Goal: Task Accomplishment & Management: Use online tool/utility

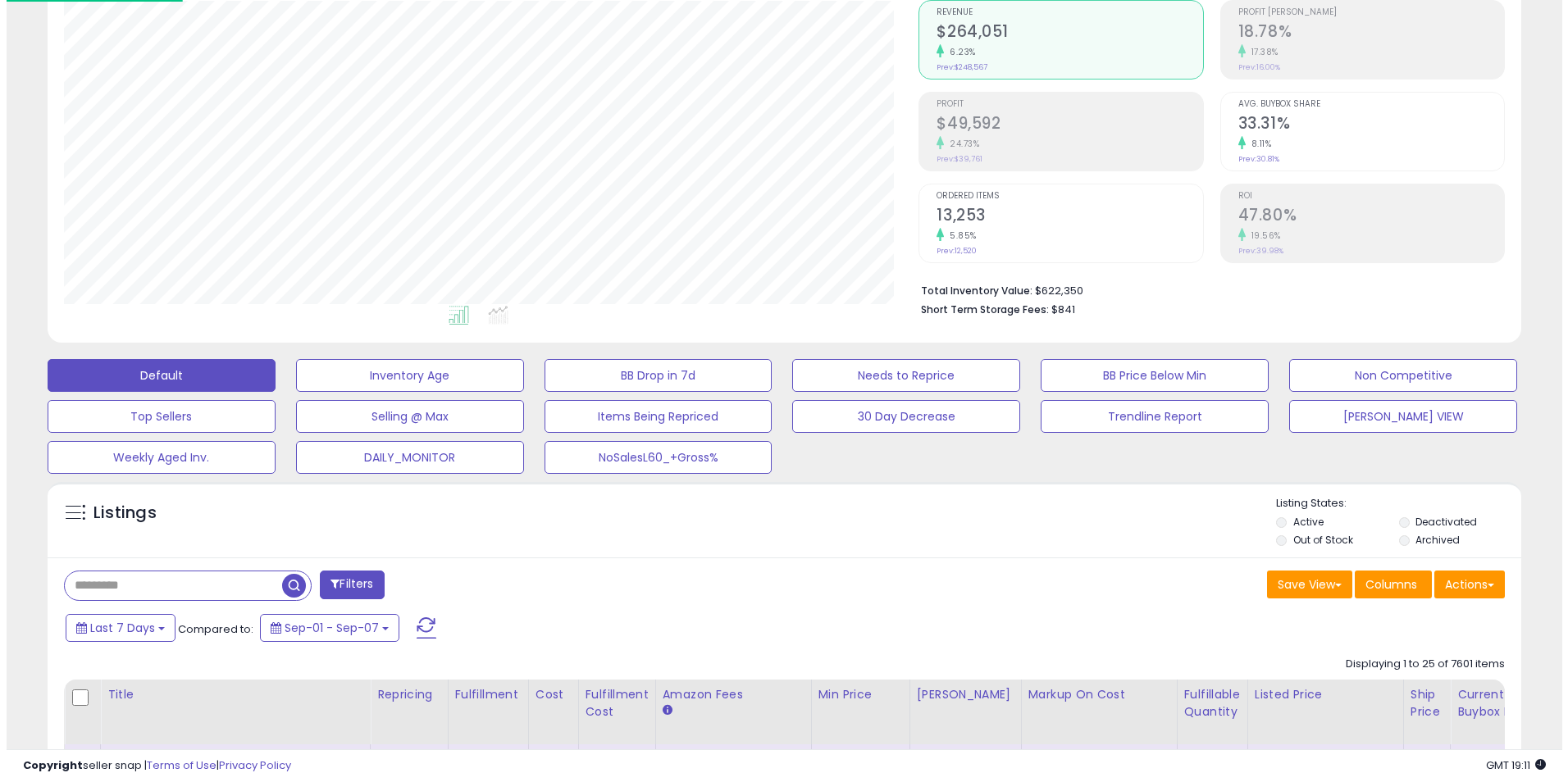
scroll to position [164, 0]
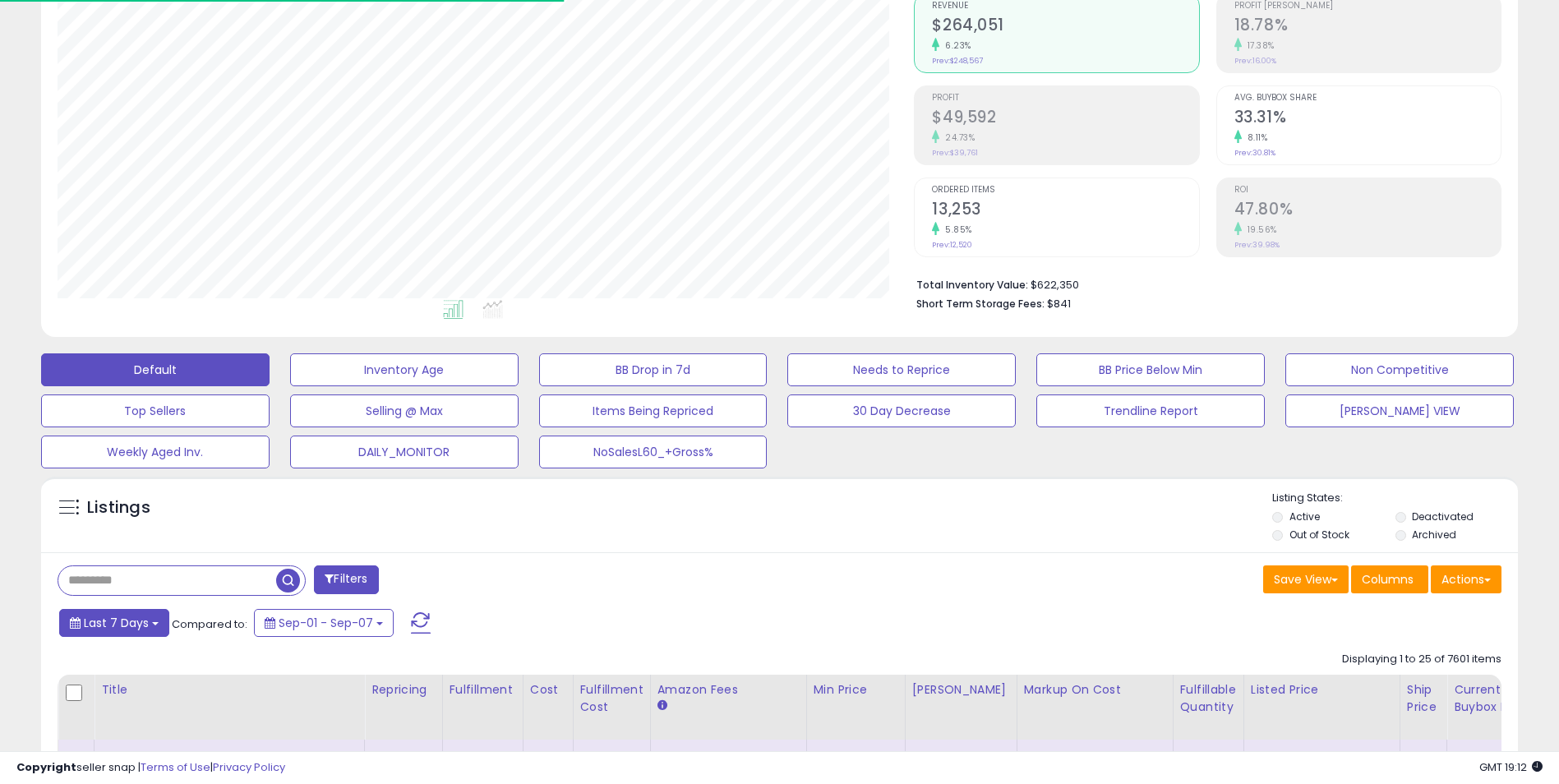
click at [143, 619] on span "Last 7 Days" at bounding box center [116, 623] width 65 height 17
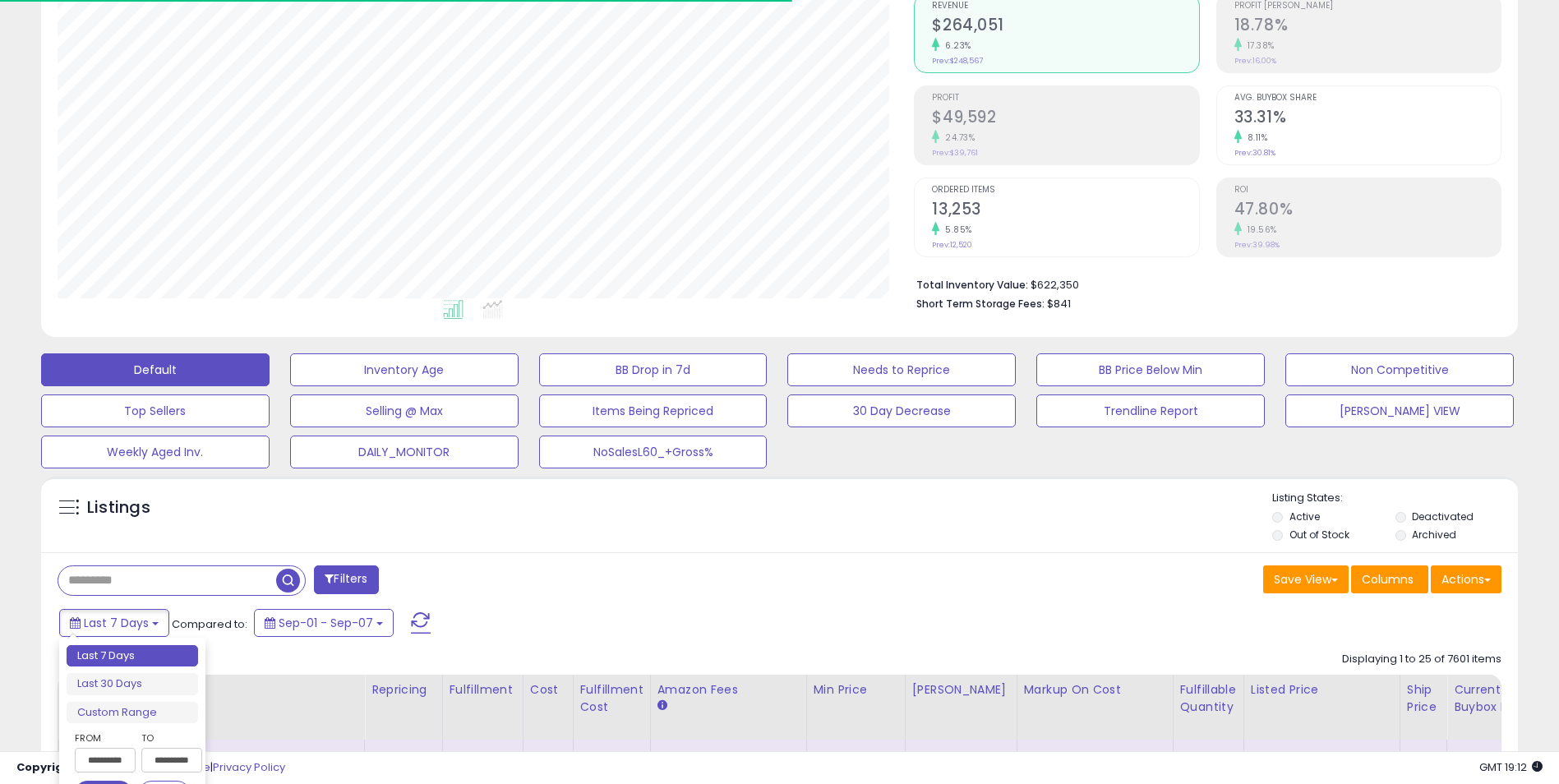
click at [572, 615] on div "Last 7 Days Compared to: Sep-01 - Sep-07" at bounding box center [596, 625] width 1083 height 37
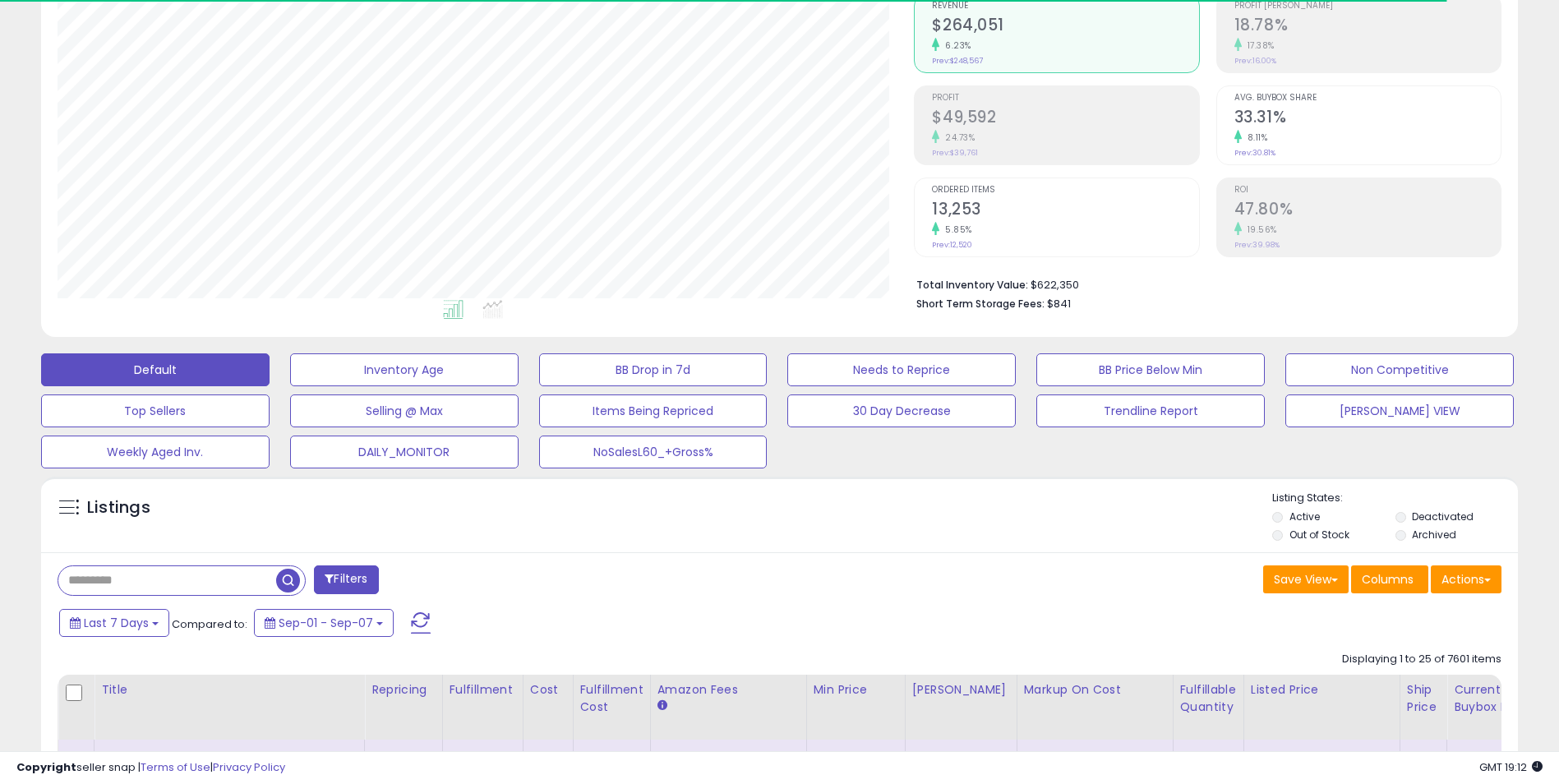
click at [1406, 534] on li "Archived" at bounding box center [1455, 537] width 120 height 18
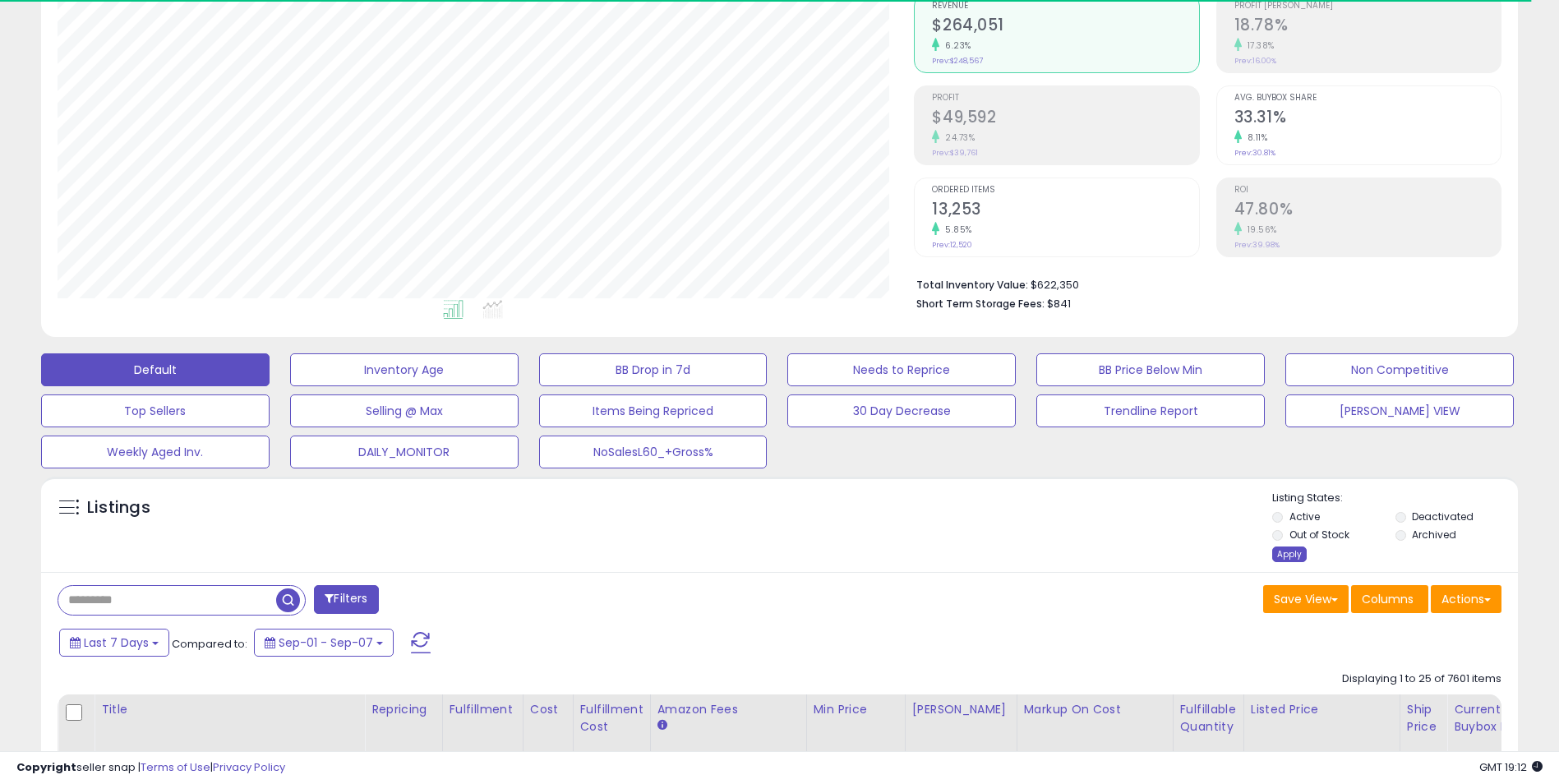
click at [1287, 553] on div "Apply" at bounding box center [1289, 554] width 34 height 16
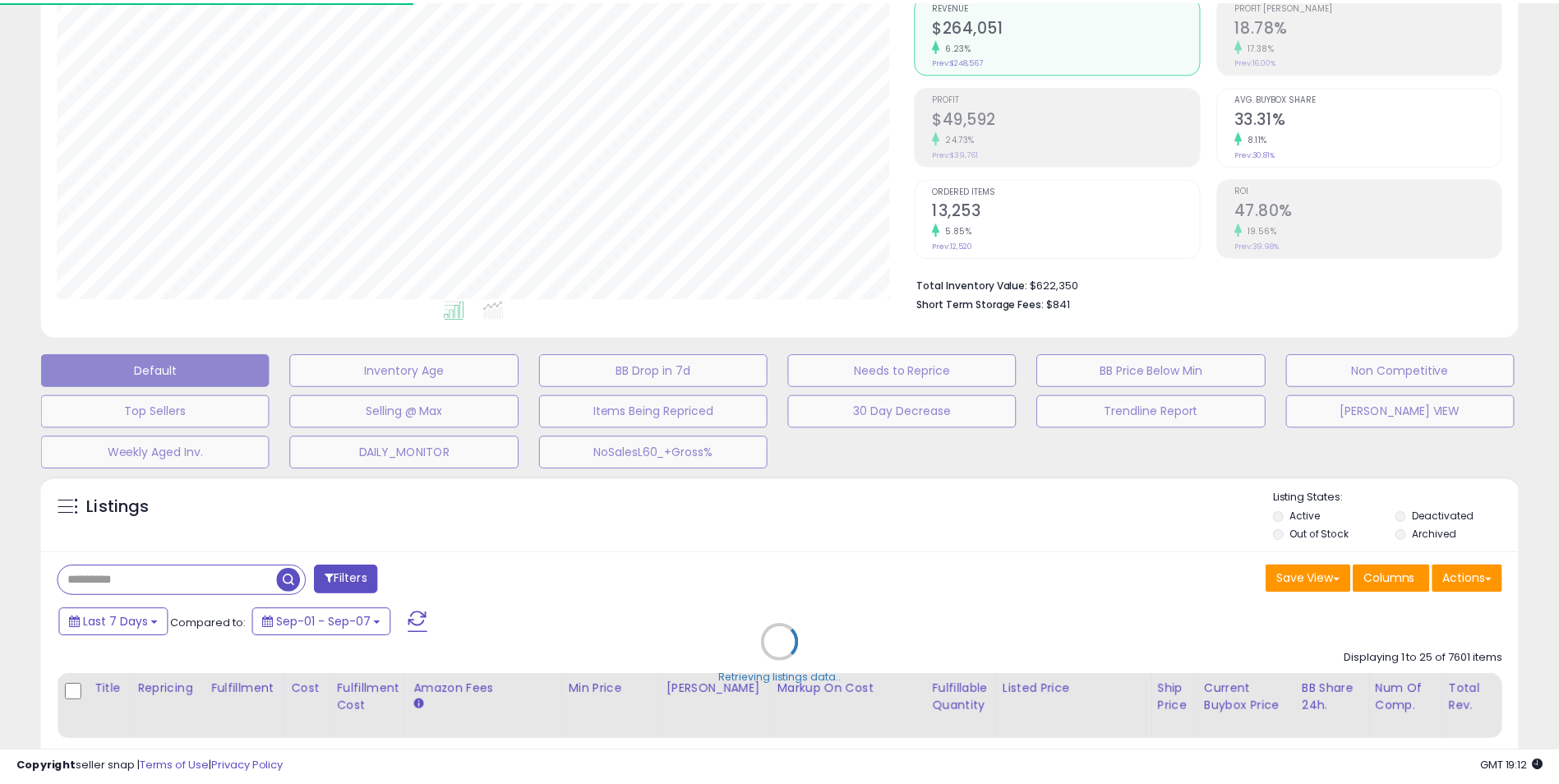
scroll to position [337, 863]
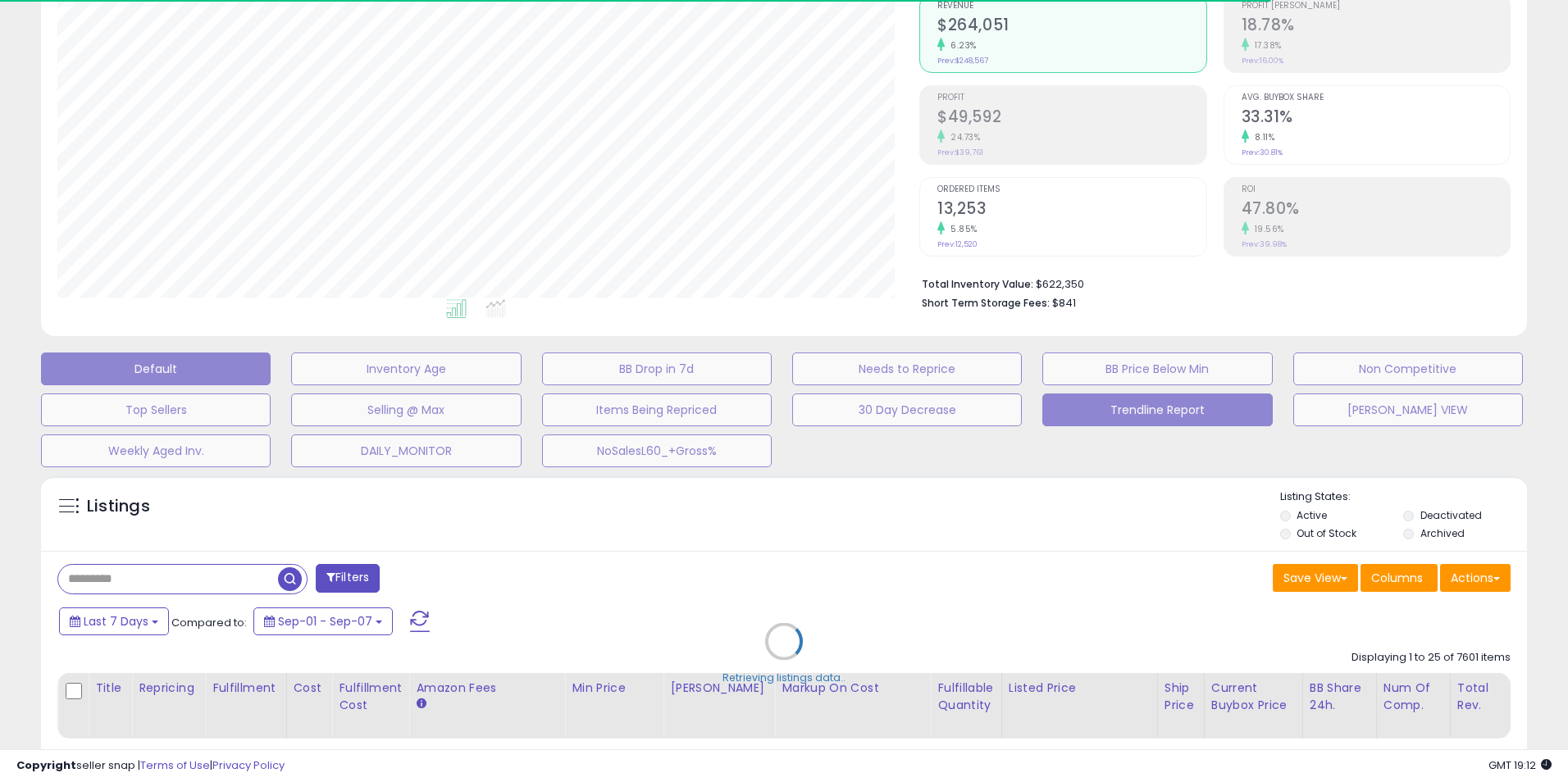
click at [1161, 409] on button "Trendline Report" at bounding box center [1157, 409] width 230 height 32
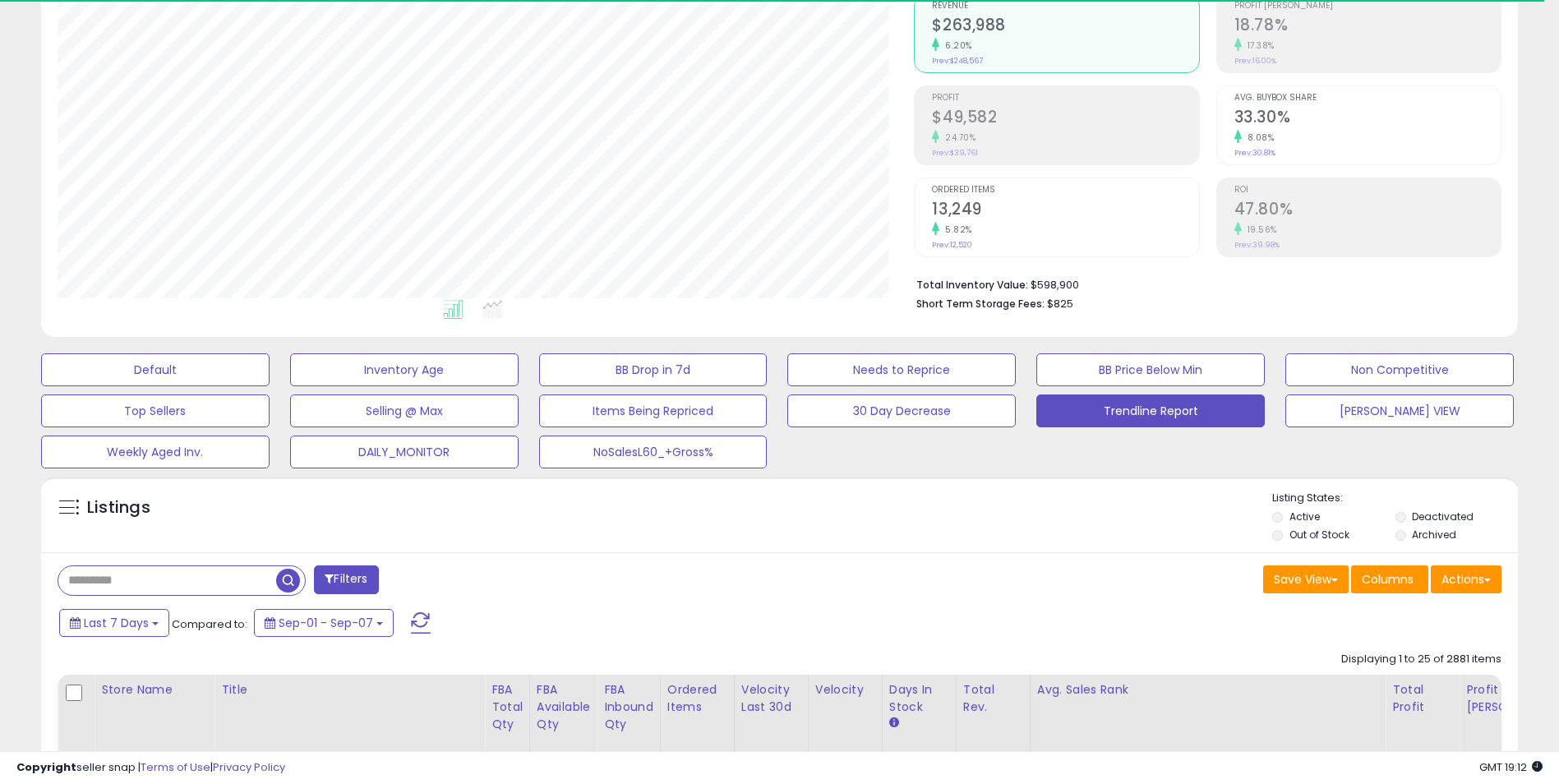
scroll to position [337, 858]
click at [1460, 573] on button "Actions" at bounding box center [1466, 579] width 71 height 28
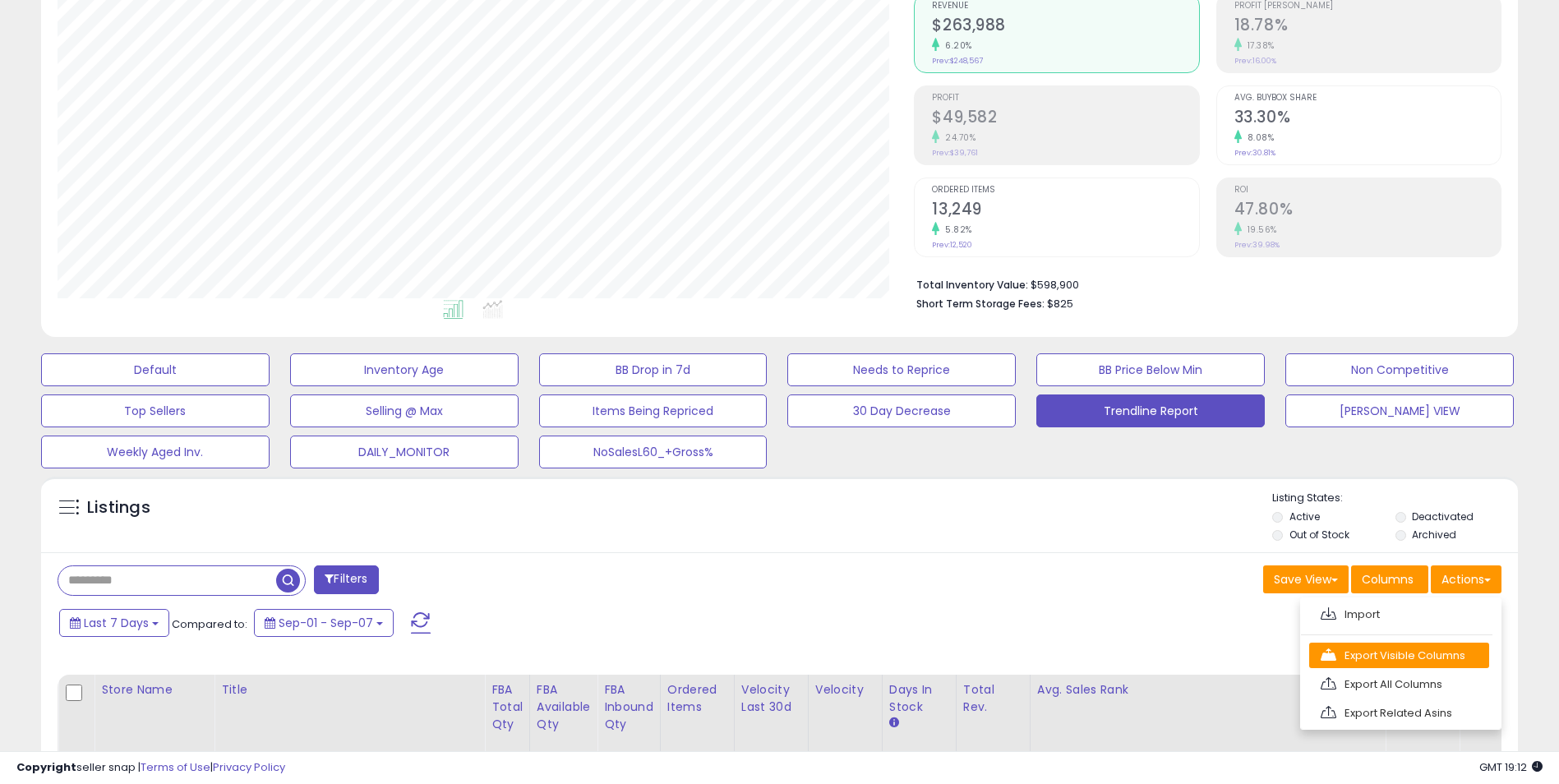
click at [1400, 660] on link "Export Visible Columns" at bounding box center [1400, 655] width 180 height 26
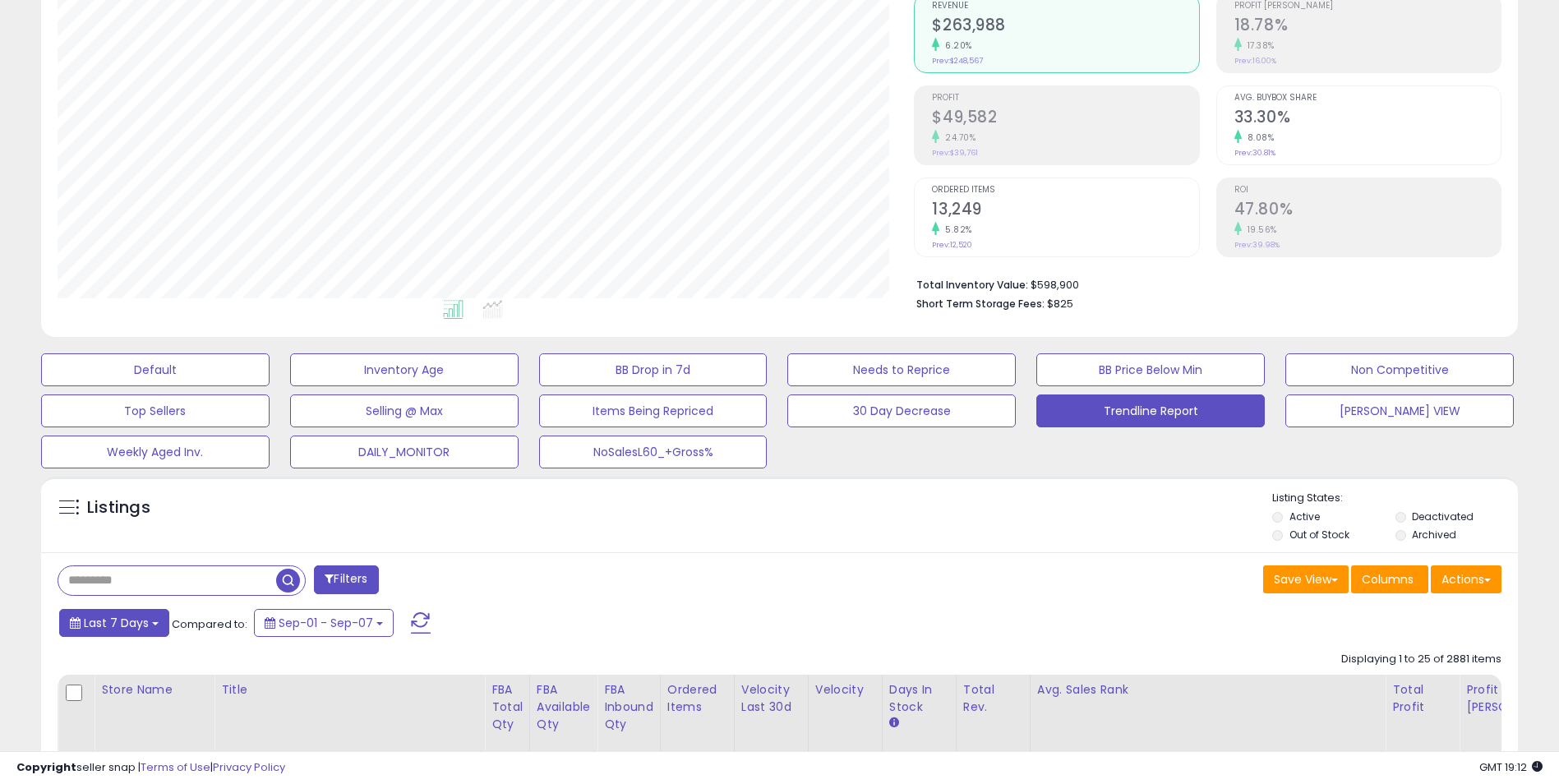
click at [110, 627] on span "Last 7 Days" at bounding box center [116, 623] width 65 height 17
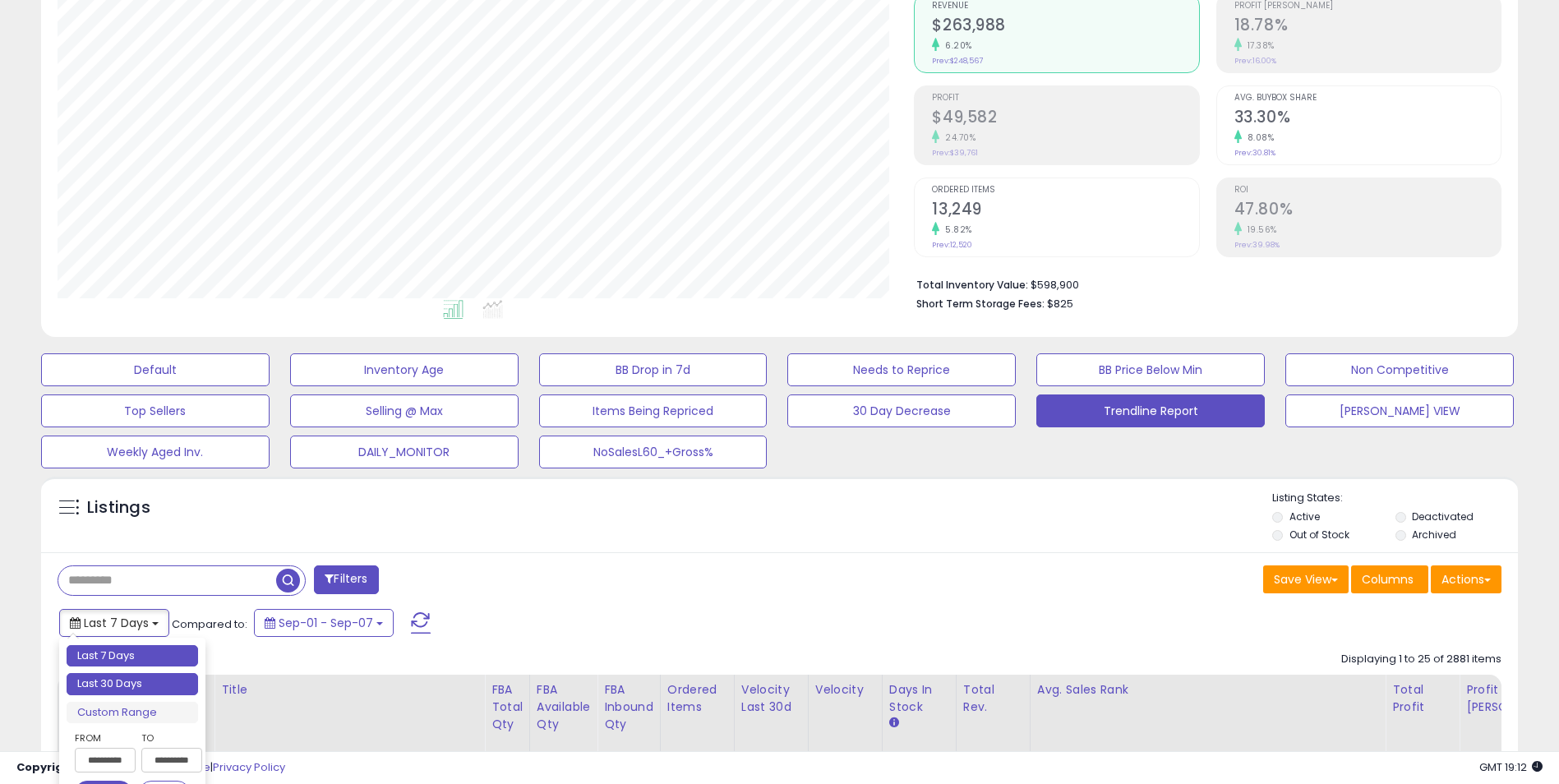
type input "**********"
click at [125, 680] on li "Last 30 Days" at bounding box center [132, 684] width 131 height 23
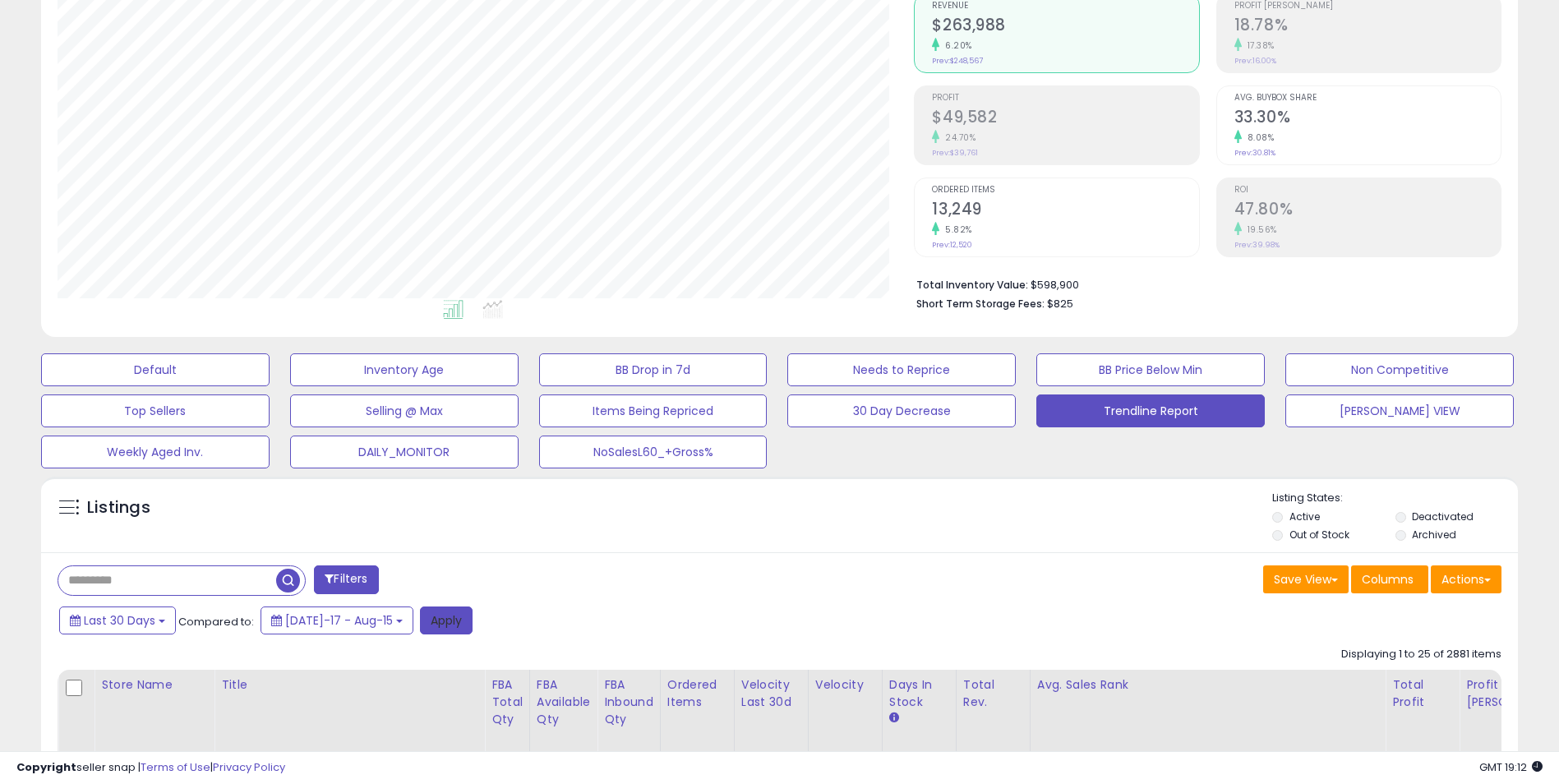
click at [433, 625] on button "Apply" at bounding box center [446, 620] width 53 height 28
click at [1470, 579] on button "Actions" at bounding box center [1466, 579] width 71 height 28
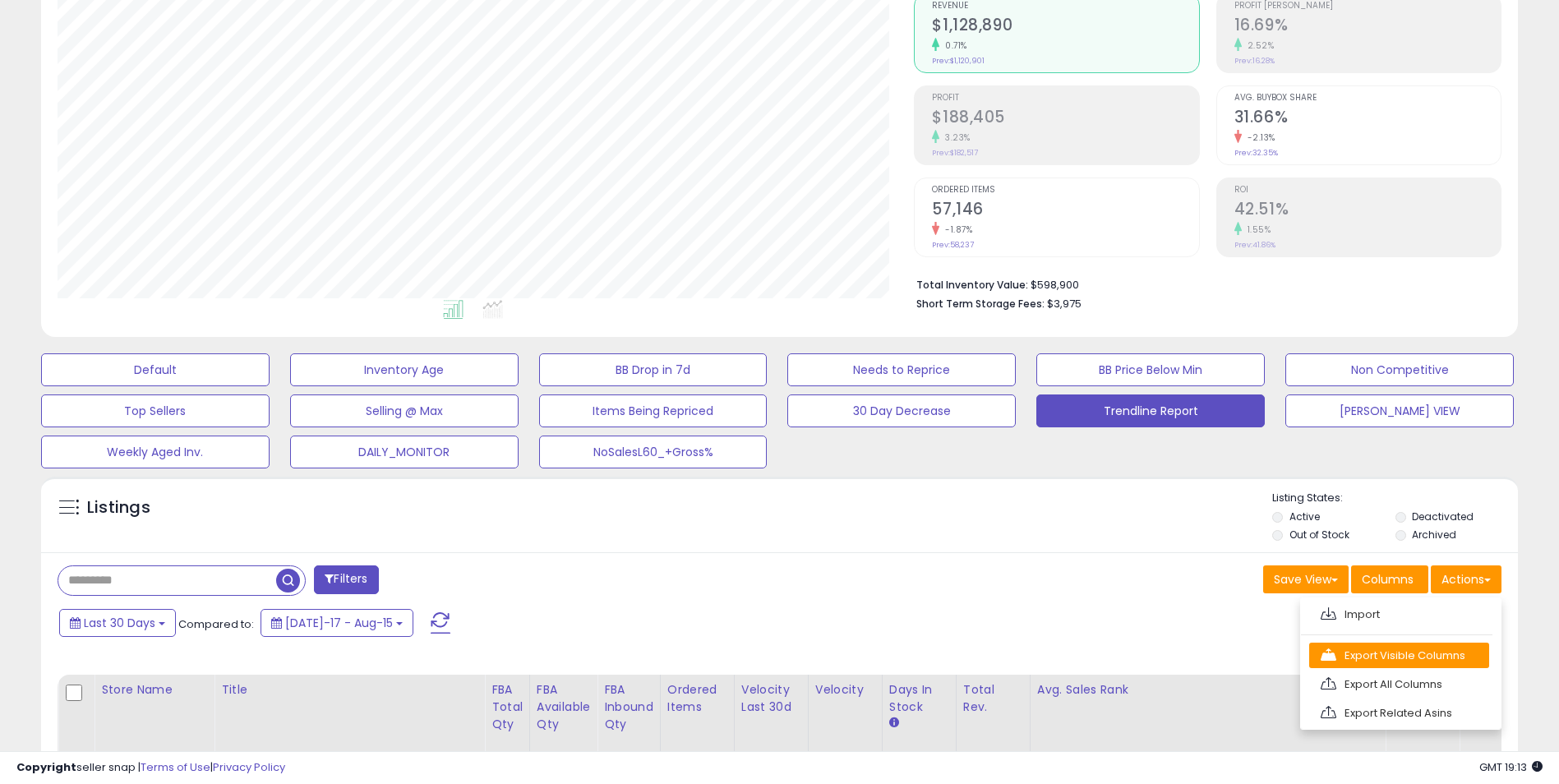
click at [1389, 652] on link "Export Visible Columns" at bounding box center [1400, 655] width 180 height 26
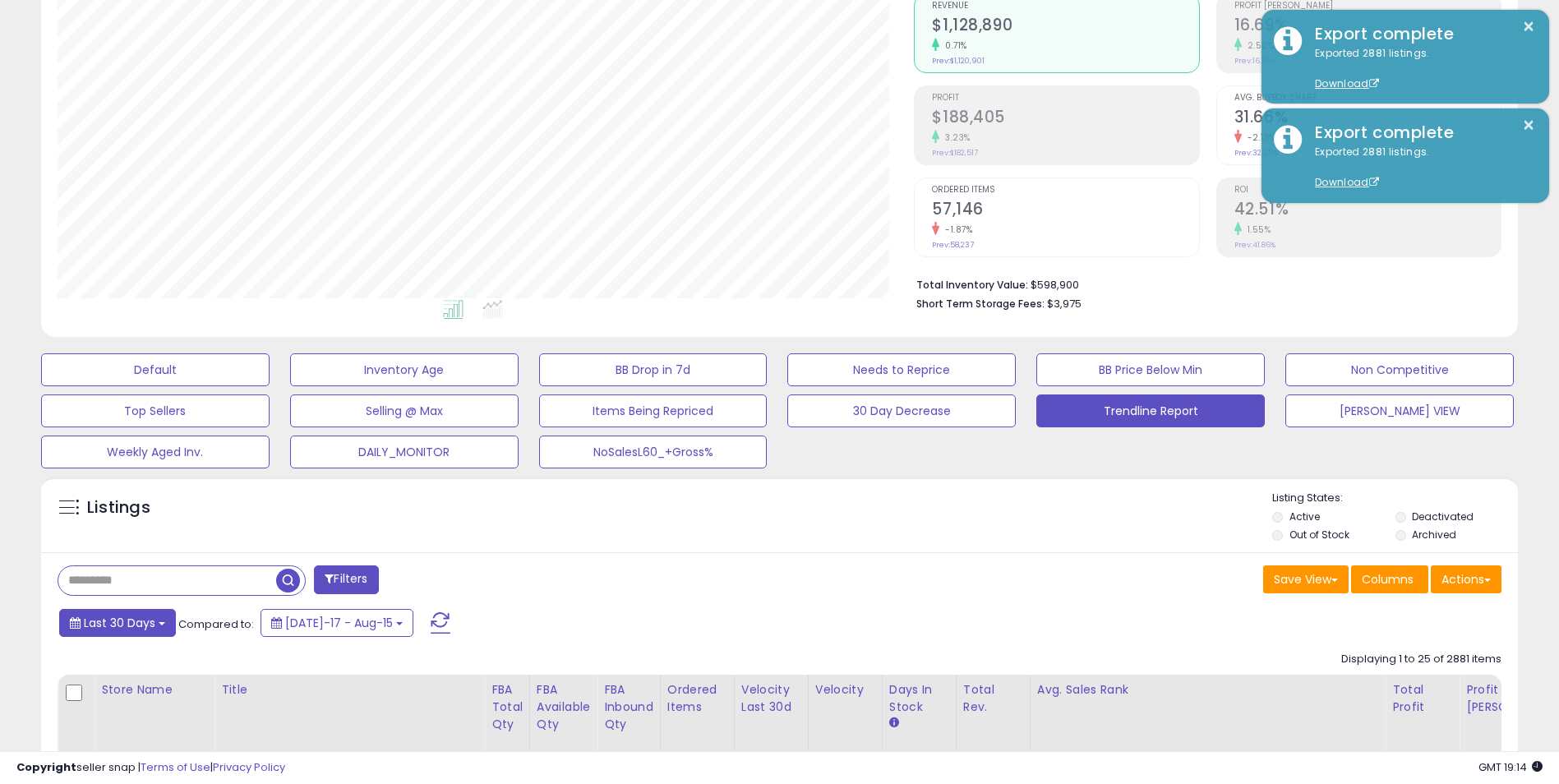
click at [166, 627] on button "Last 30 Days" at bounding box center [118, 622] width 117 height 28
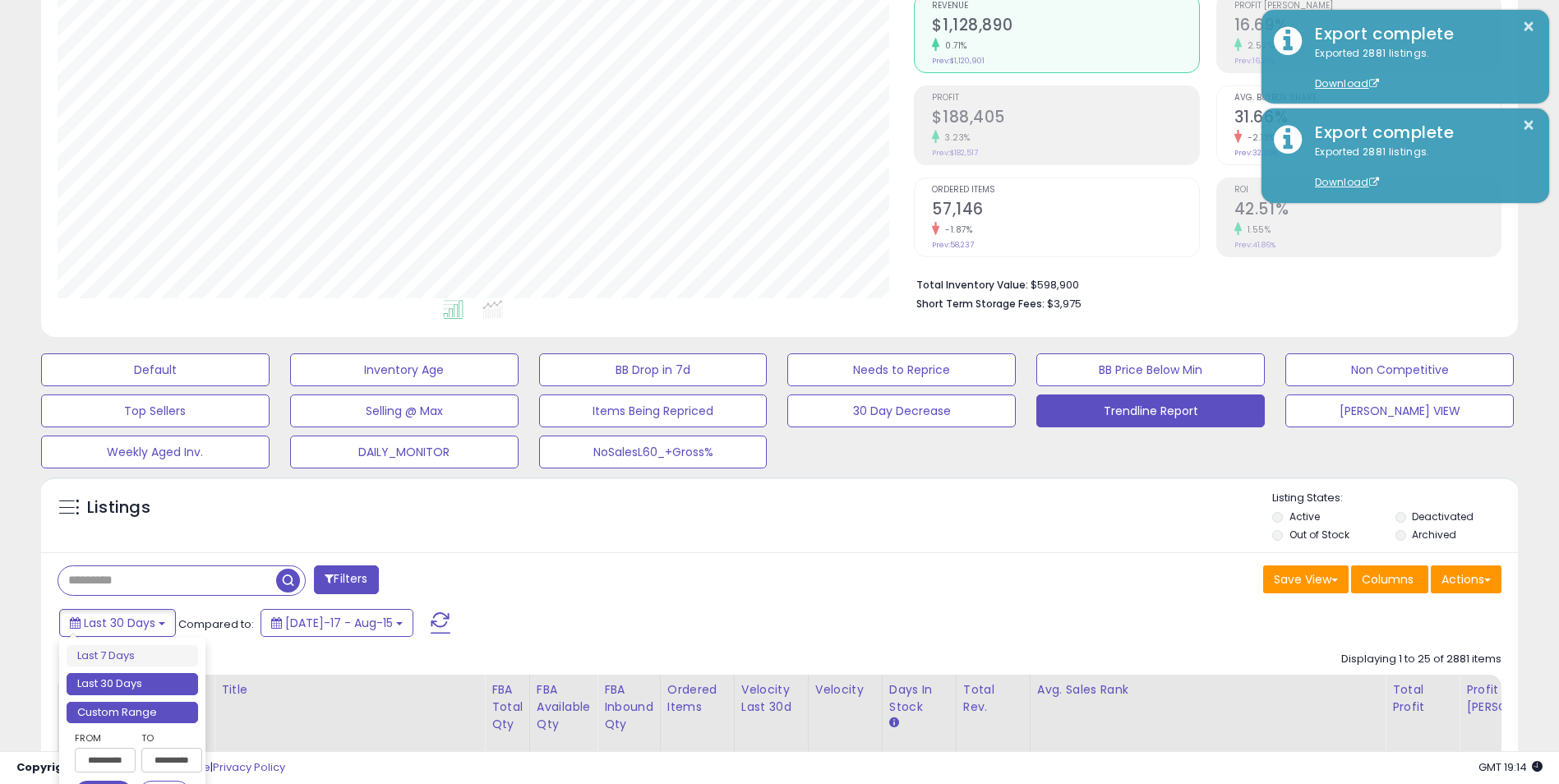
click at [145, 714] on li "Custom Range" at bounding box center [132, 713] width 131 height 23
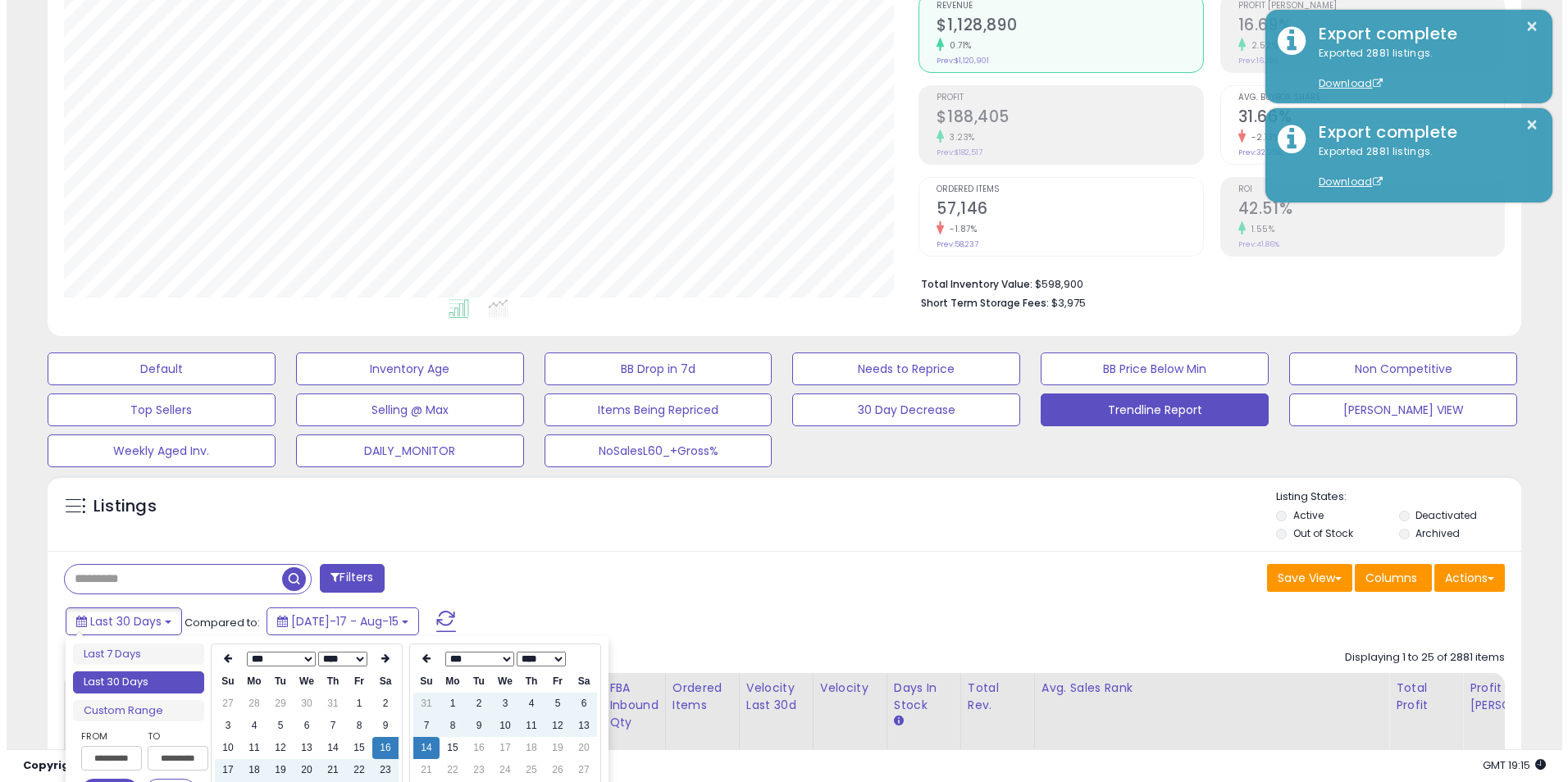
scroll to position [246, 0]
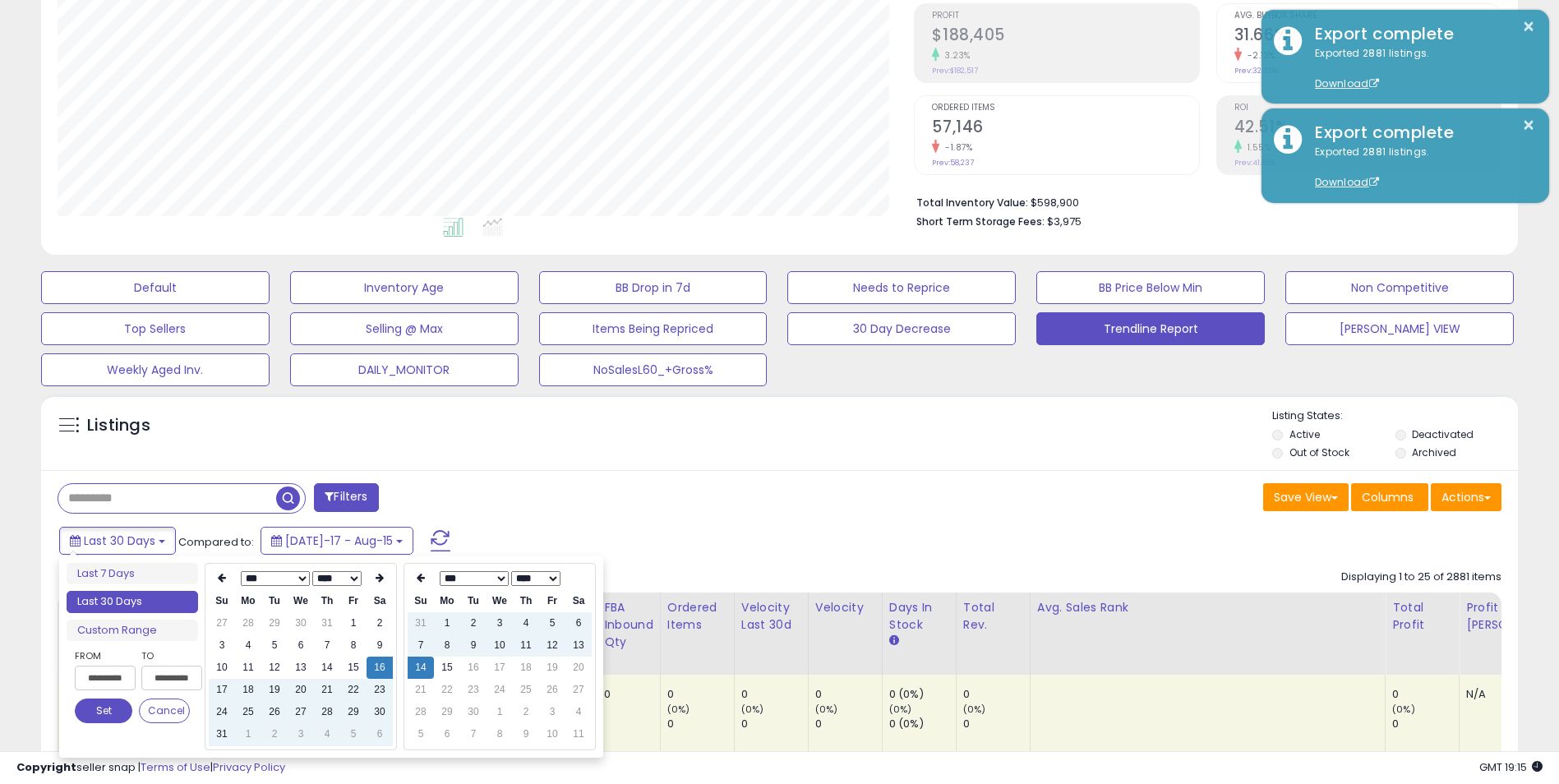
type input "**********"
click at [230, 574] on th at bounding box center [221, 579] width 26 height 23
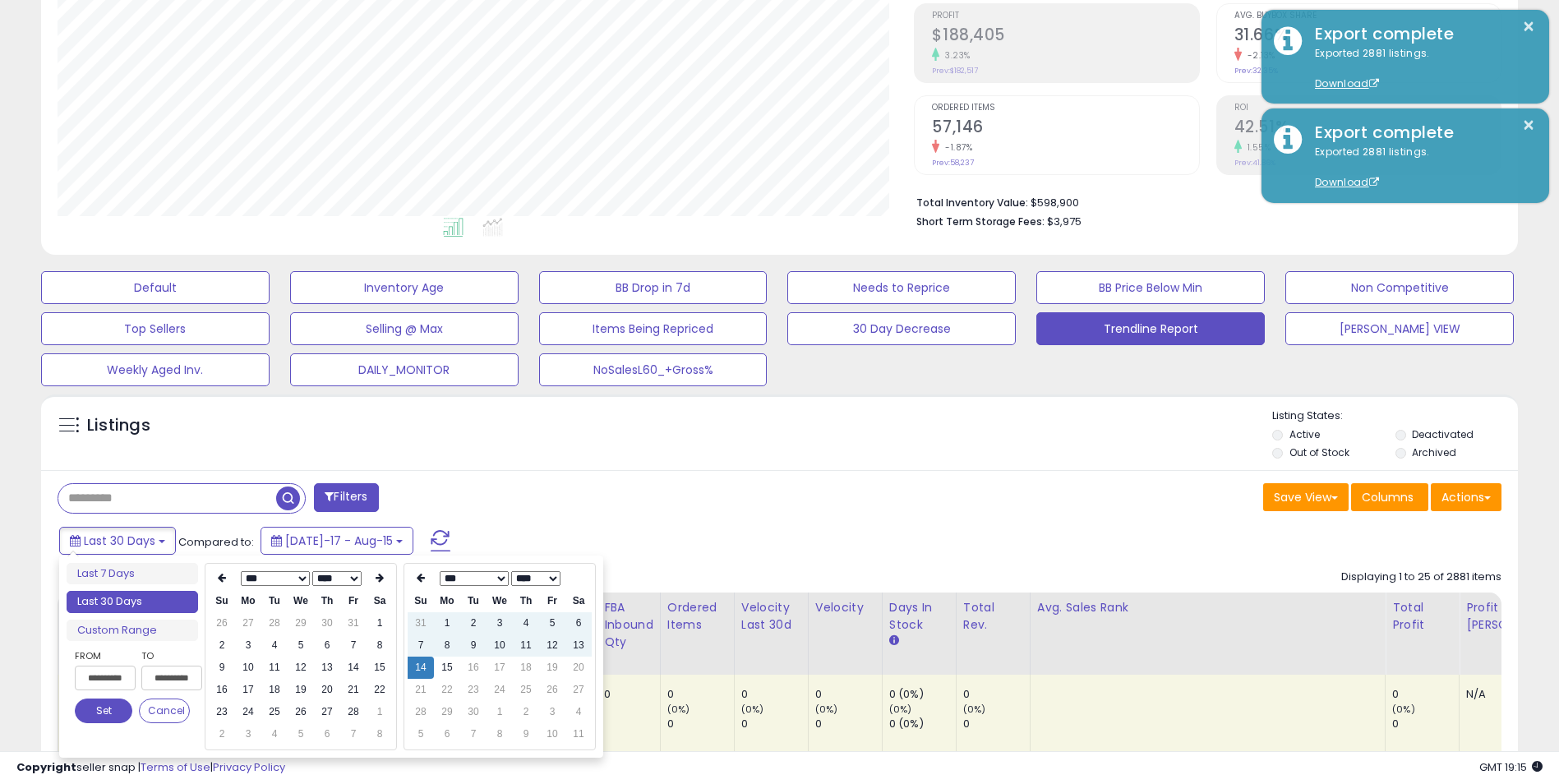
click at [230, 574] on th at bounding box center [221, 579] width 26 height 23
click at [300, 622] on td "1" at bounding box center [300, 623] width 26 height 23
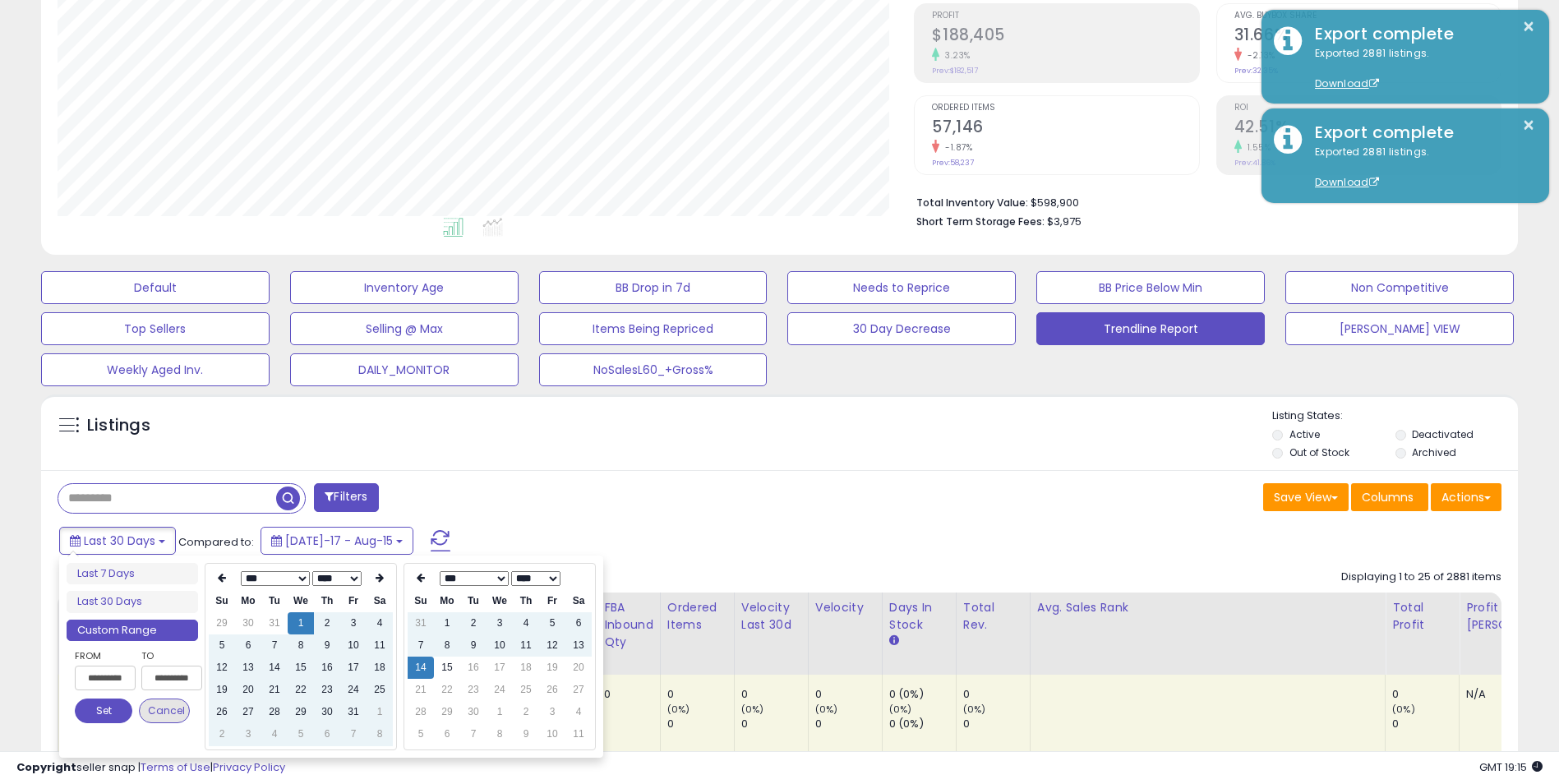
type input "**********"
click at [109, 714] on button "Set" at bounding box center [104, 711] width 58 height 25
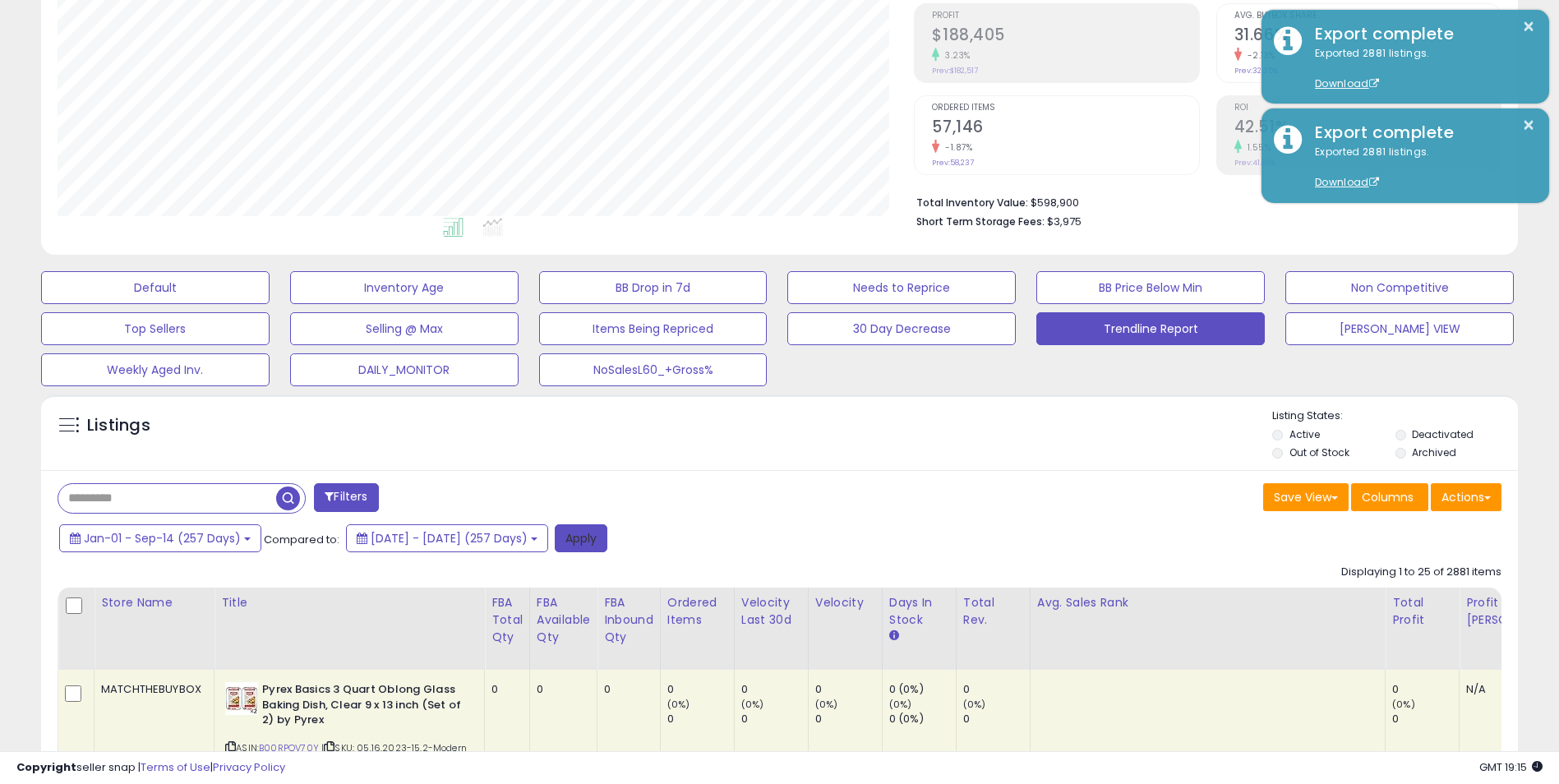
click at [607, 534] on button "Apply" at bounding box center [580, 538] width 53 height 28
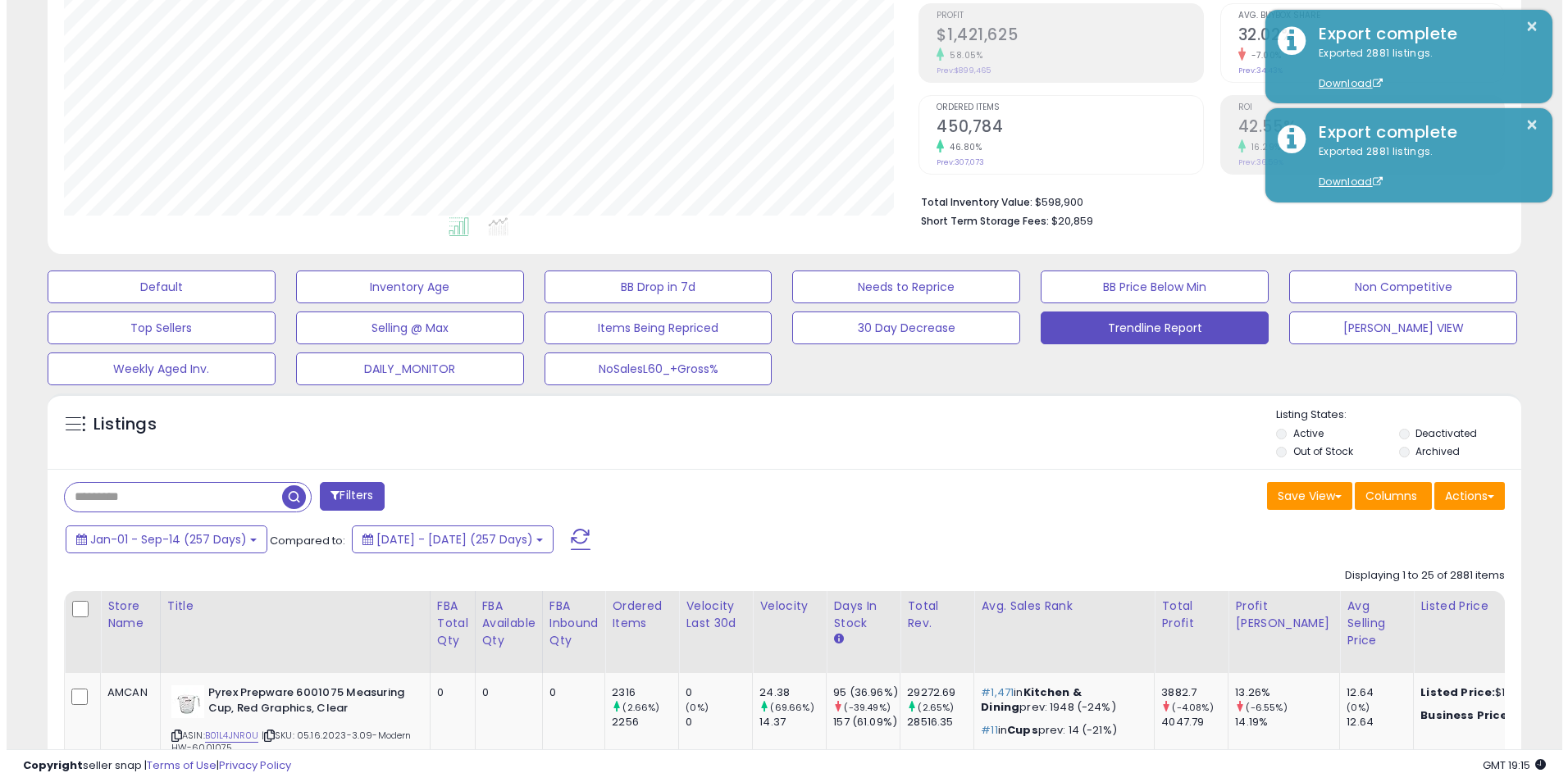
scroll to position [336, 856]
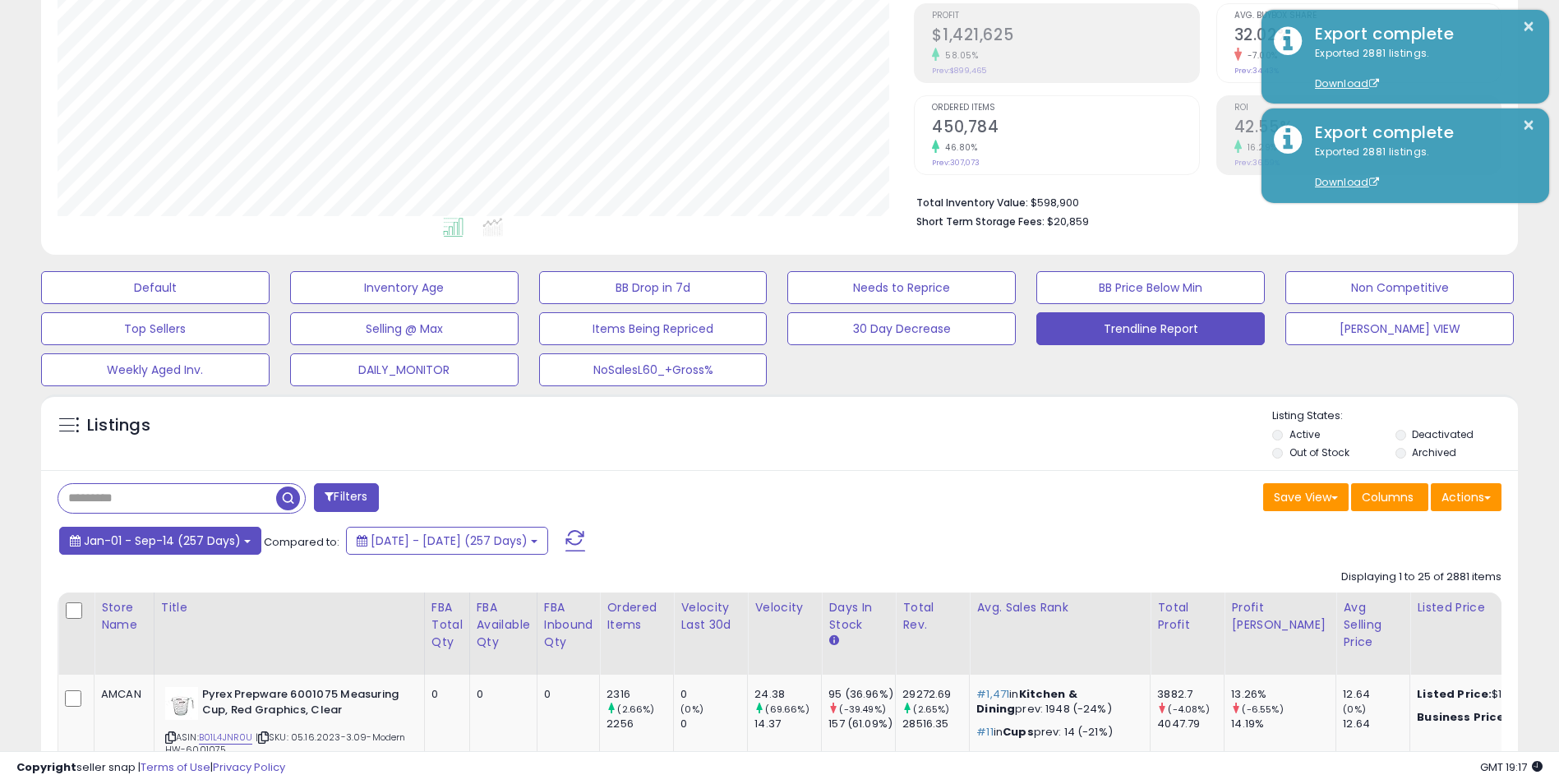
click at [234, 540] on span "Jan-01 - Sep-14 (257 Days)" at bounding box center [162, 541] width 157 height 17
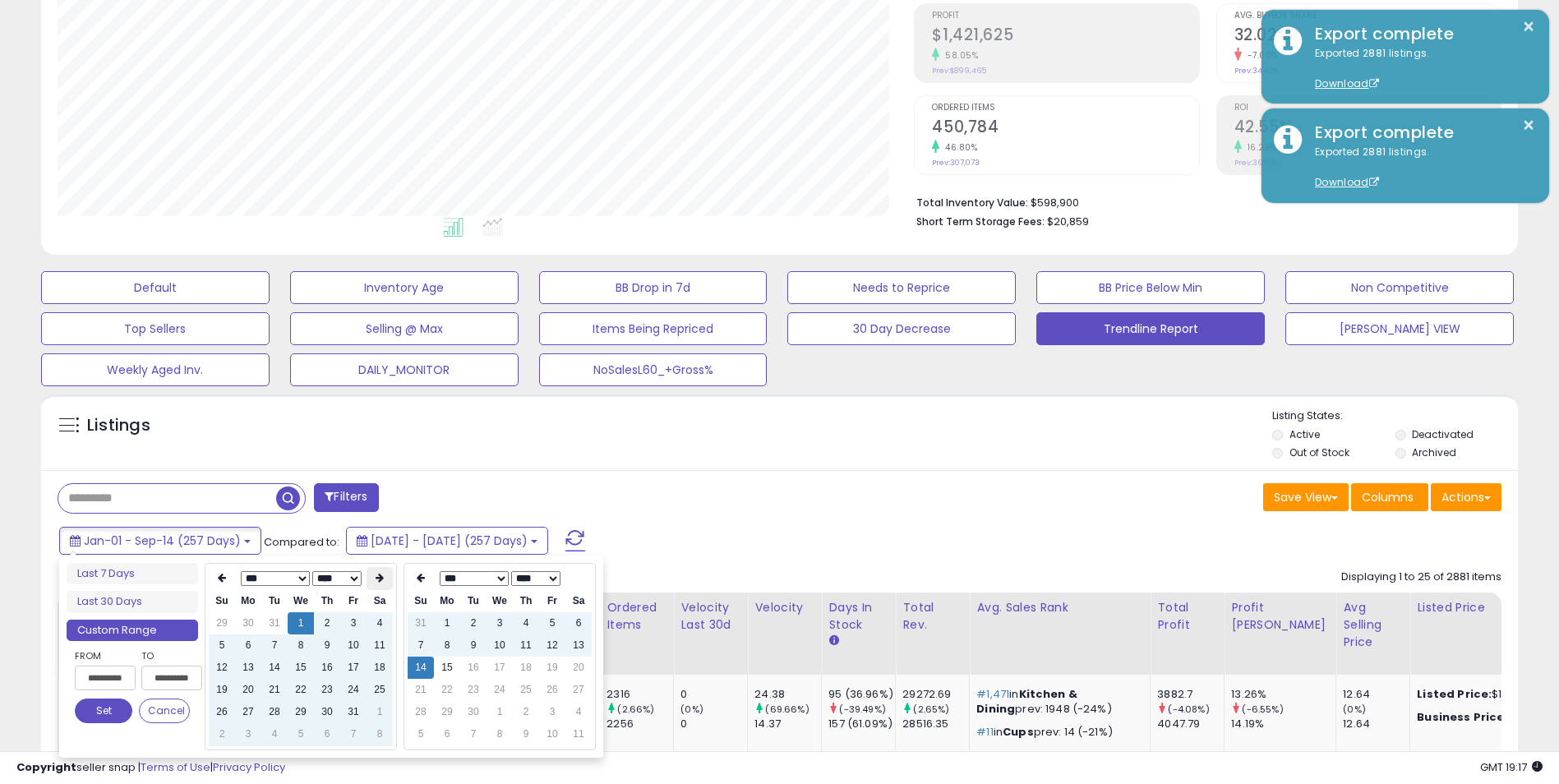
click at [385, 579] on th at bounding box center [379, 579] width 26 height 23
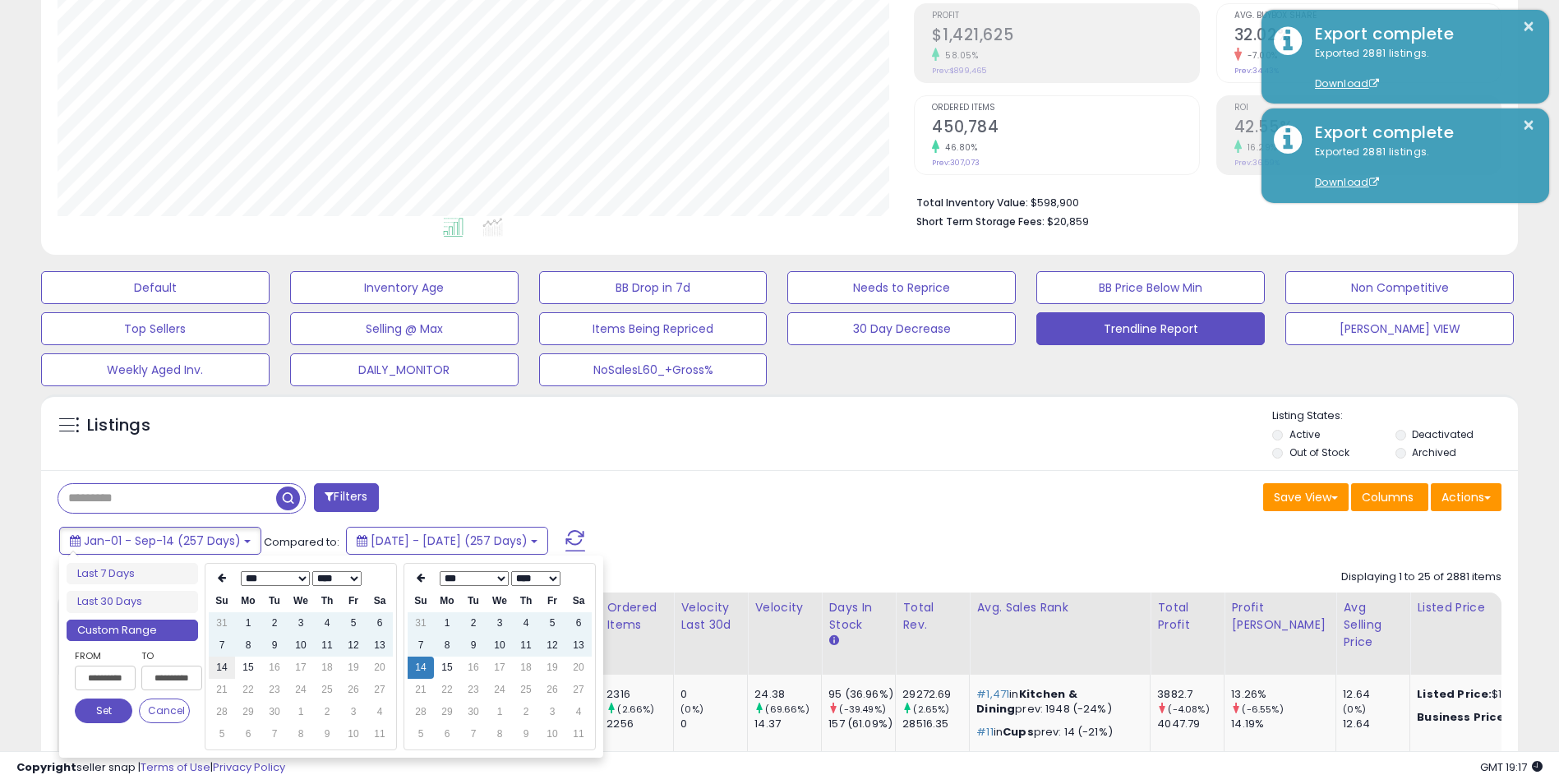
type input "**********"
click at [220, 676] on td "14" at bounding box center [221, 667] width 26 height 23
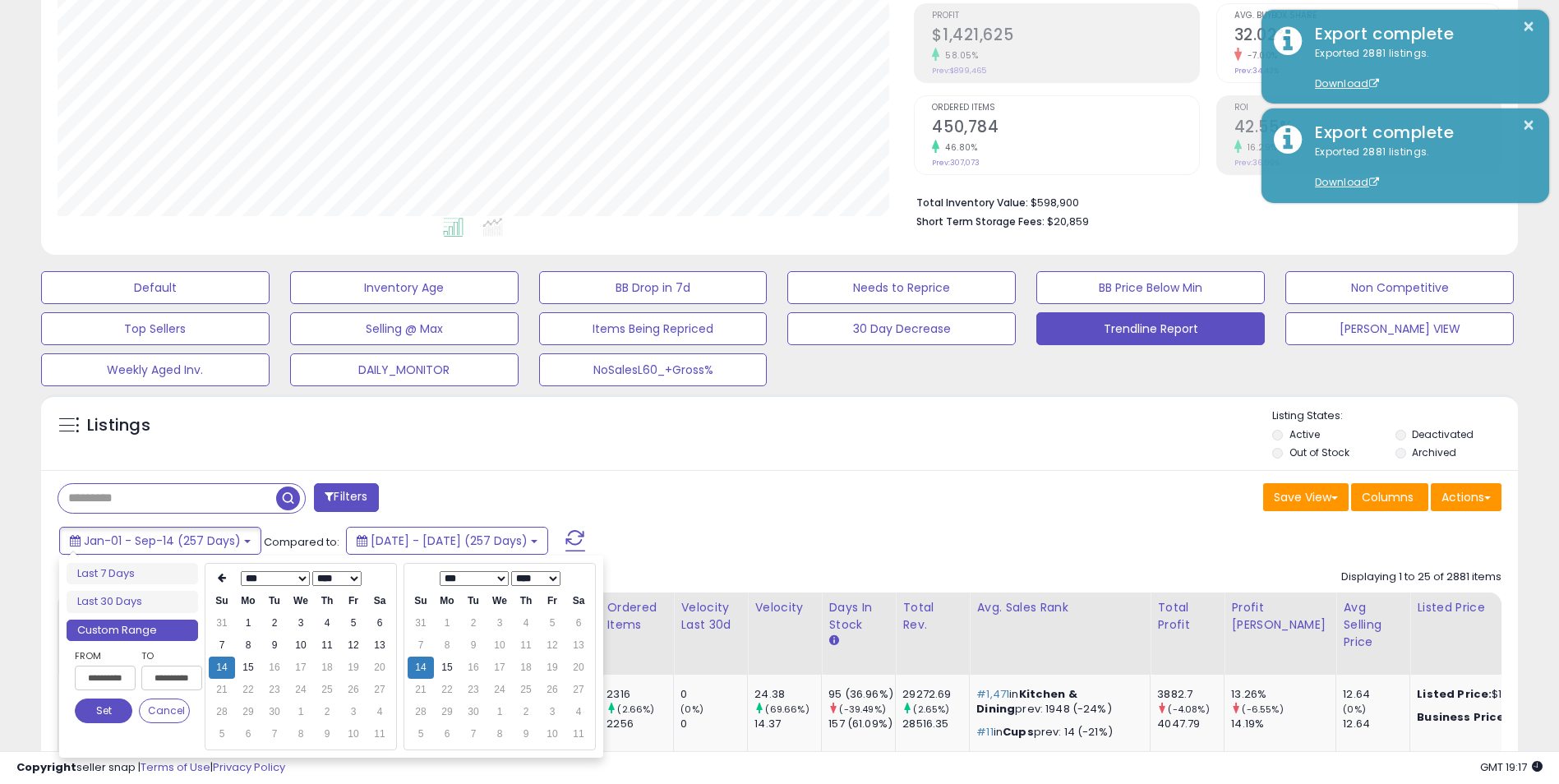
click at [112, 707] on button "Set" at bounding box center [104, 711] width 58 height 25
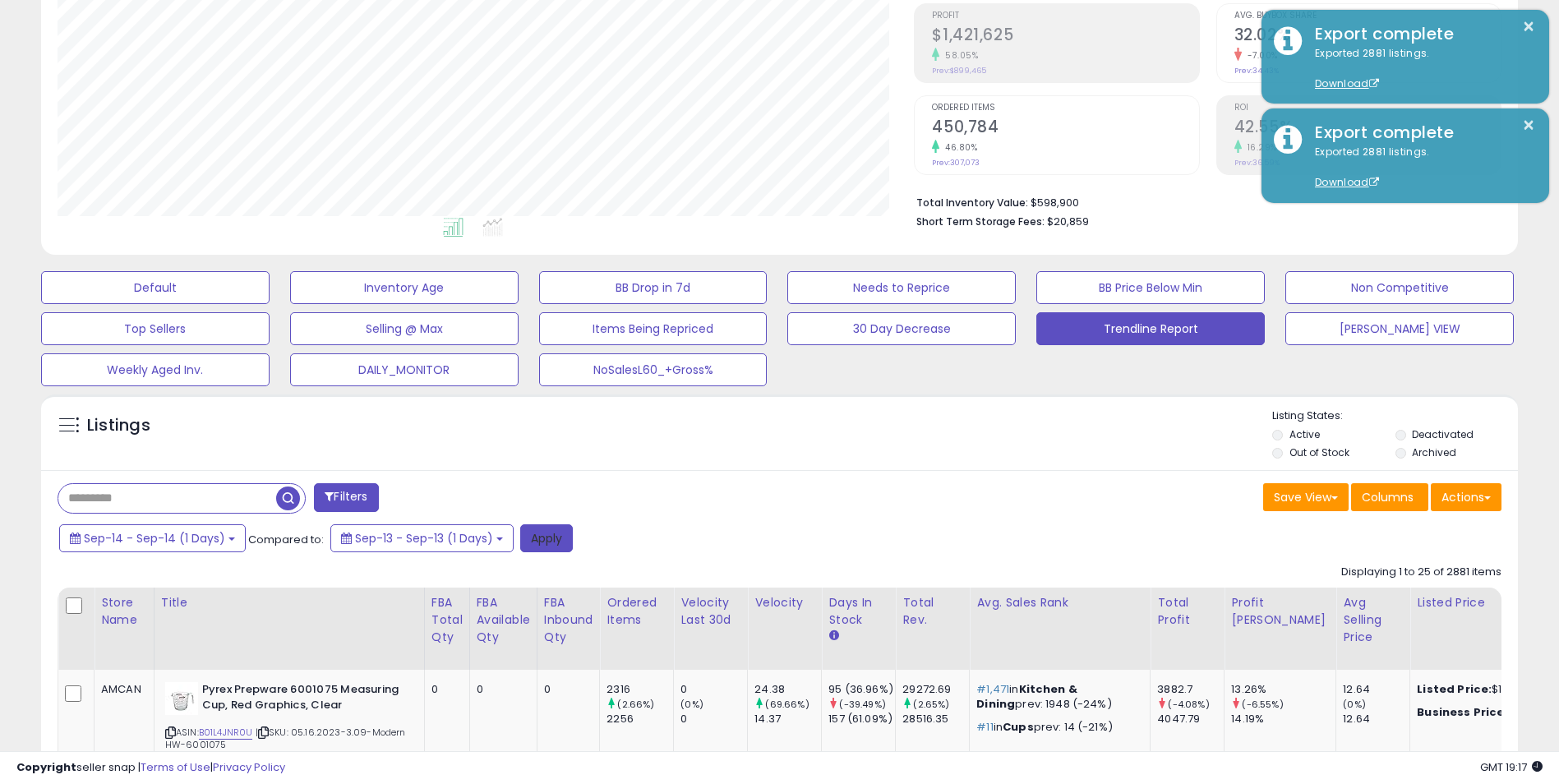
drag, startPoint x: 560, startPoint y: 539, endPoint x: 1552, endPoint y: 552, distance: 992.1
click at [560, 539] on button "Apply" at bounding box center [546, 538] width 53 height 28
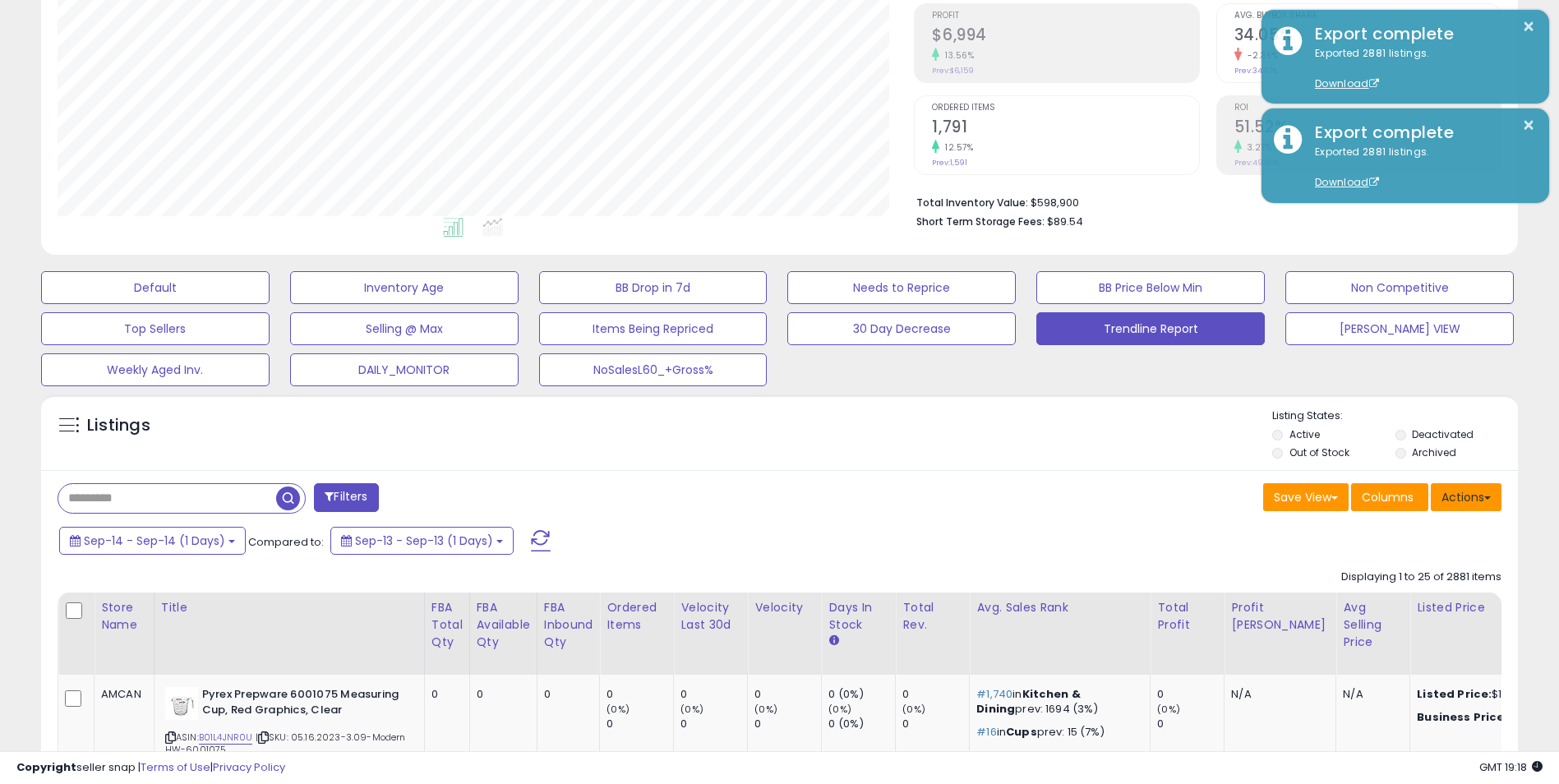
click at [1468, 498] on button "Actions" at bounding box center [1466, 497] width 71 height 28
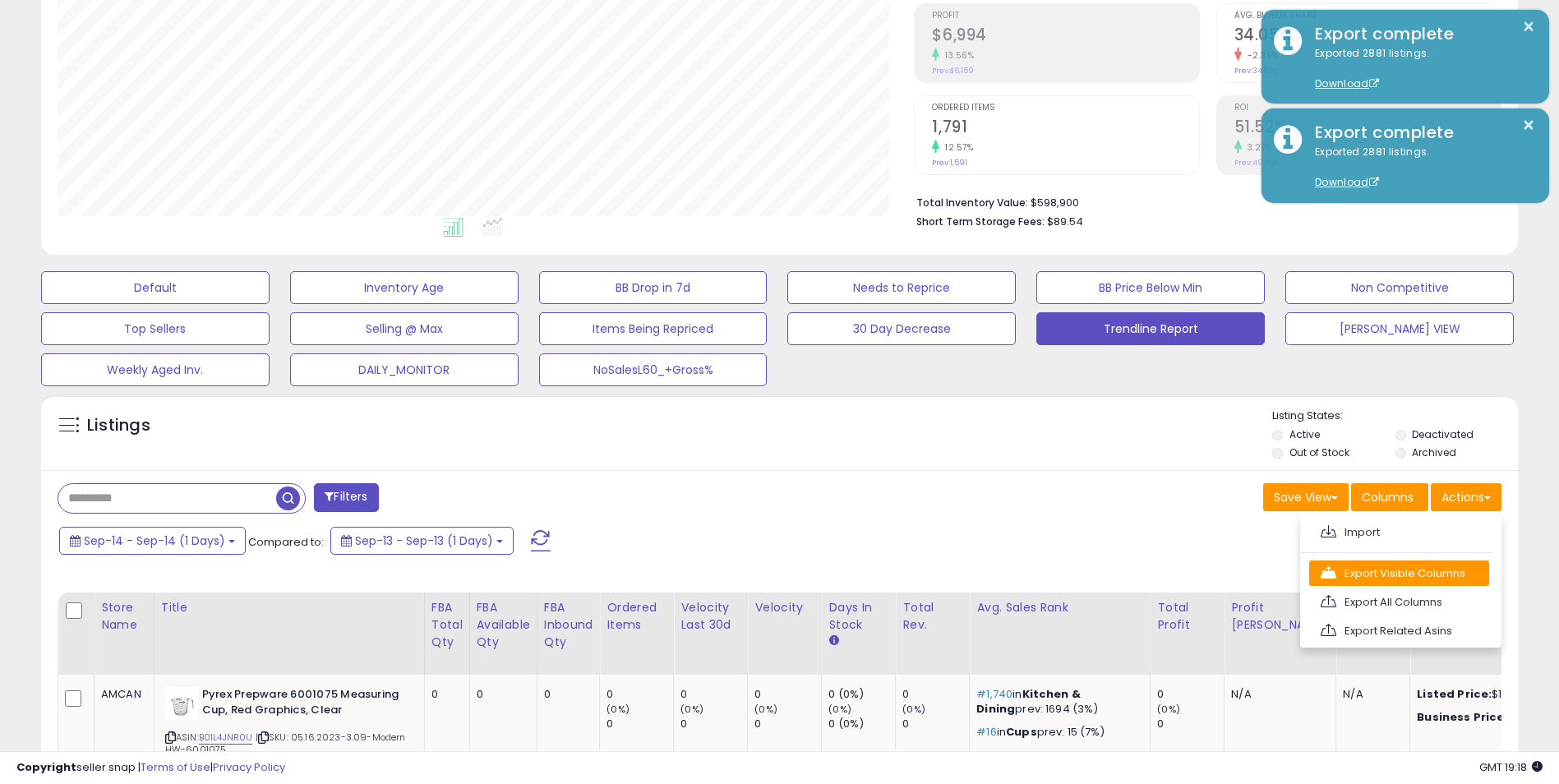
click at [1385, 571] on link "Export Visible Columns" at bounding box center [1400, 573] width 180 height 26
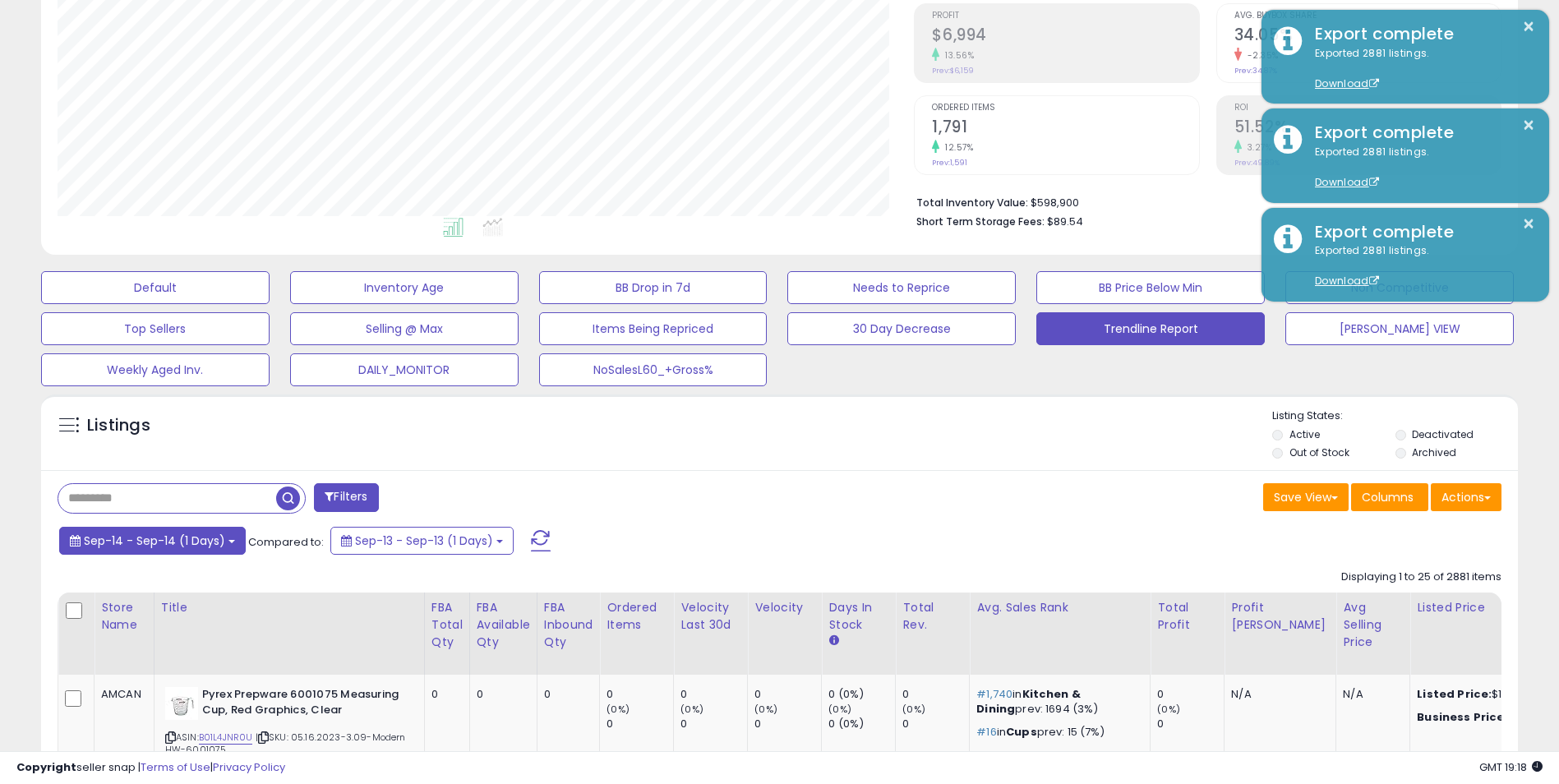
click at [227, 544] on button "Sep-14 - Sep-14 (1 Days)" at bounding box center [152, 540] width 186 height 28
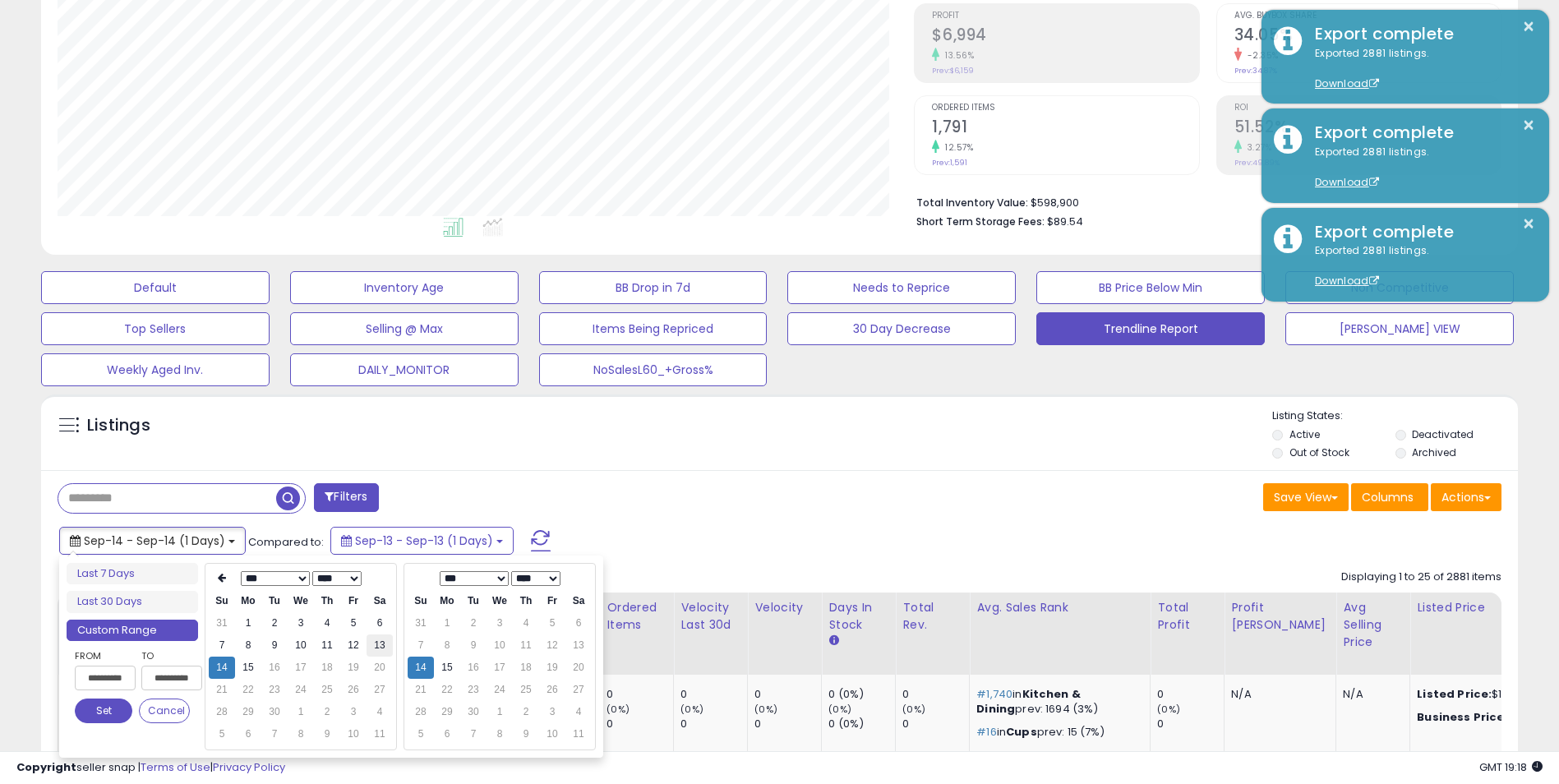
type input "**********"
click at [377, 637] on td "13" at bounding box center [379, 645] width 26 height 23
type input "**********"
click at [580, 649] on td "13" at bounding box center [578, 645] width 26 height 23
click at [97, 713] on button "Set" at bounding box center [104, 711] width 58 height 25
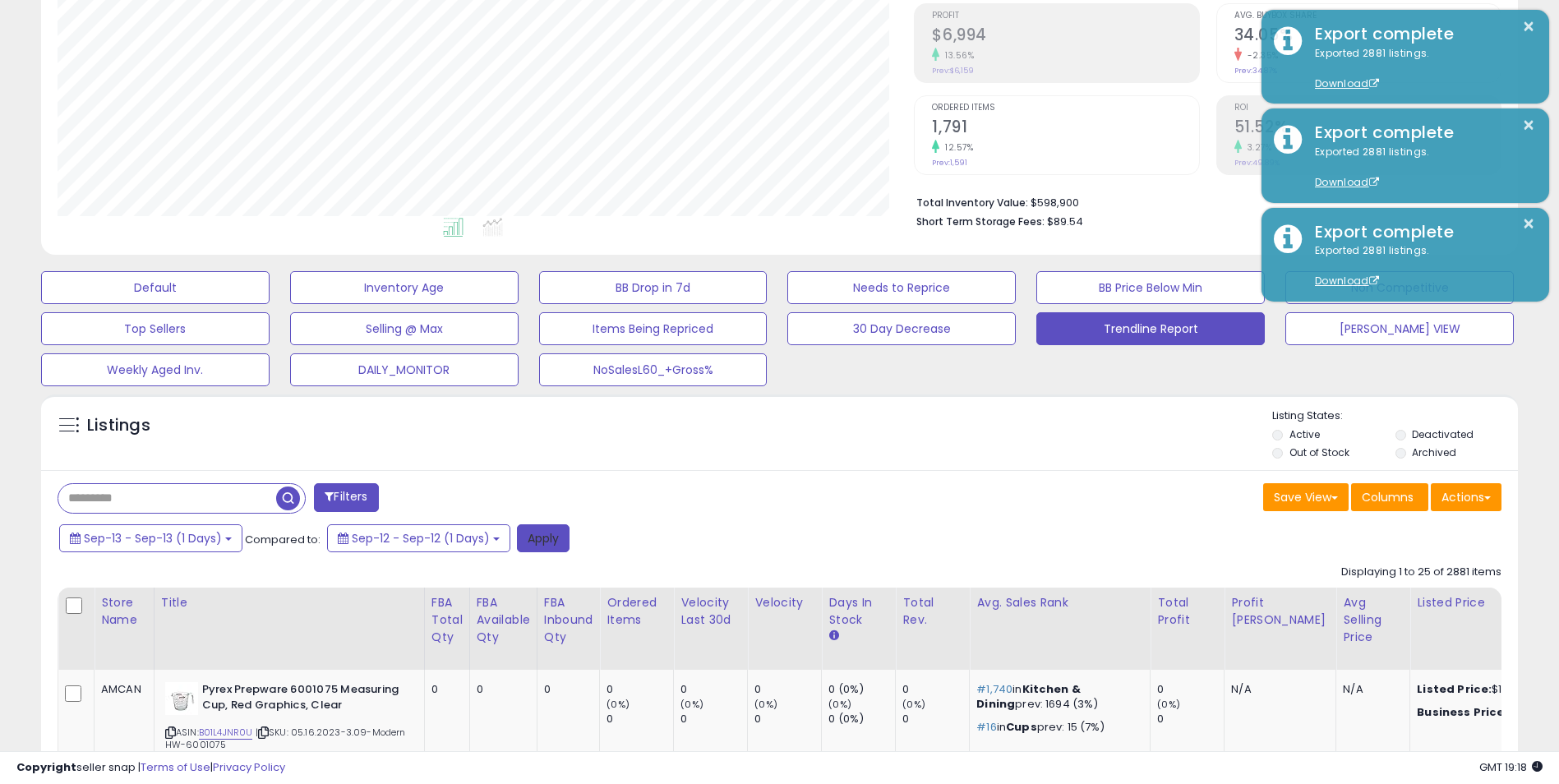
click at [551, 529] on button "Apply" at bounding box center [543, 538] width 53 height 28
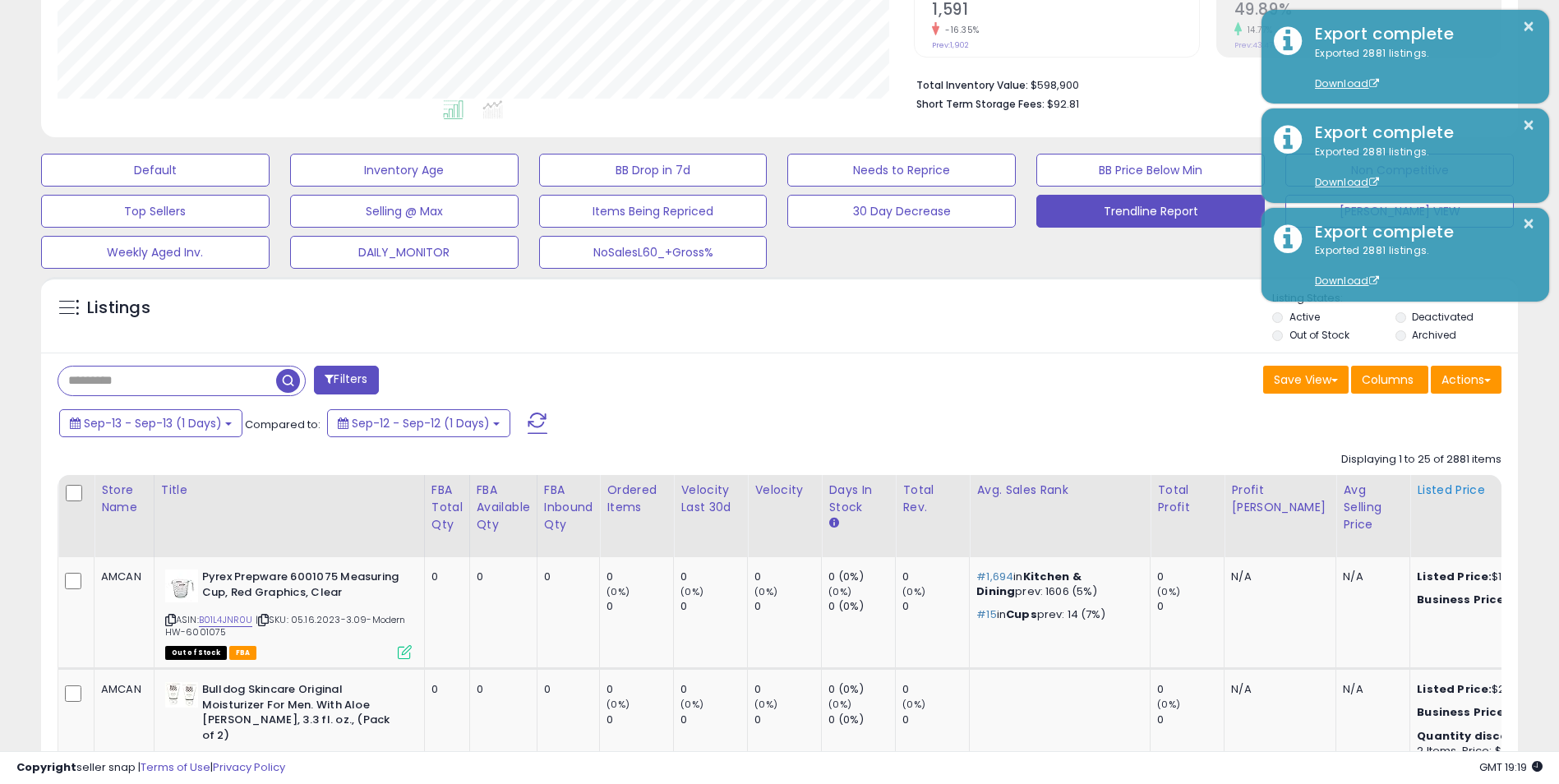
scroll to position [411, 0]
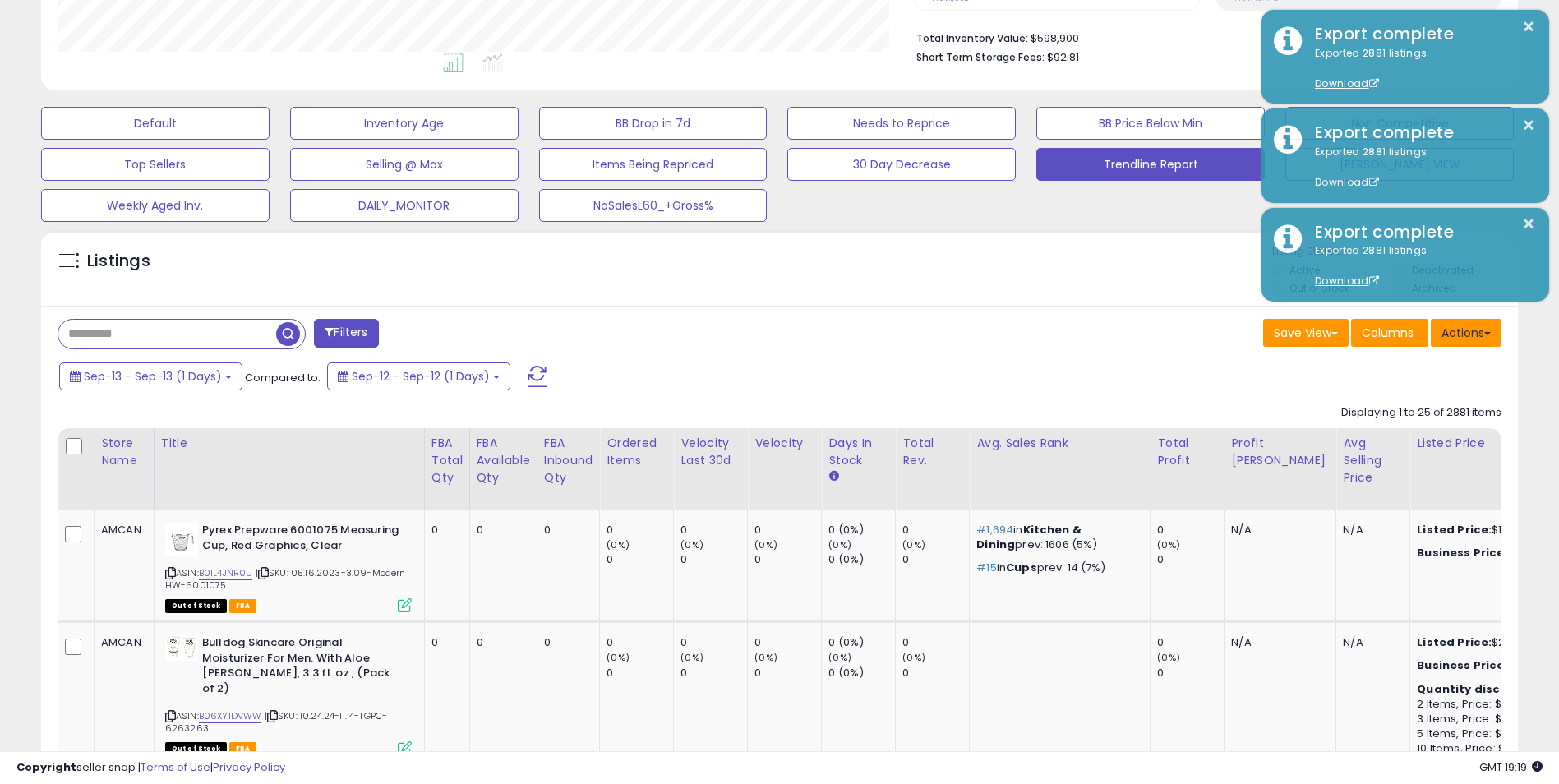
click at [1468, 333] on button "Actions" at bounding box center [1466, 332] width 71 height 28
click at [1379, 411] on link "Export Visible Columns" at bounding box center [1400, 408] width 180 height 26
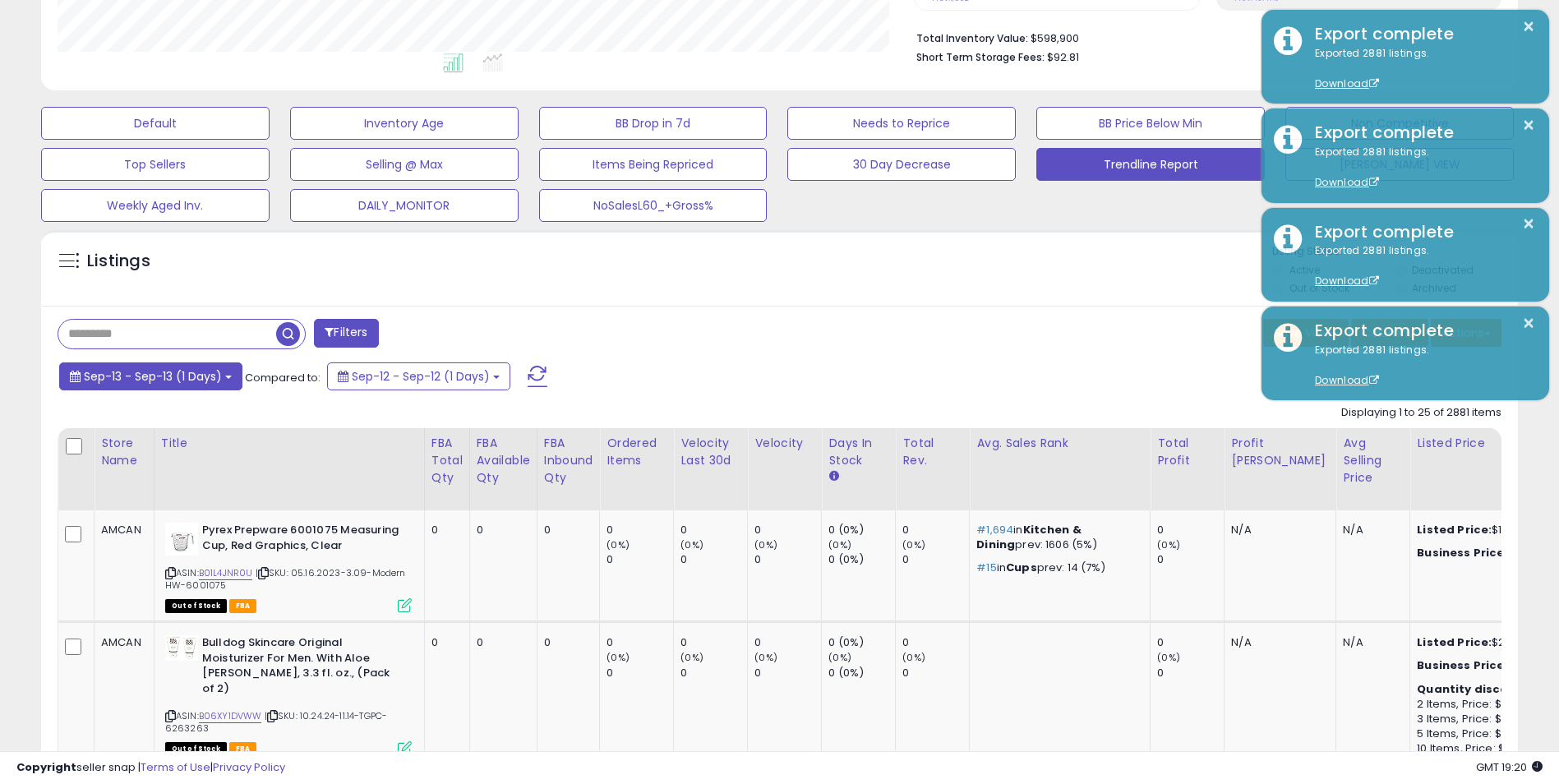
click at [203, 375] on span "Sep-13 - Sep-13 (1 Days)" at bounding box center [152, 377] width 138 height 17
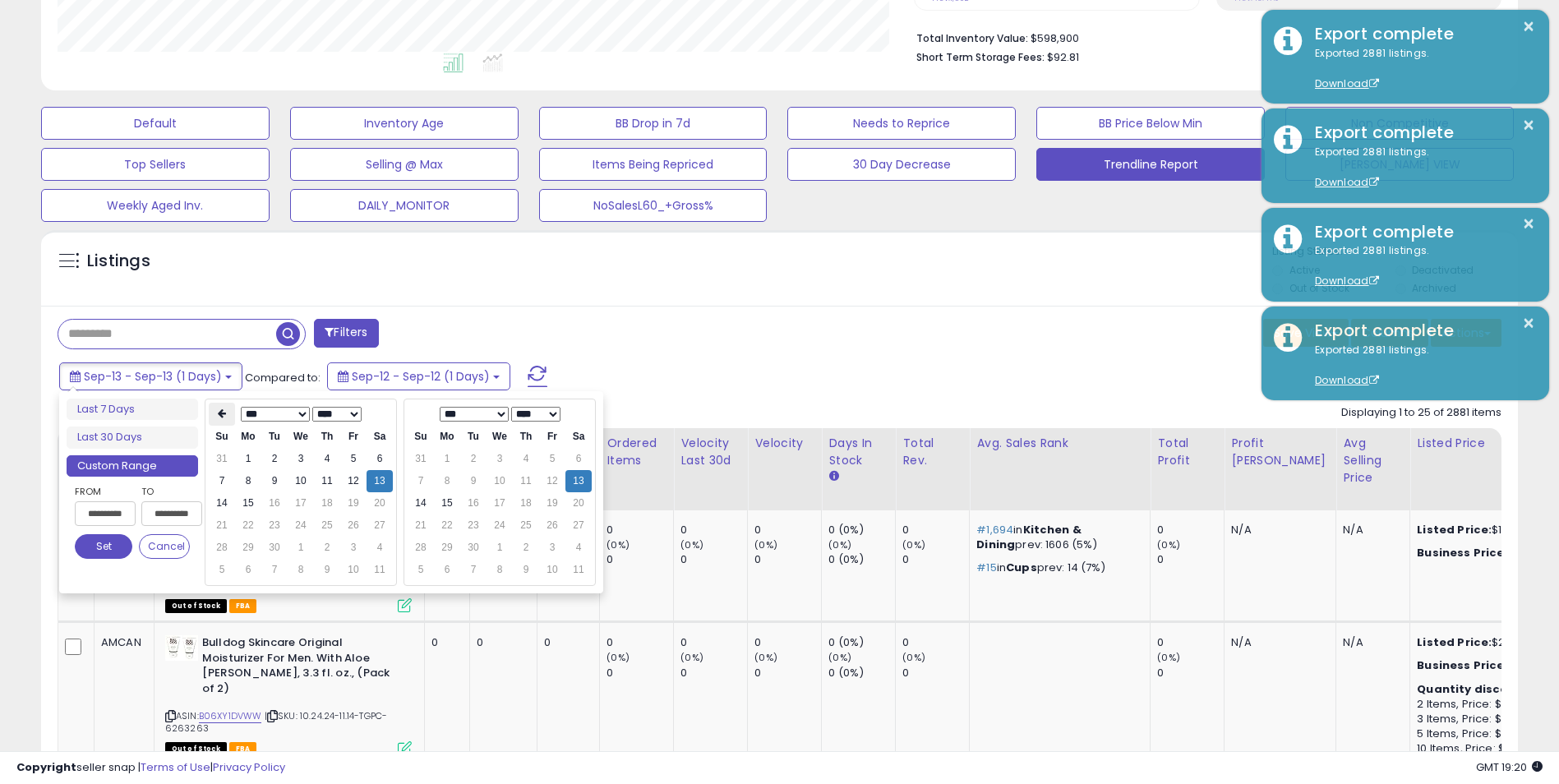
click at [222, 417] on icon at bounding box center [222, 413] width 8 height 10
click at [220, 417] on icon at bounding box center [222, 413] width 8 height 10
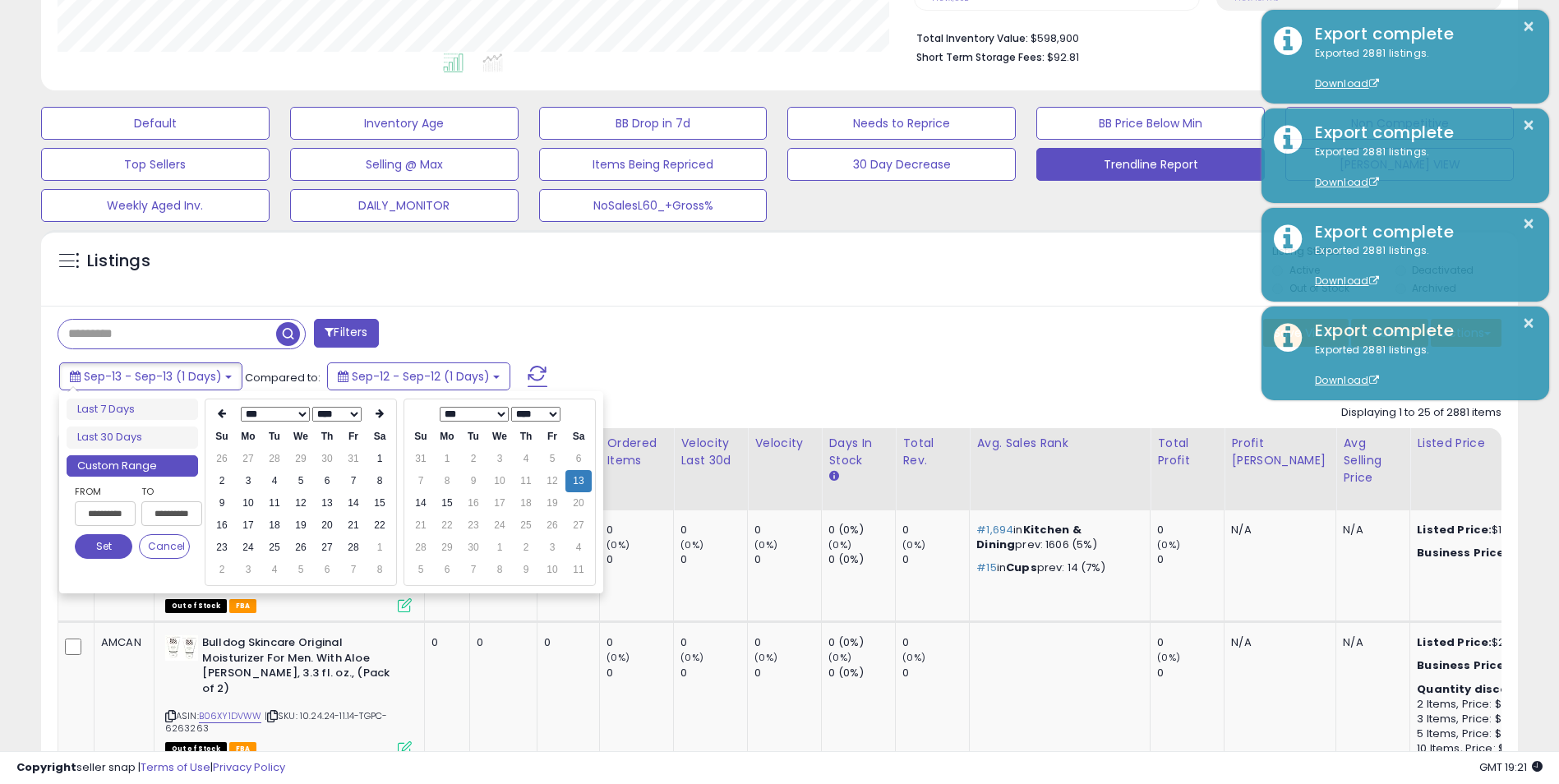
click at [220, 417] on icon at bounding box center [222, 413] width 8 height 10
type input "**********"
click at [306, 458] on td "1" at bounding box center [300, 458] width 26 height 23
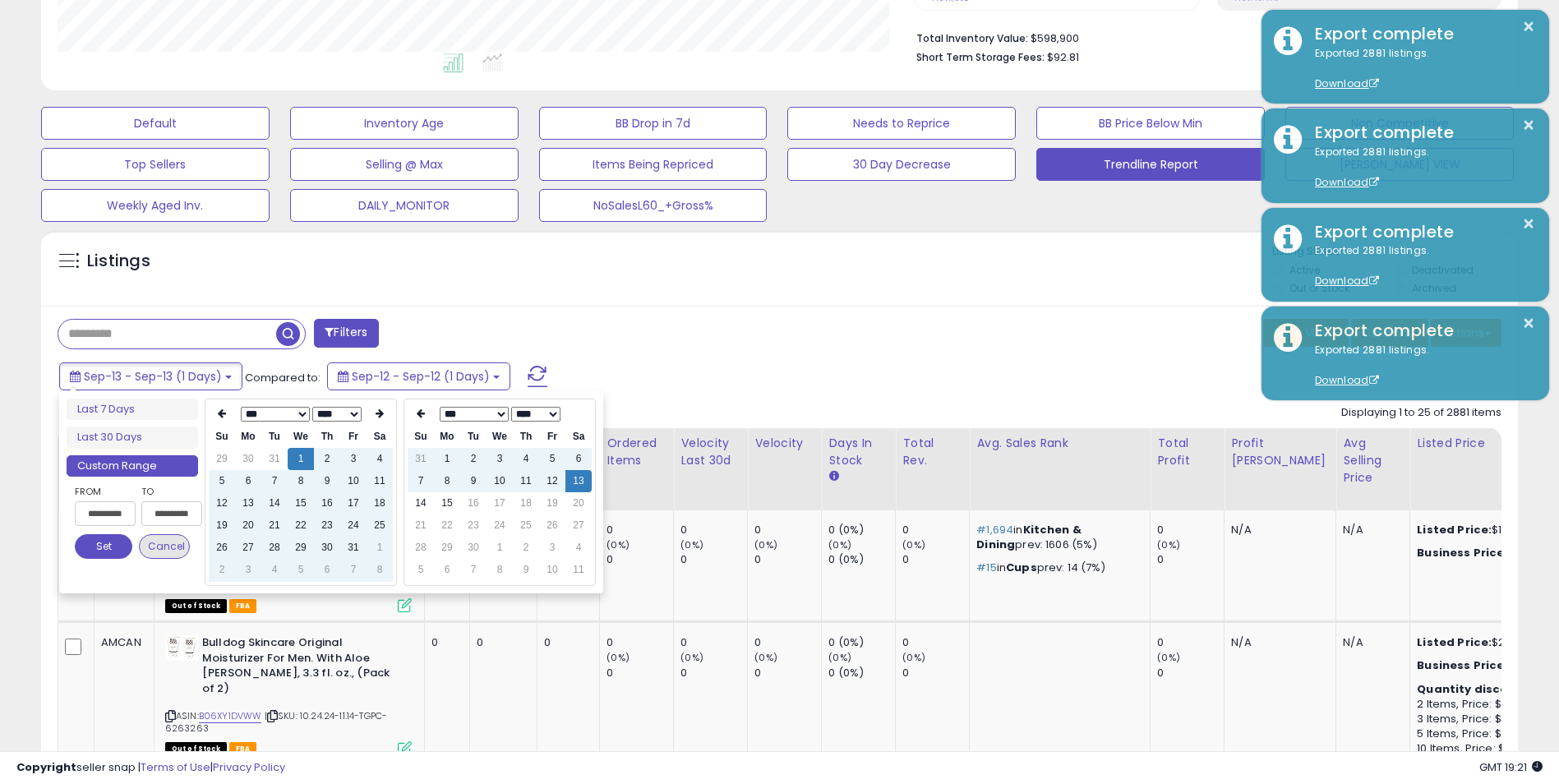
type input "**********"
click at [110, 546] on button "Set" at bounding box center [104, 547] width 58 height 25
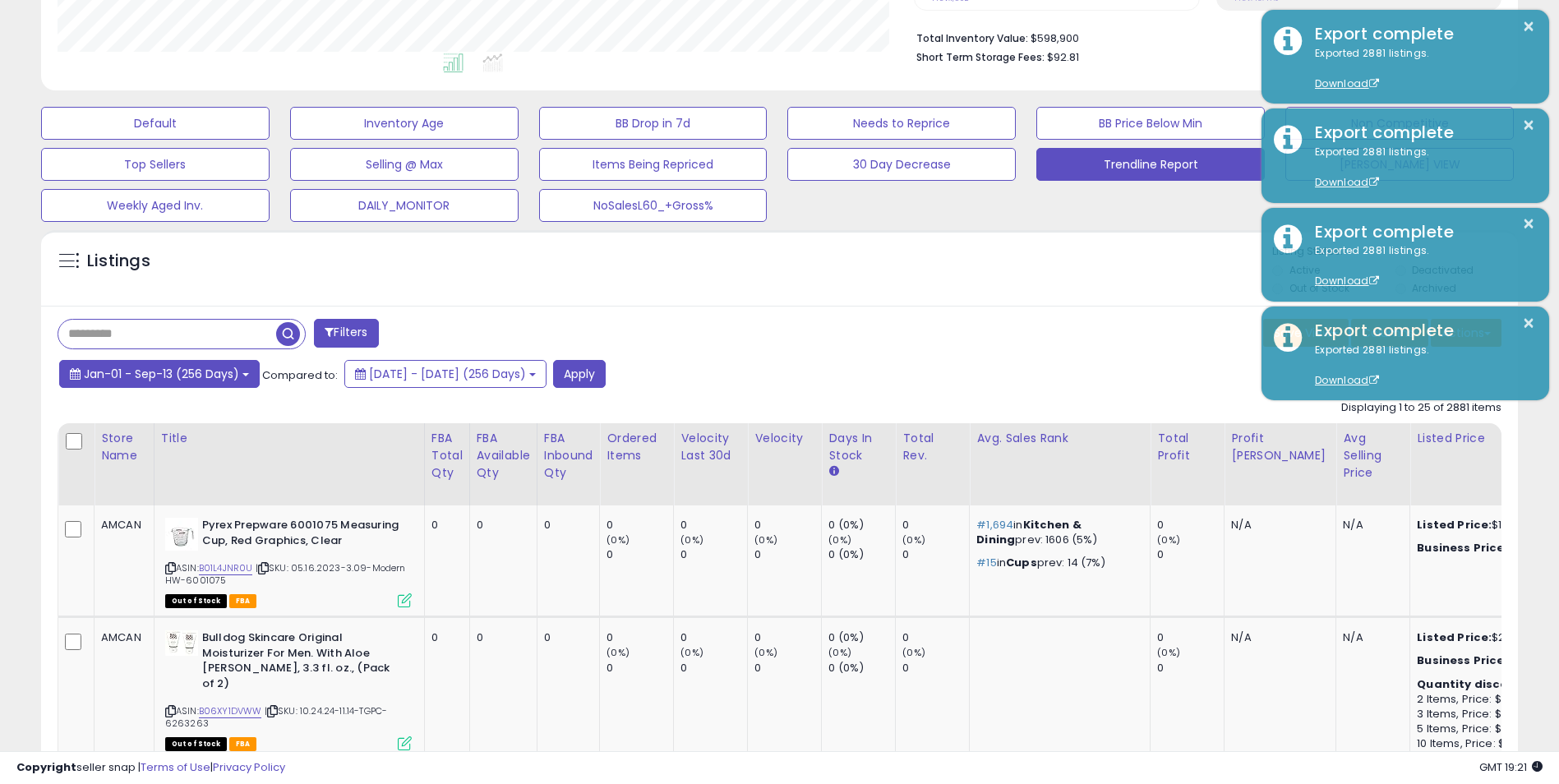
click at [204, 382] on span "Jan-01 - Sep-13 (256 Days)" at bounding box center [161, 374] width 155 height 17
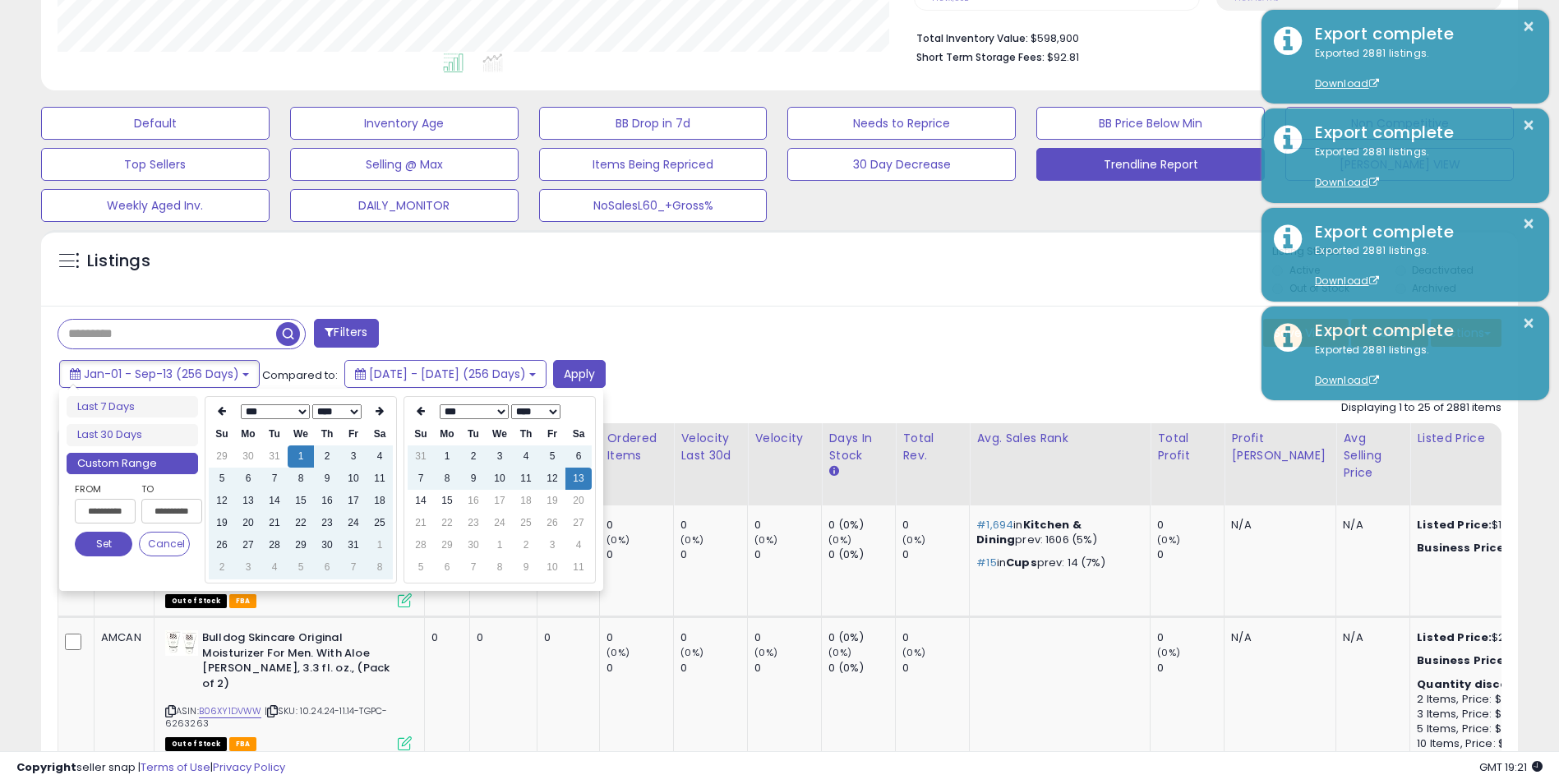
click at [160, 504] on input "**********" at bounding box center [171, 511] width 61 height 25
type input "**********"
click at [433, 502] on td "14" at bounding box center [420, 501] width 26 height 23
type input "**********"
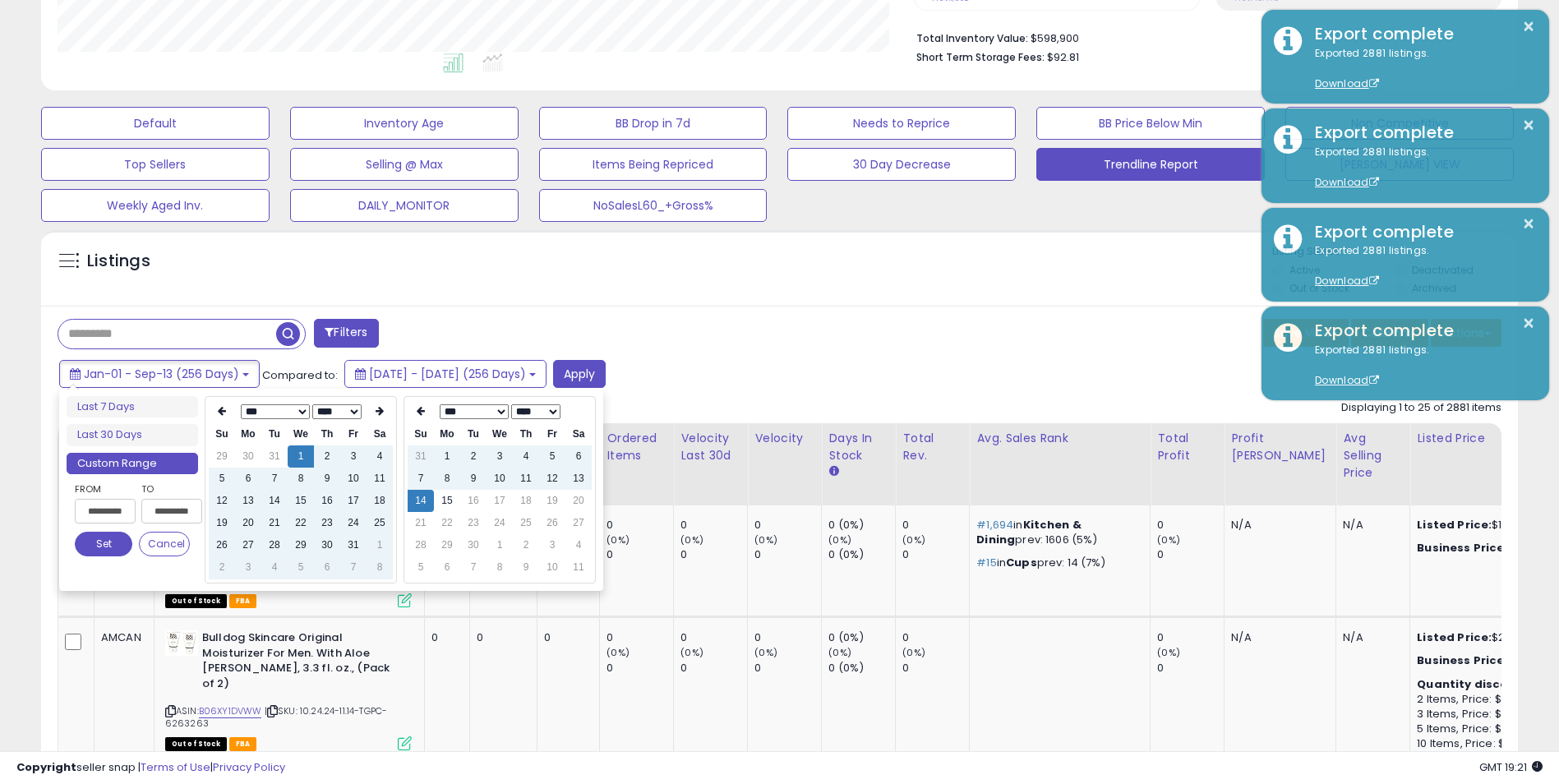
click at [99, 544] on button "Set" at bounding box center [104, 544] width 58 height 25
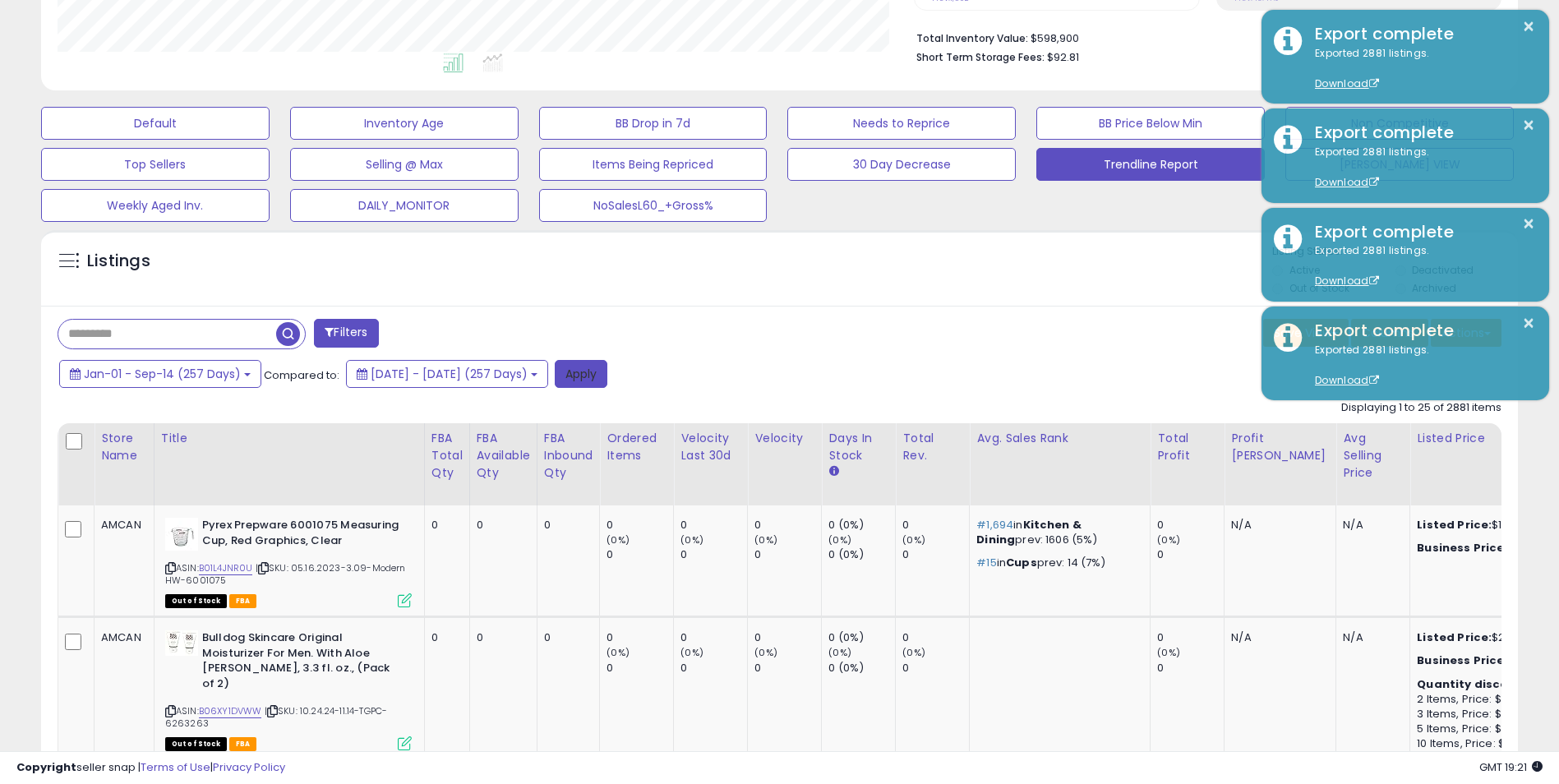
click at [607, 373] on button "Apply" at bounding box center [580, 373] width 53 height 28
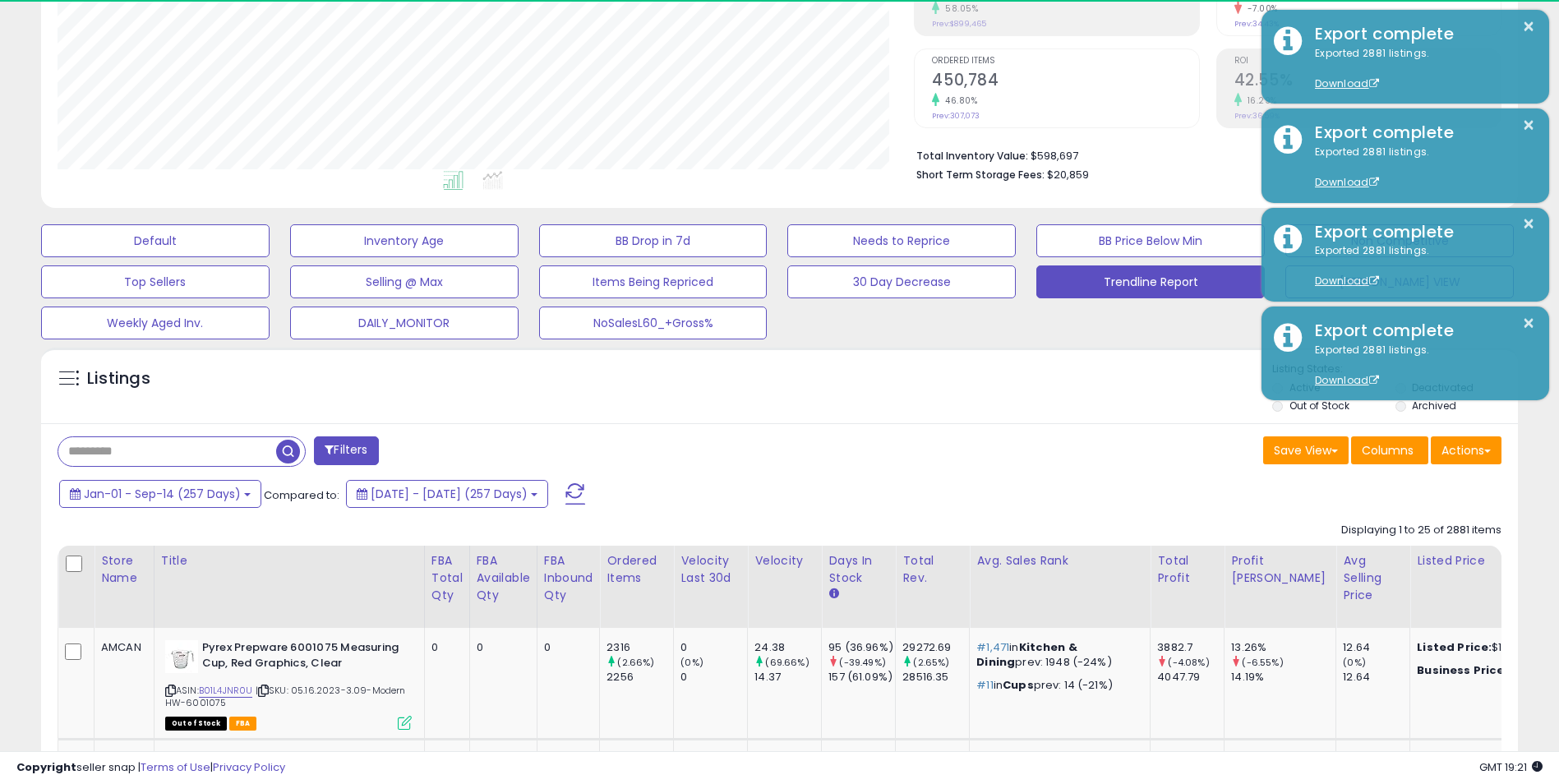
scroll to position [337, 858]
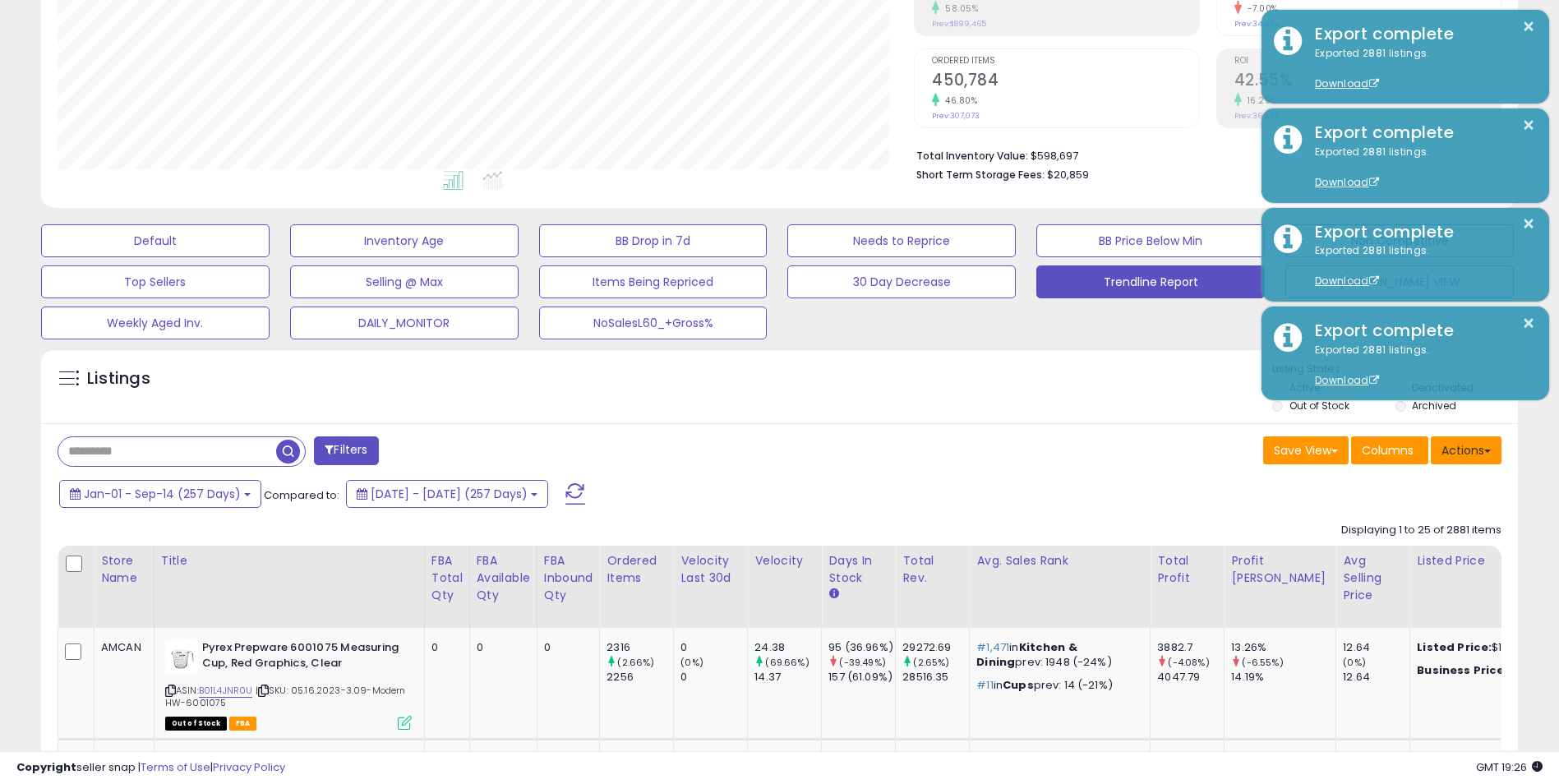
click at [1472, 451] on button "Actions" at bounding box center [1466, 450] width 71 height 28
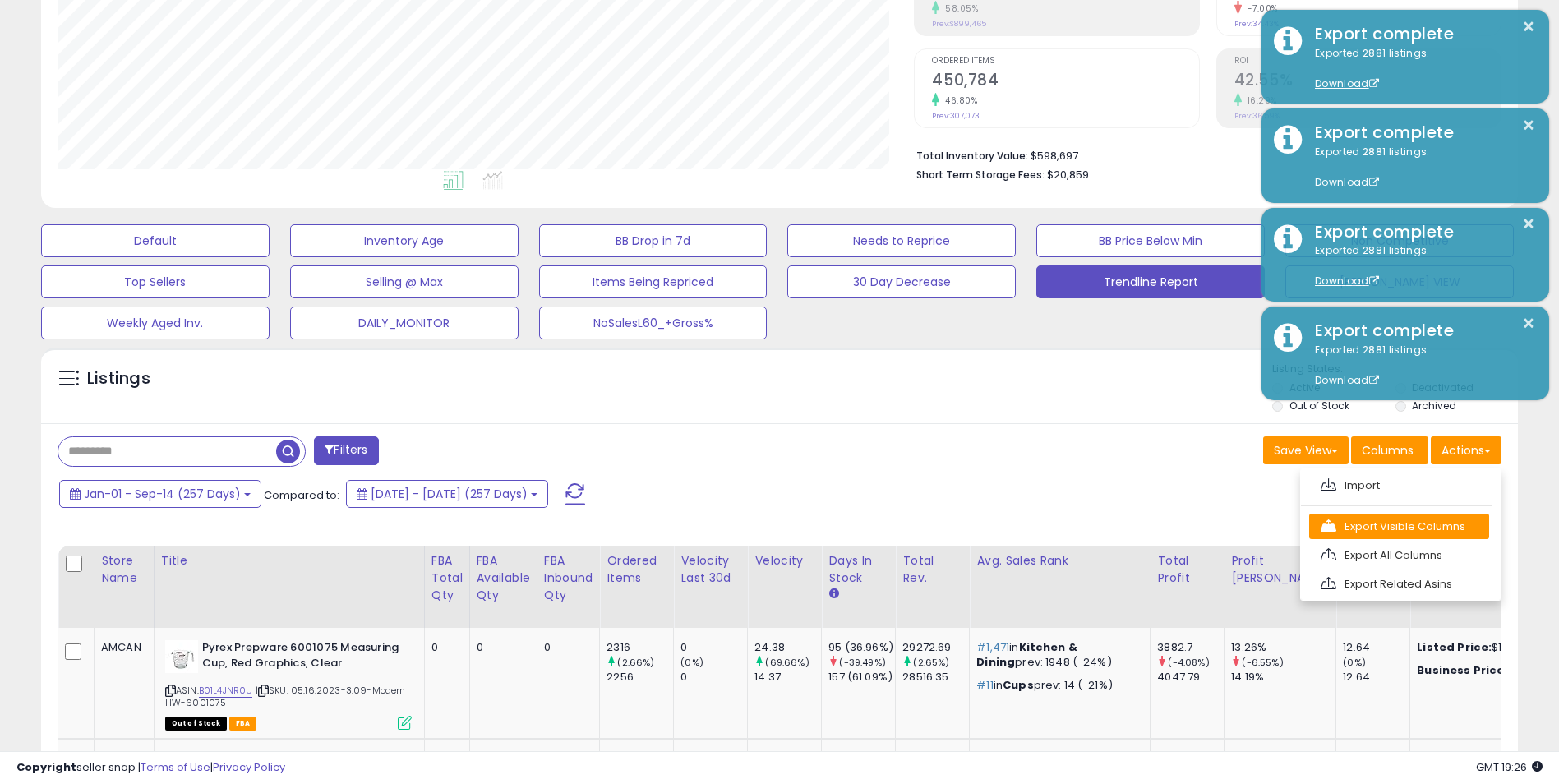
click at [1400, 527] on link "Export Visible Columns" at bounding box center [1400, 526] width 180 height 26
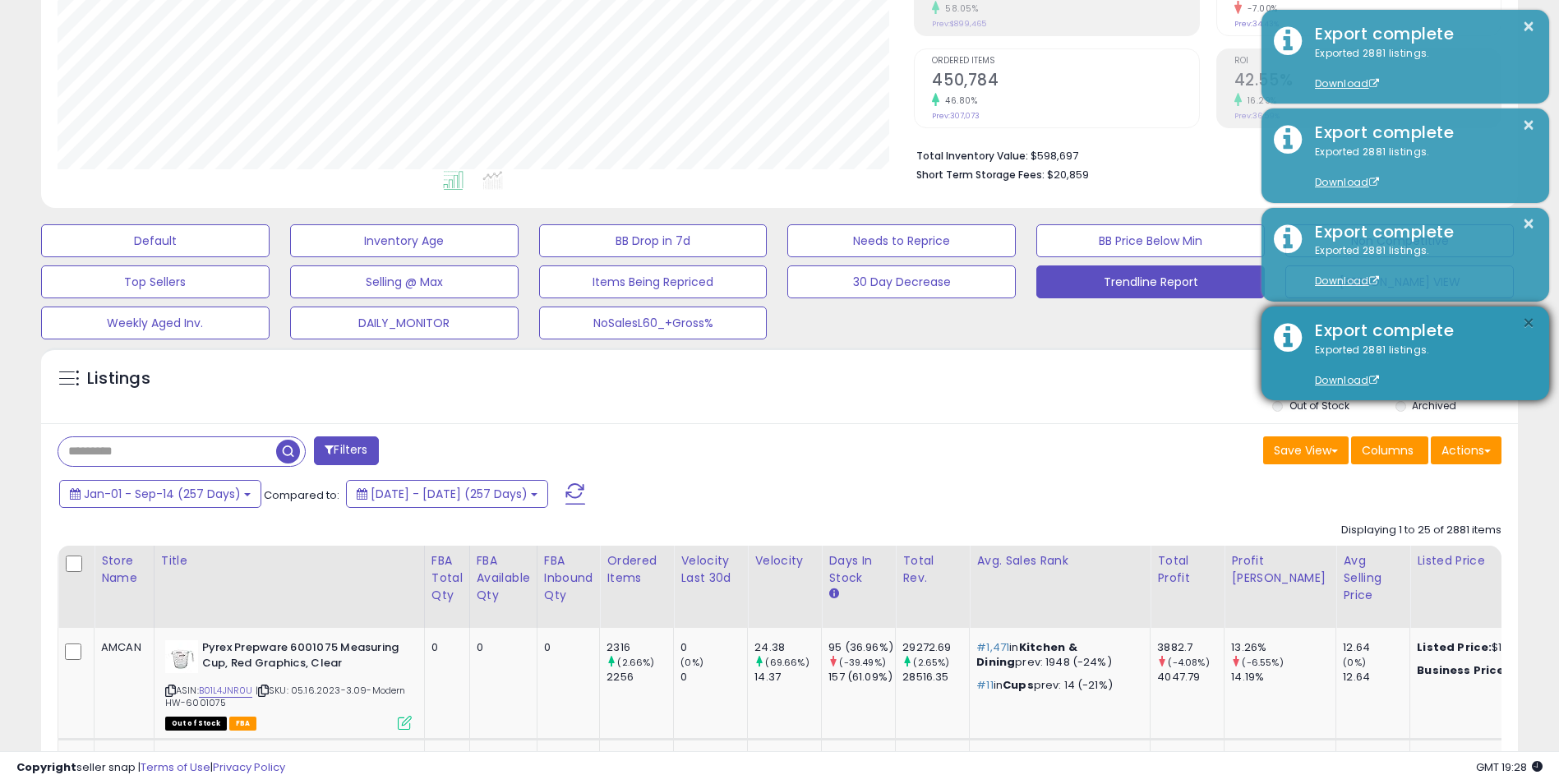
click at [1527, 323] on button "×" at bounding box center [1529, 323] width 13 height 21
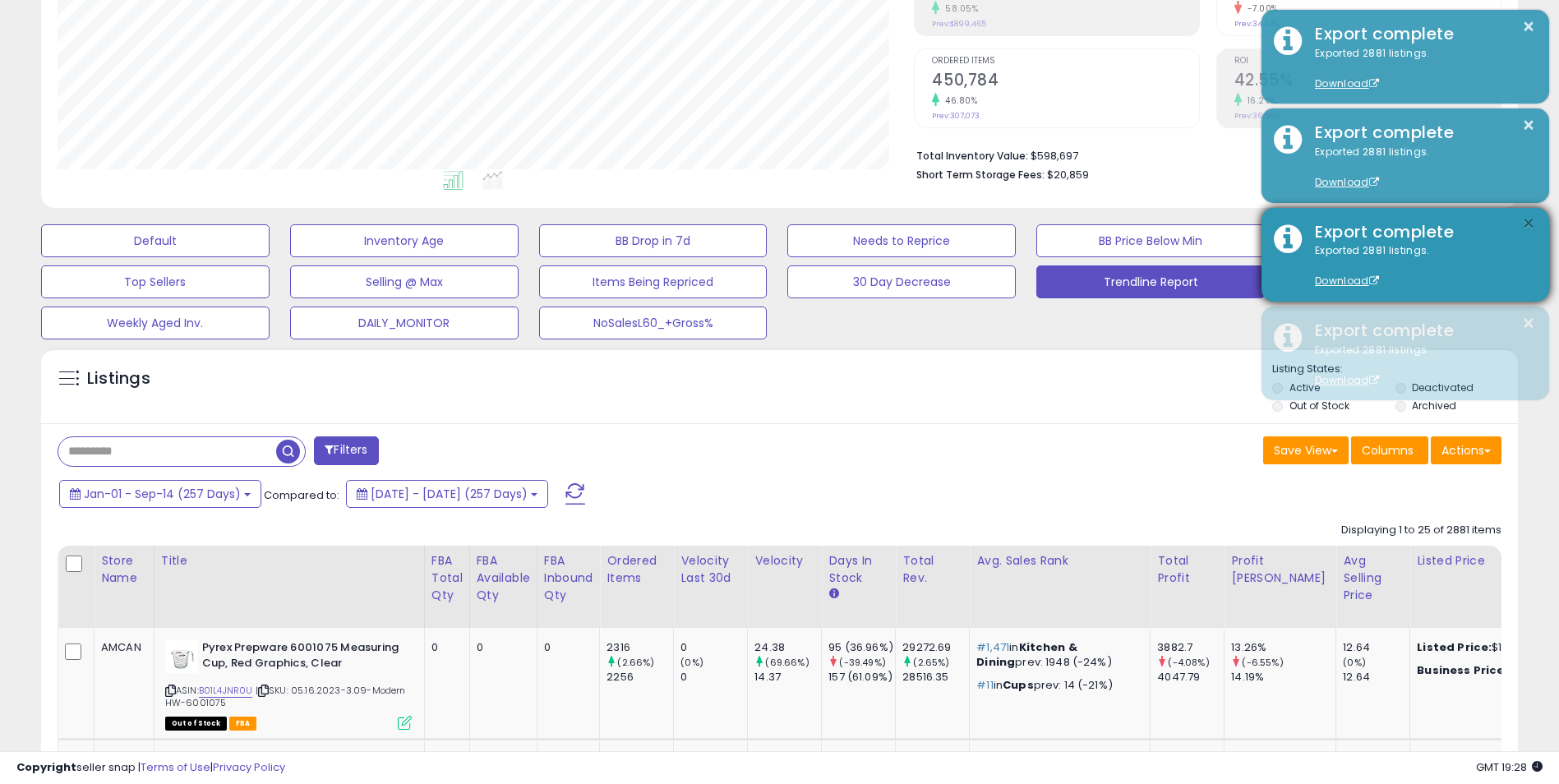
click at [1528, 222] on button "×" at bounding box center [1529, 224] width 13 height 21
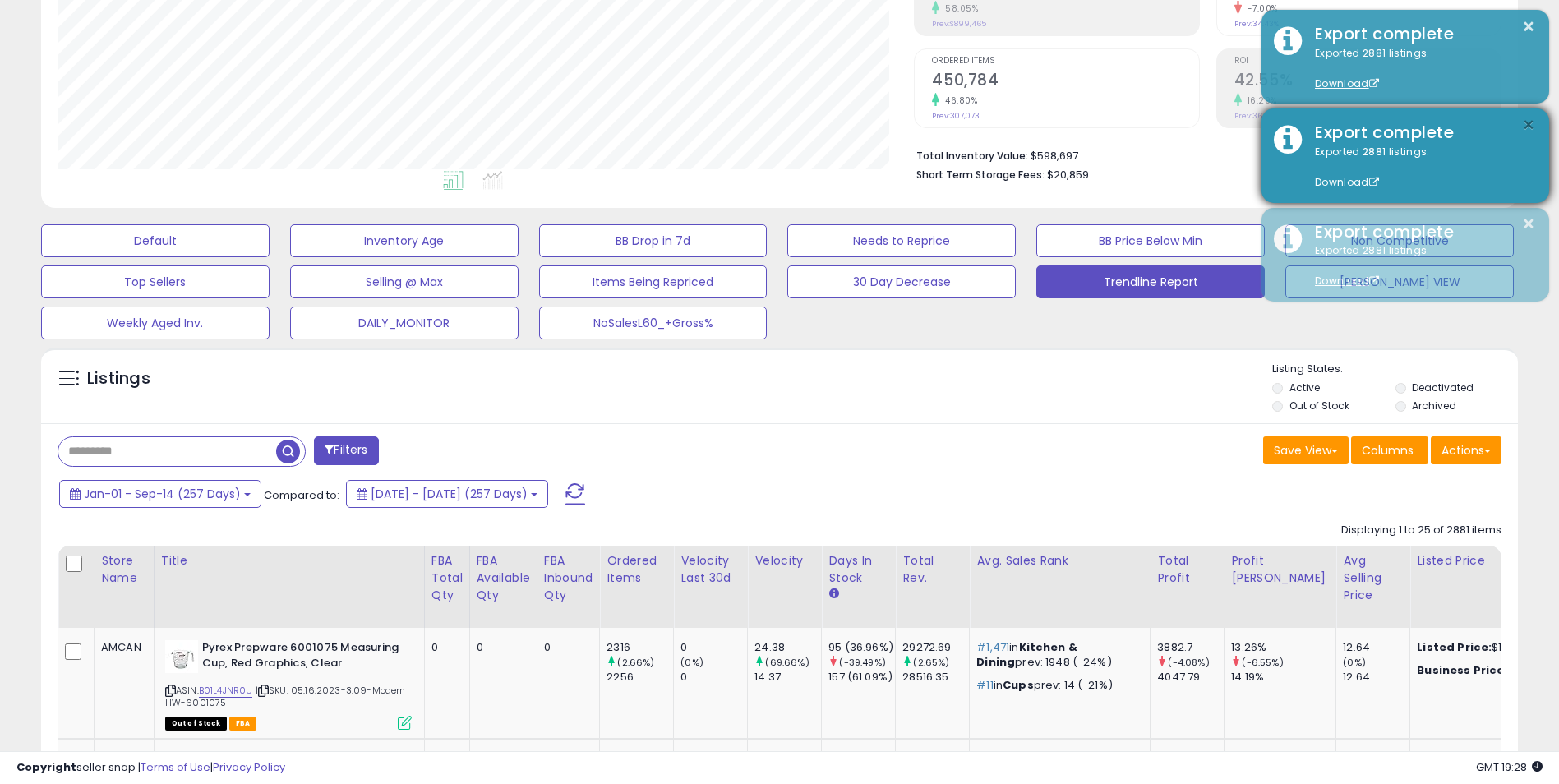
click at [1528, 129] on button "×" at bounding box center [1529, 125] width 13 height 21
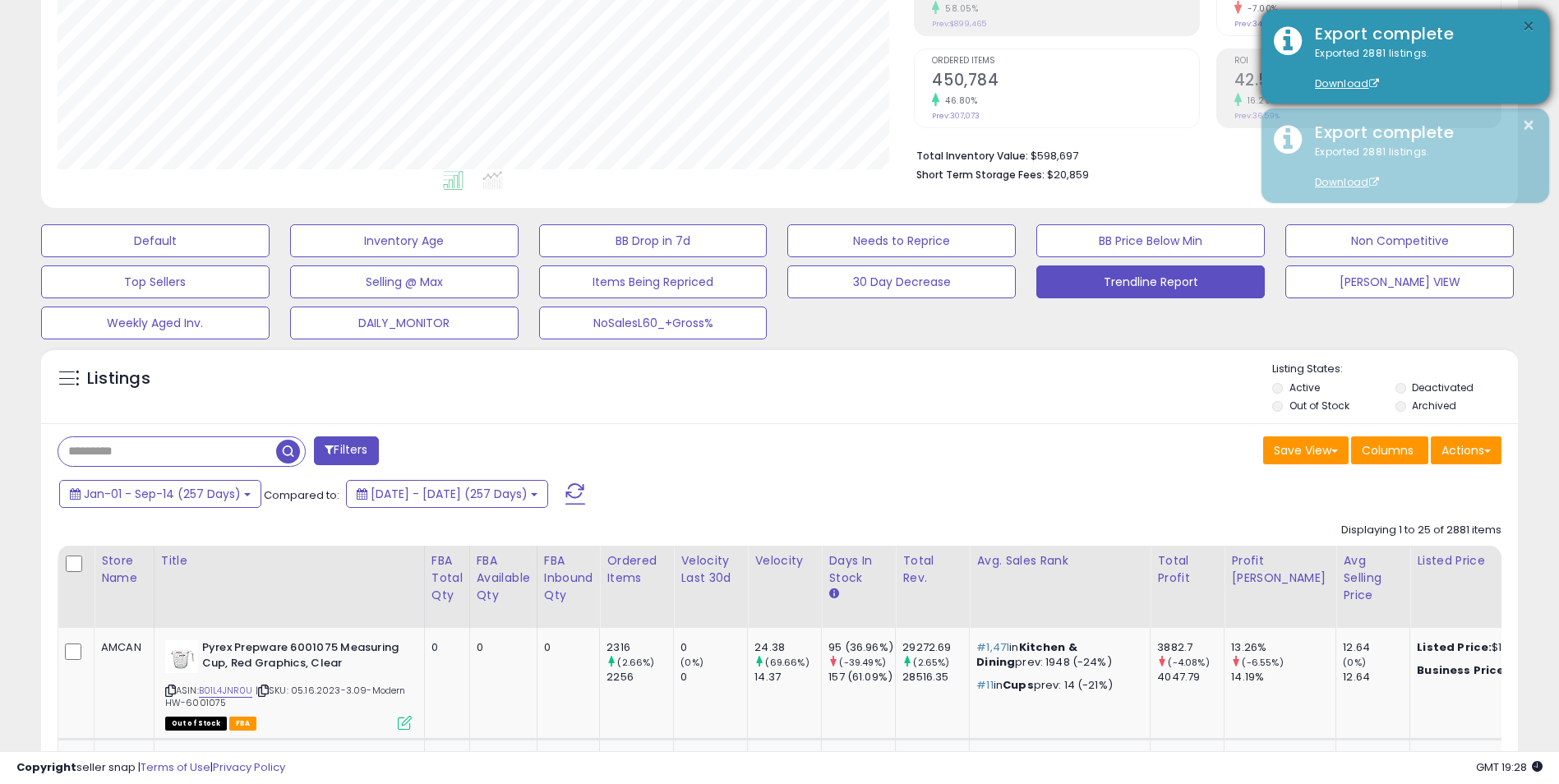
click at [1532, 26] on button "×" at bounding box center [1529, 27] width 13 height 21
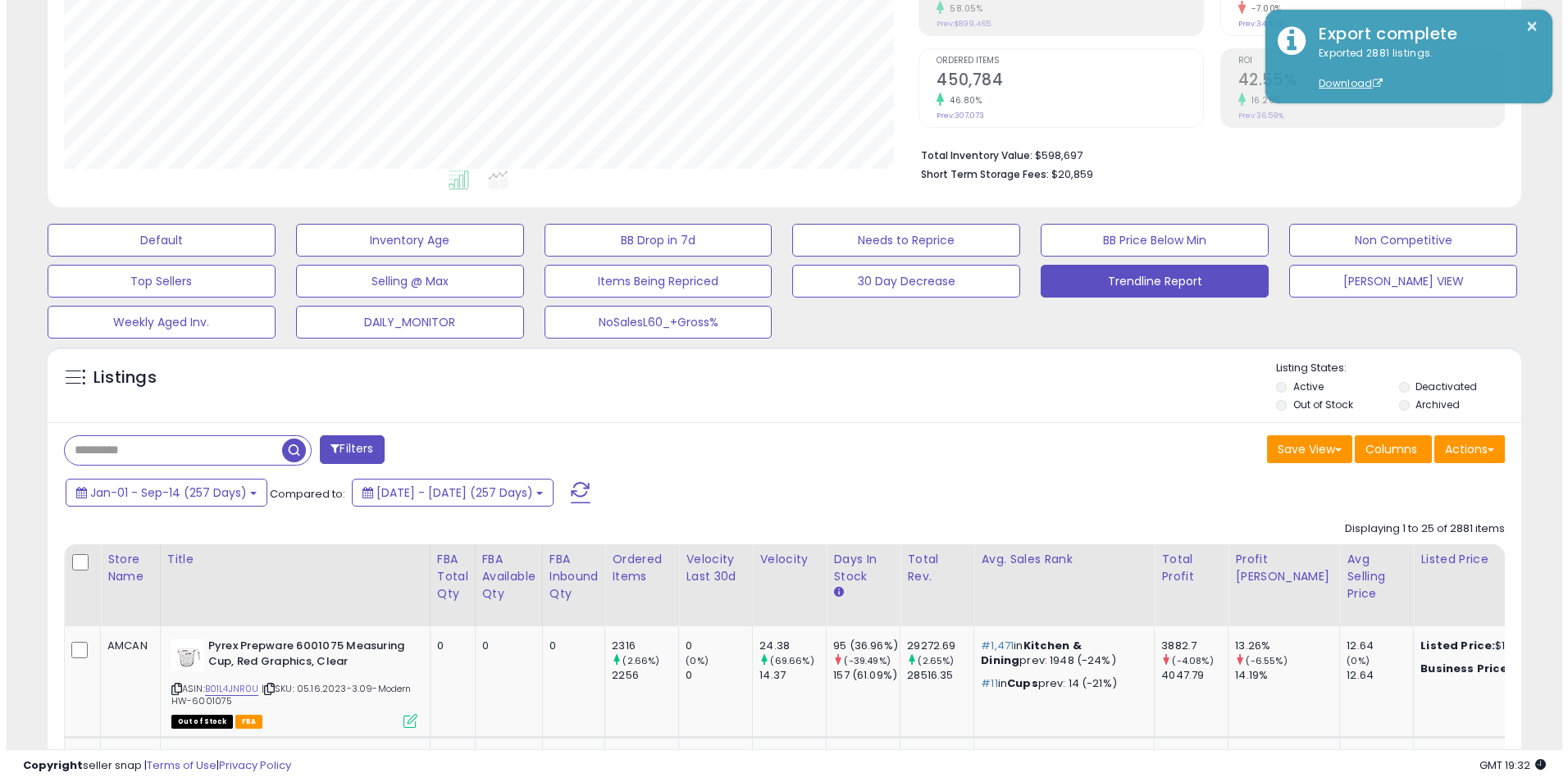
scroll to position [211, 0]
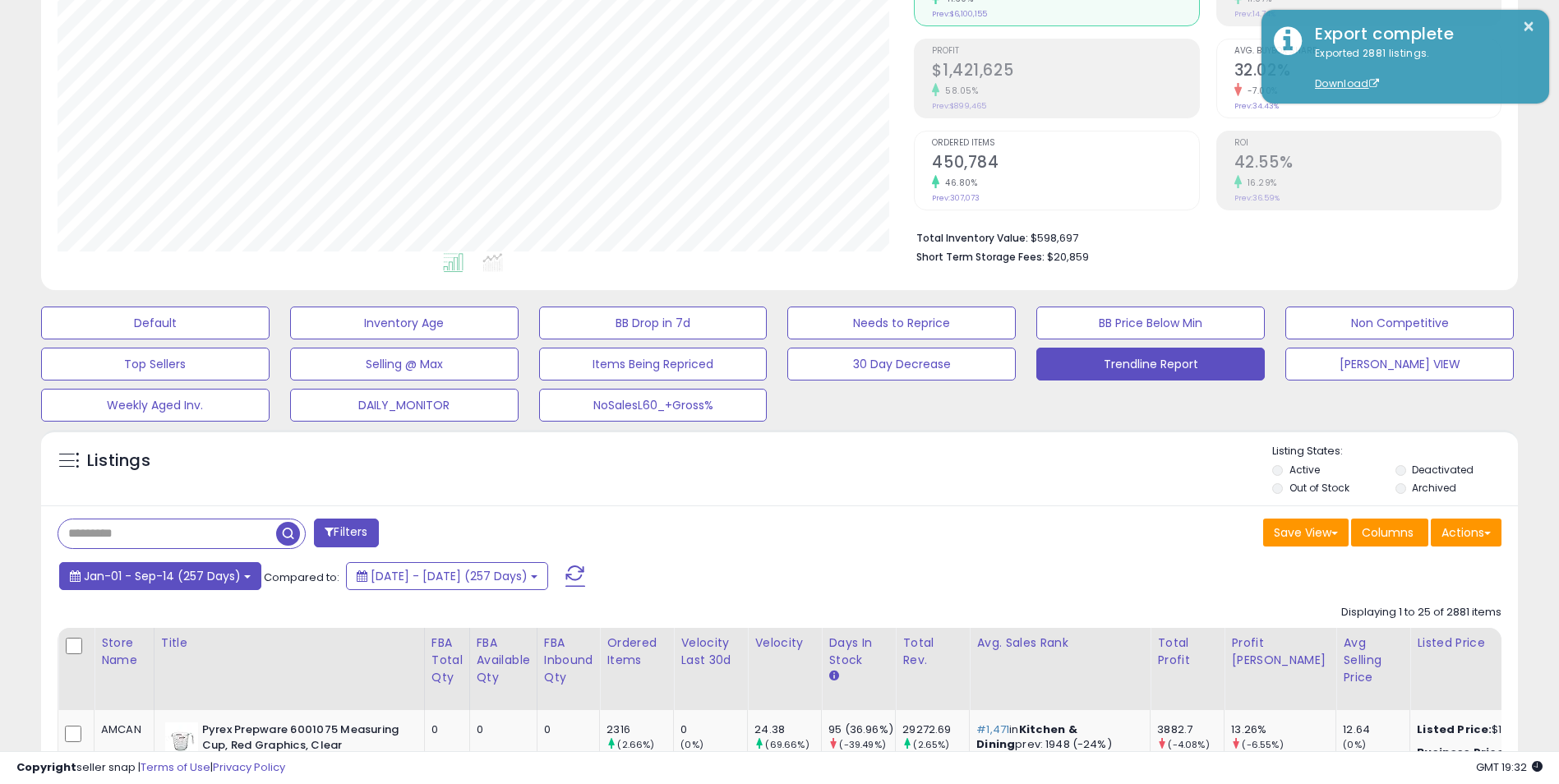
click at [192, 575] on span "Jan-01 - Sep-14 (257 Days)" at bounding box center [162, 576] width 157 height 17
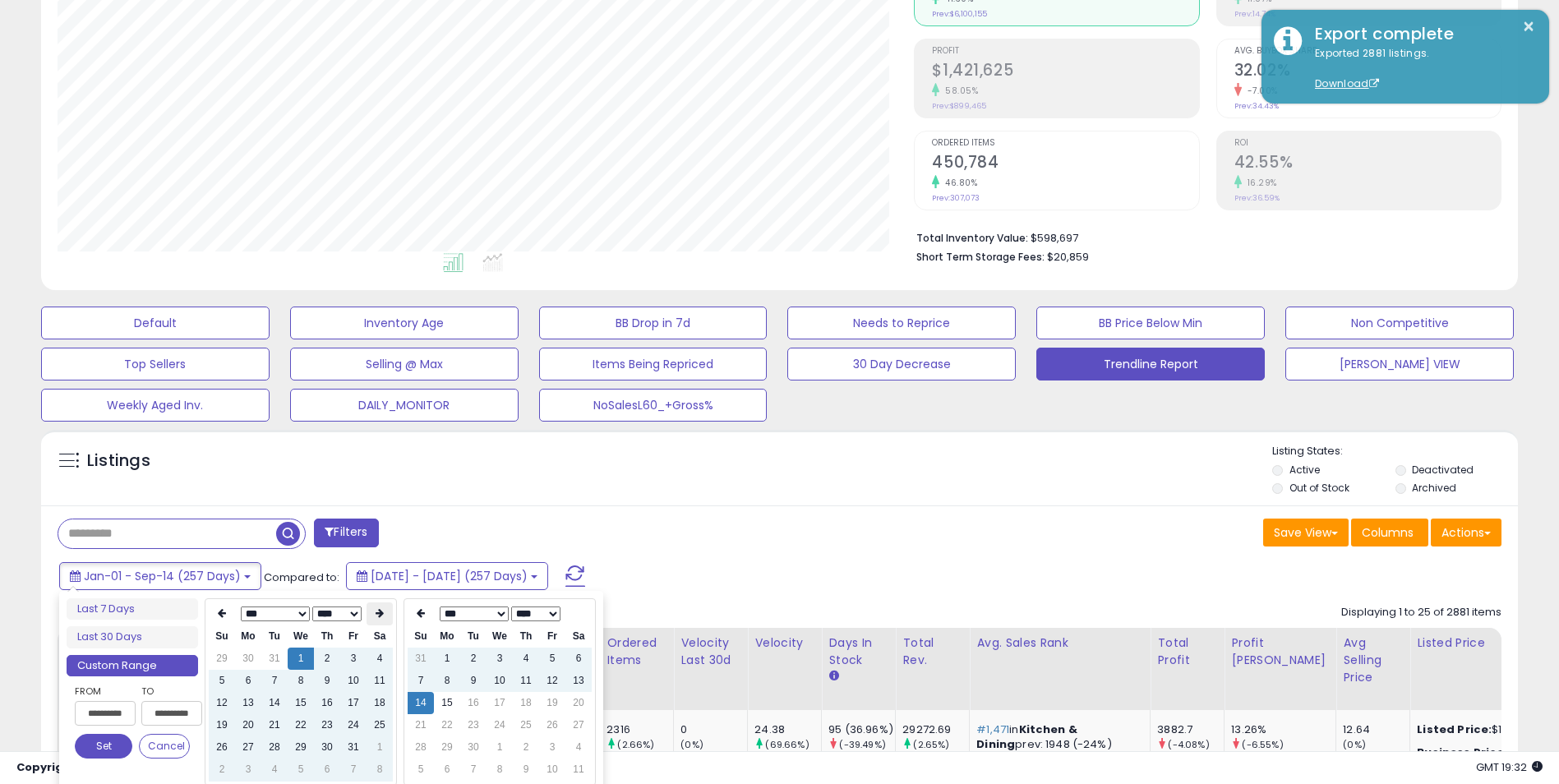
click at [387, 620] on th at bounding box center [379, 614] width 26 height 23
click at [387, 620] on th at bounding box center [379, 614] width 26 height 23
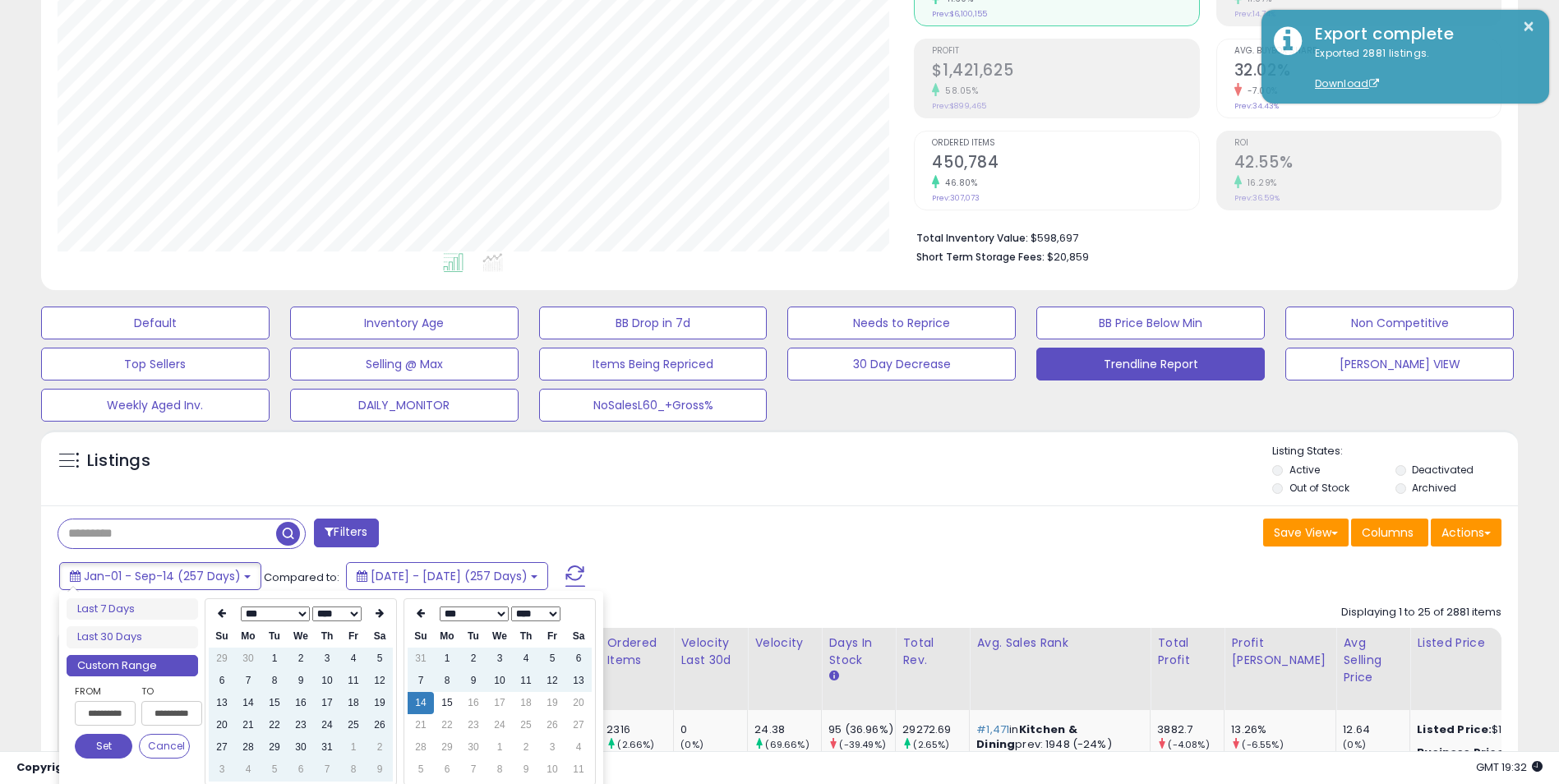
click at [387, 620] on th at bounding box center [379, 614] width 26 height 23
click at [244, 658] on td "1" at bounding box center [247, 659] width 26 height 23
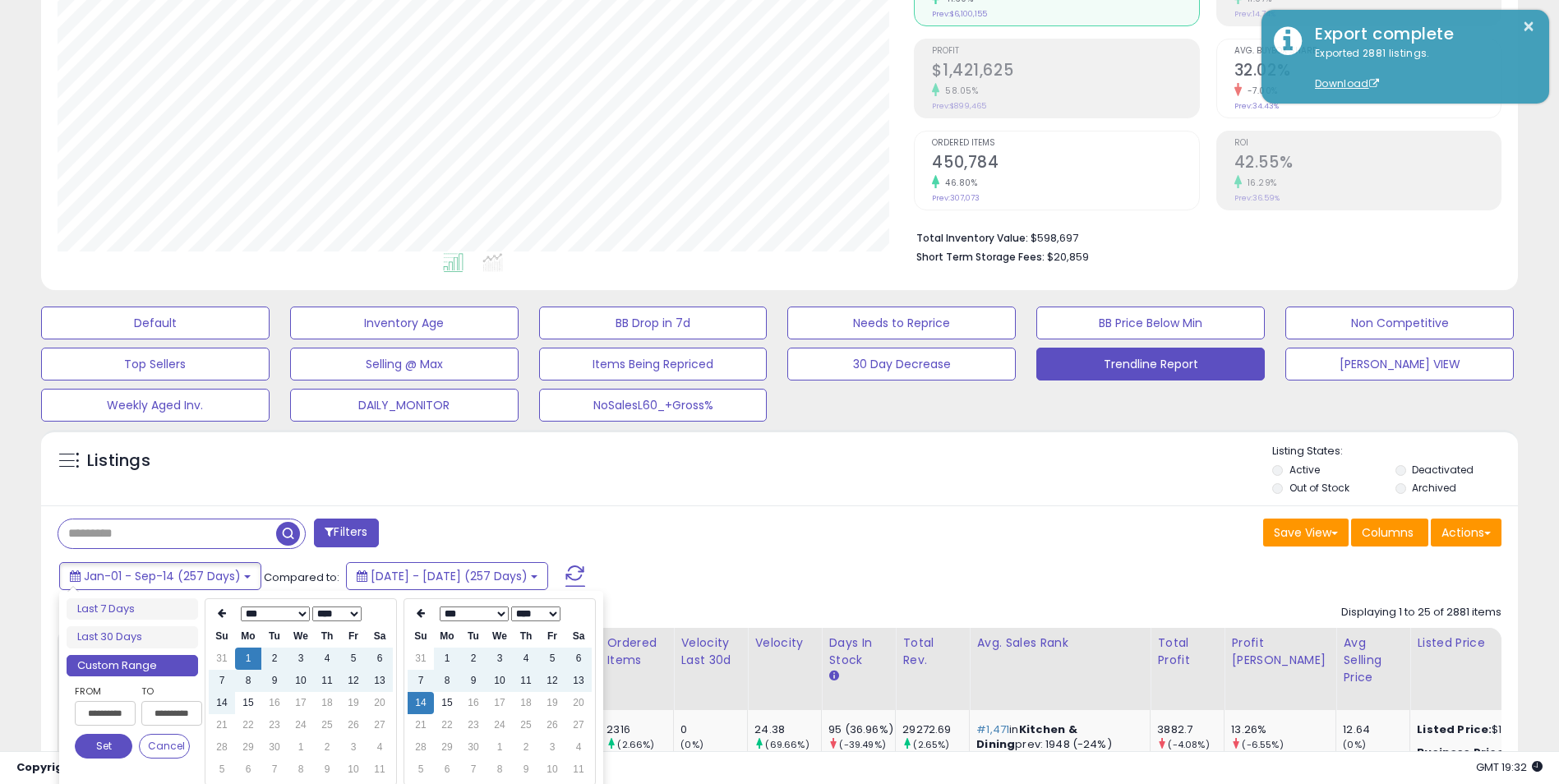
type input "**********"
click at [89, 746] on button "Set" at bounding box center [104, 746] width 58 height 25
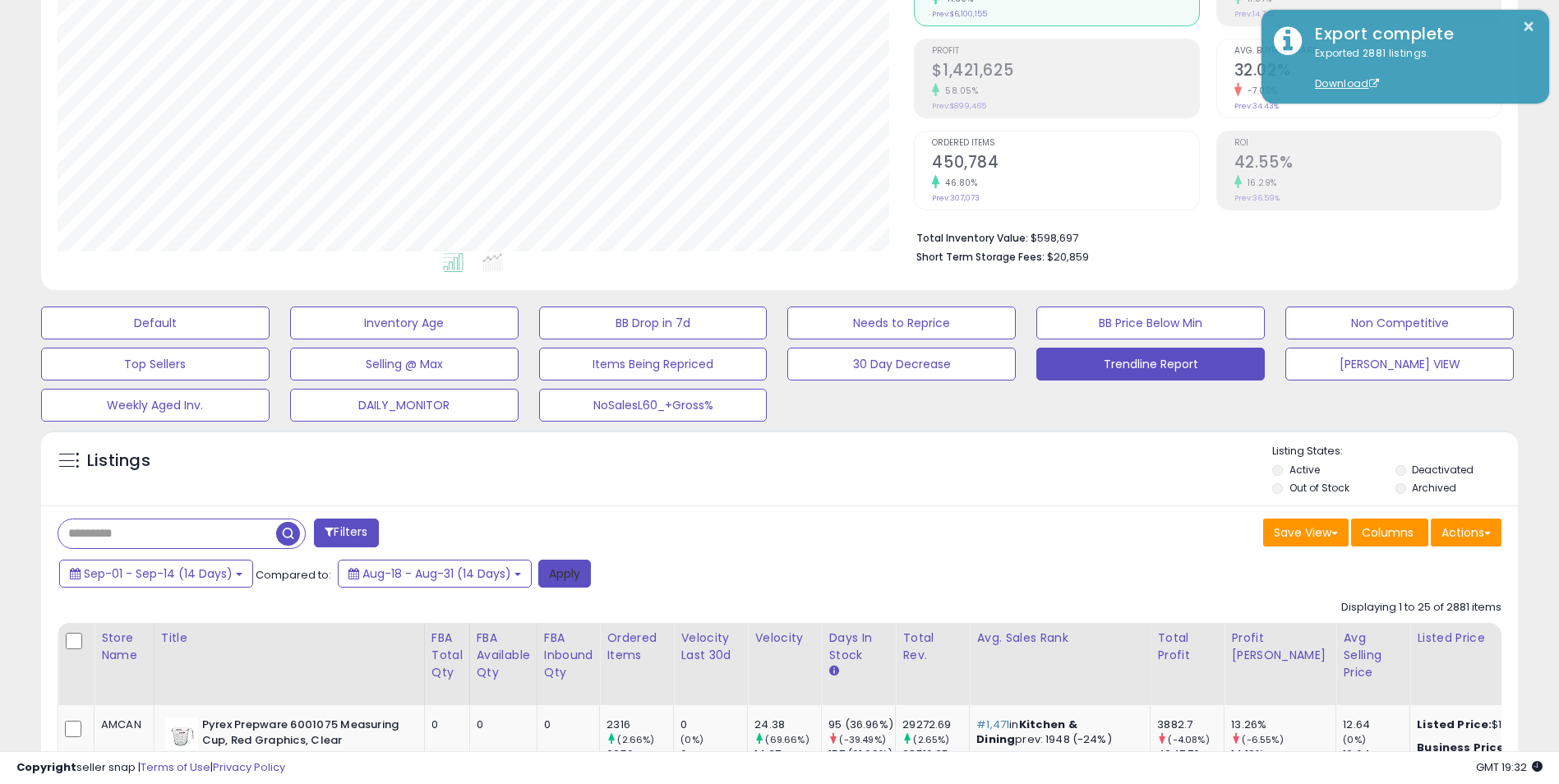
click at [545, 569] on button "Apply" at bounding box center [564, 573] width 53 height 28
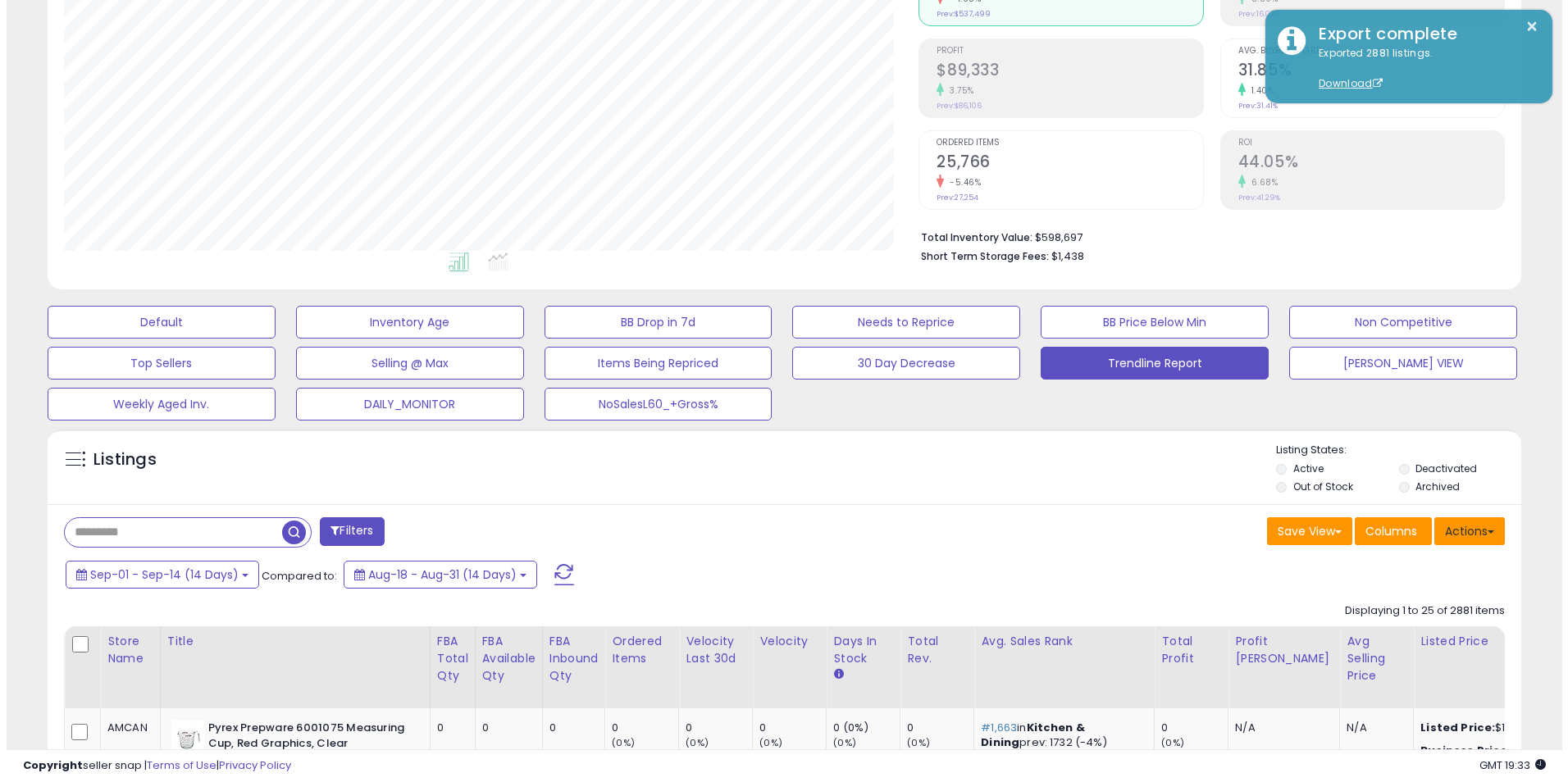
scroll to position [336, 856]
click at [1469, 530] on button "Actions" at bounding box center [1463, 530] width 71 height 27
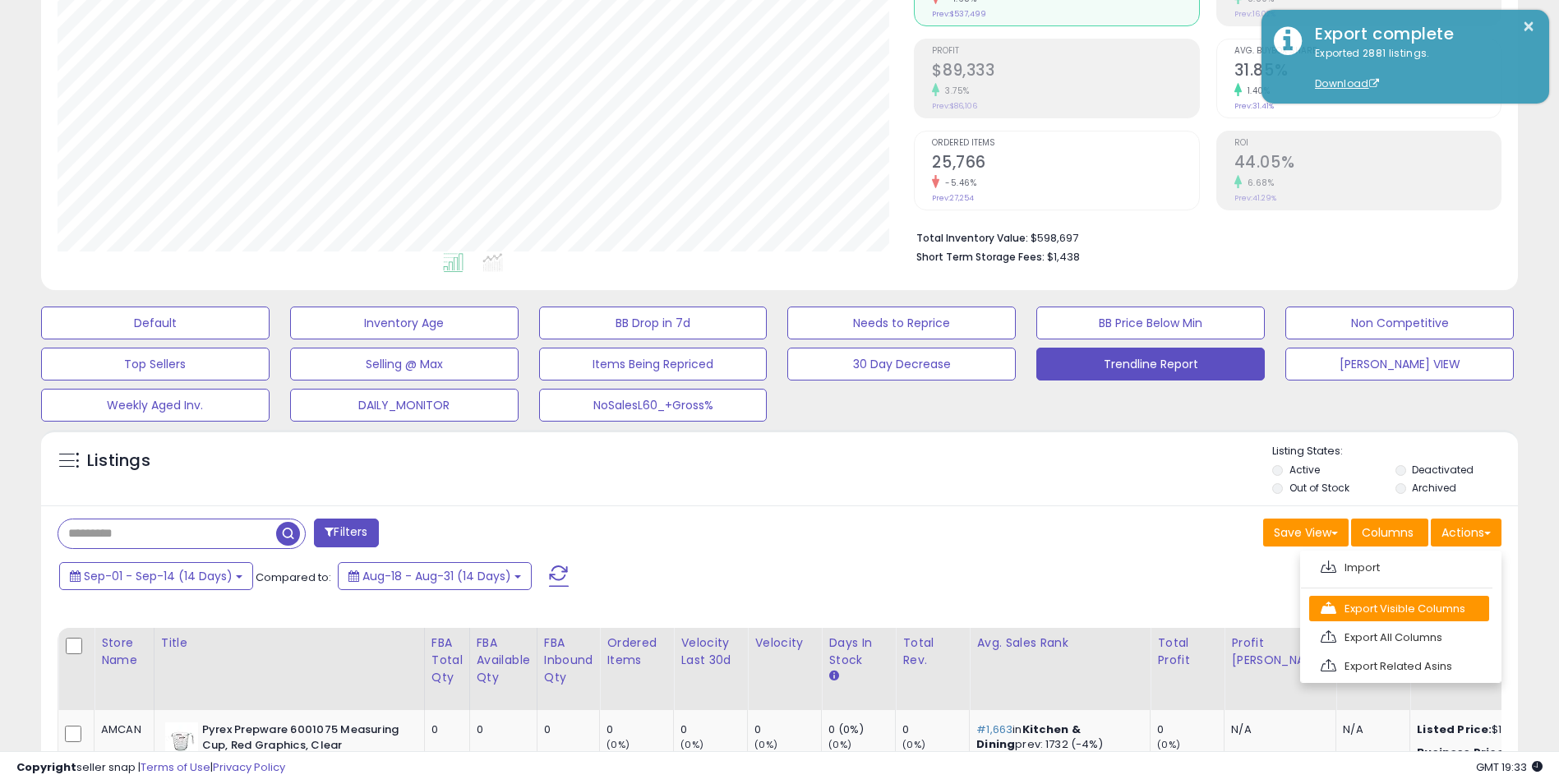
click at [1421, 616] on link "Export Visible Columns" at bounding box center [1400, 609] width 180 height 26
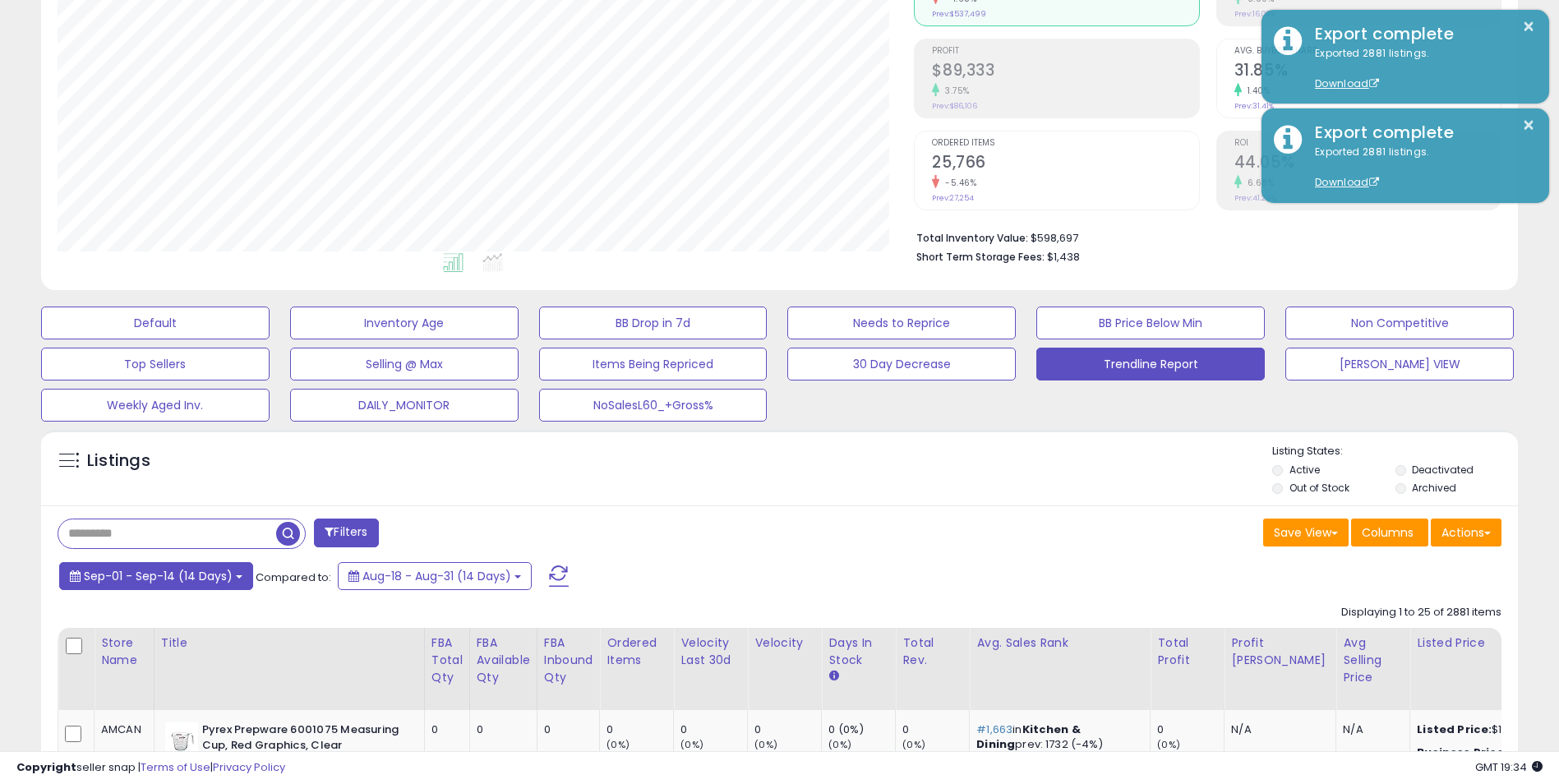
click at [235, 578] on b at bounding box center [239, 577] width 7 height 3
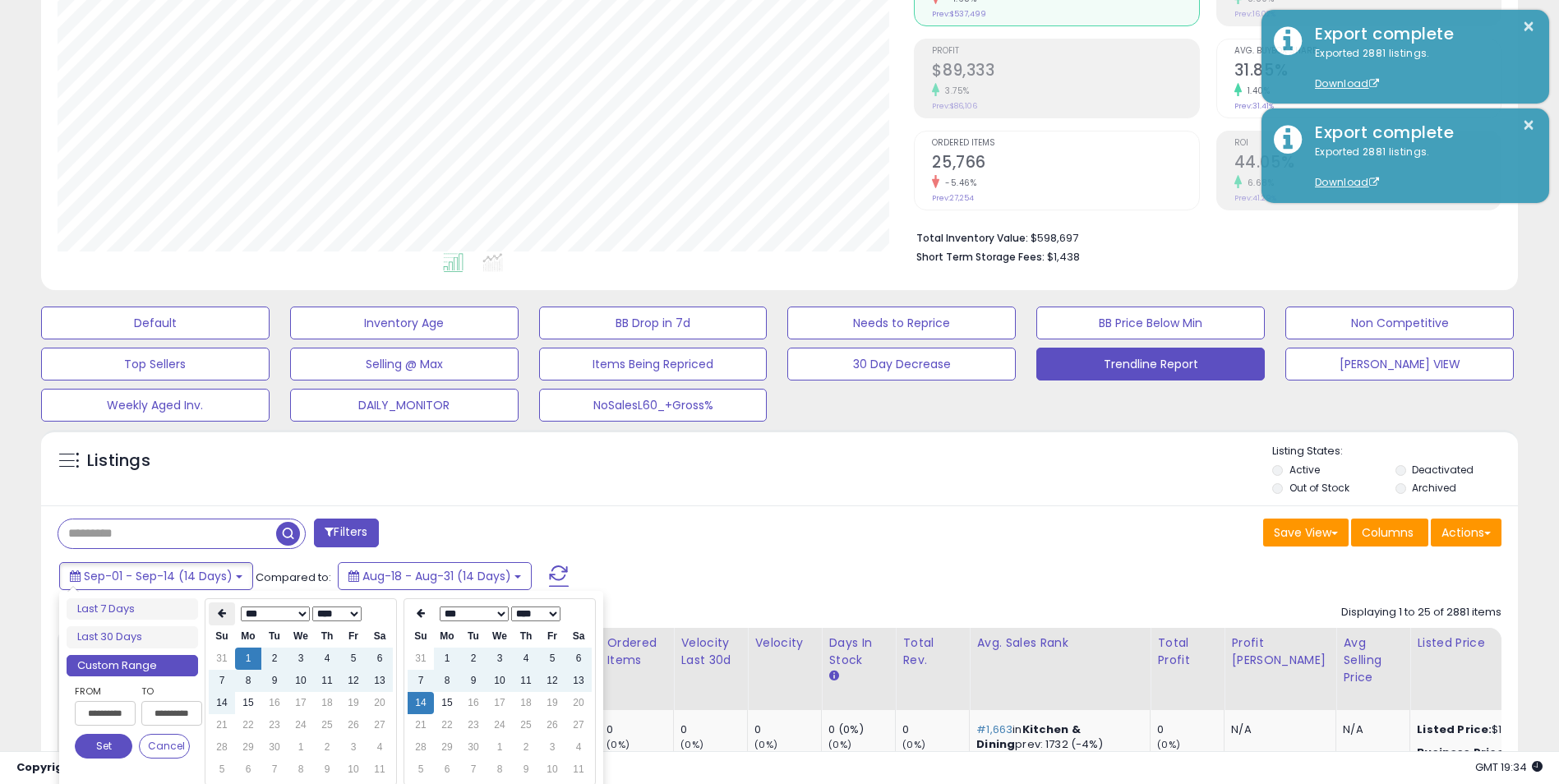
click at [219, 617] on icon at bounding box center [222, 613] width 8 height 10
click at [286, 658] on td "1" at bounding box center [274, 659] width 26 height 23
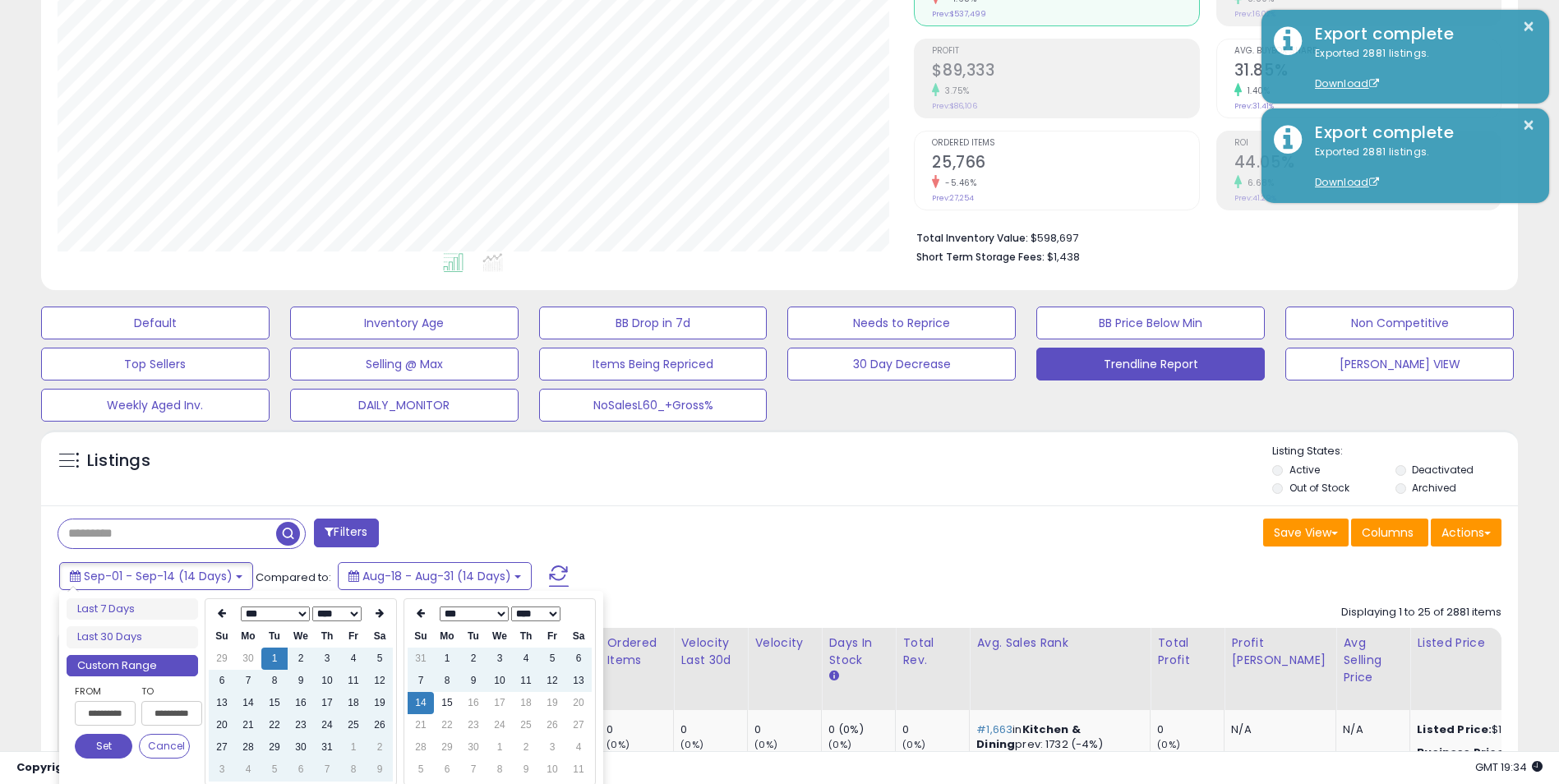
type input "**********"
click at [95, 746] on button "Set" at bounding box center [104, 746] width 58 height 25
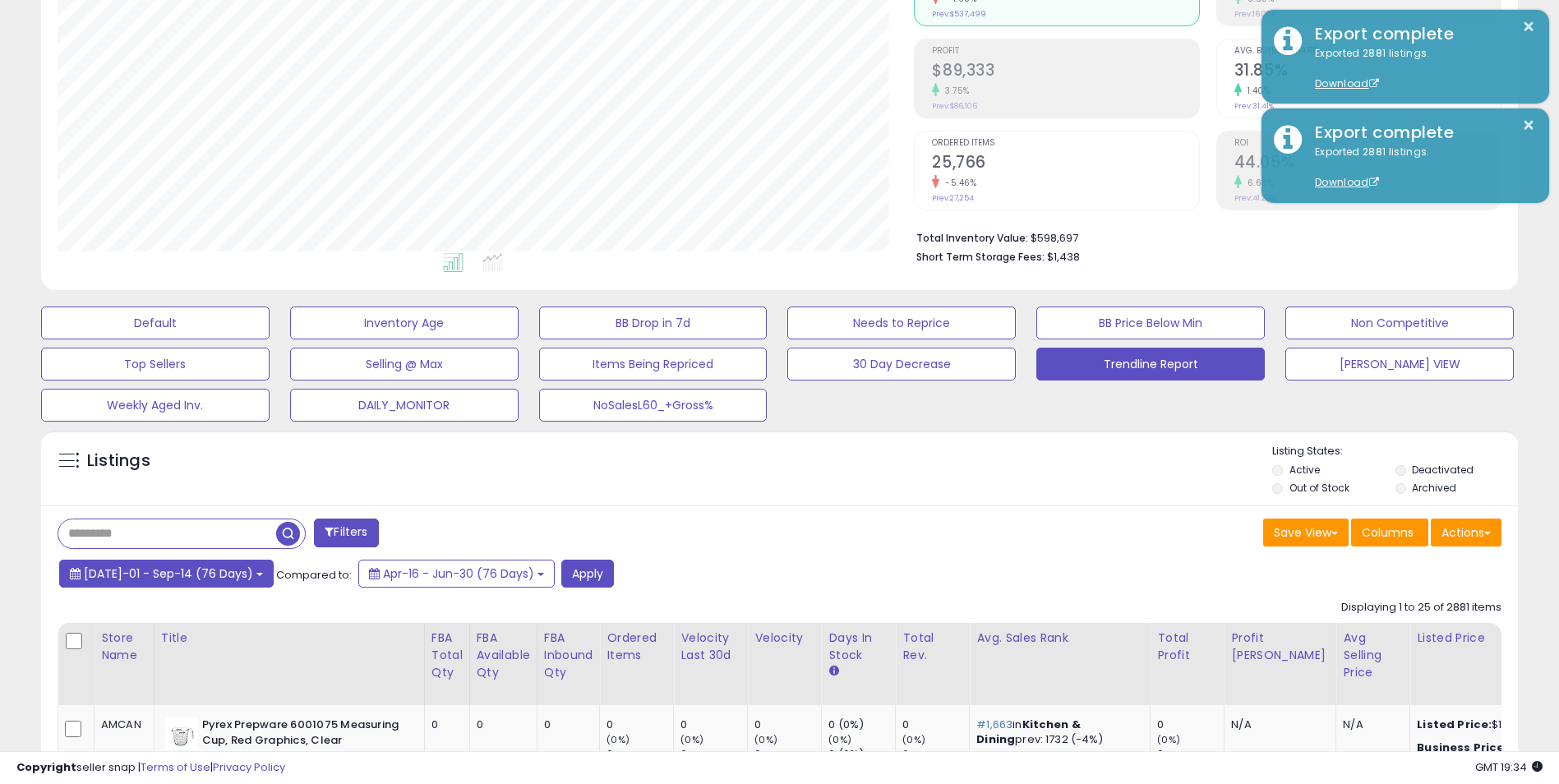
click at [242, 578] on button "[DATE]-01 - Sep-14 (76 Days)" at bounding box center [166, 573] width 215 height 28
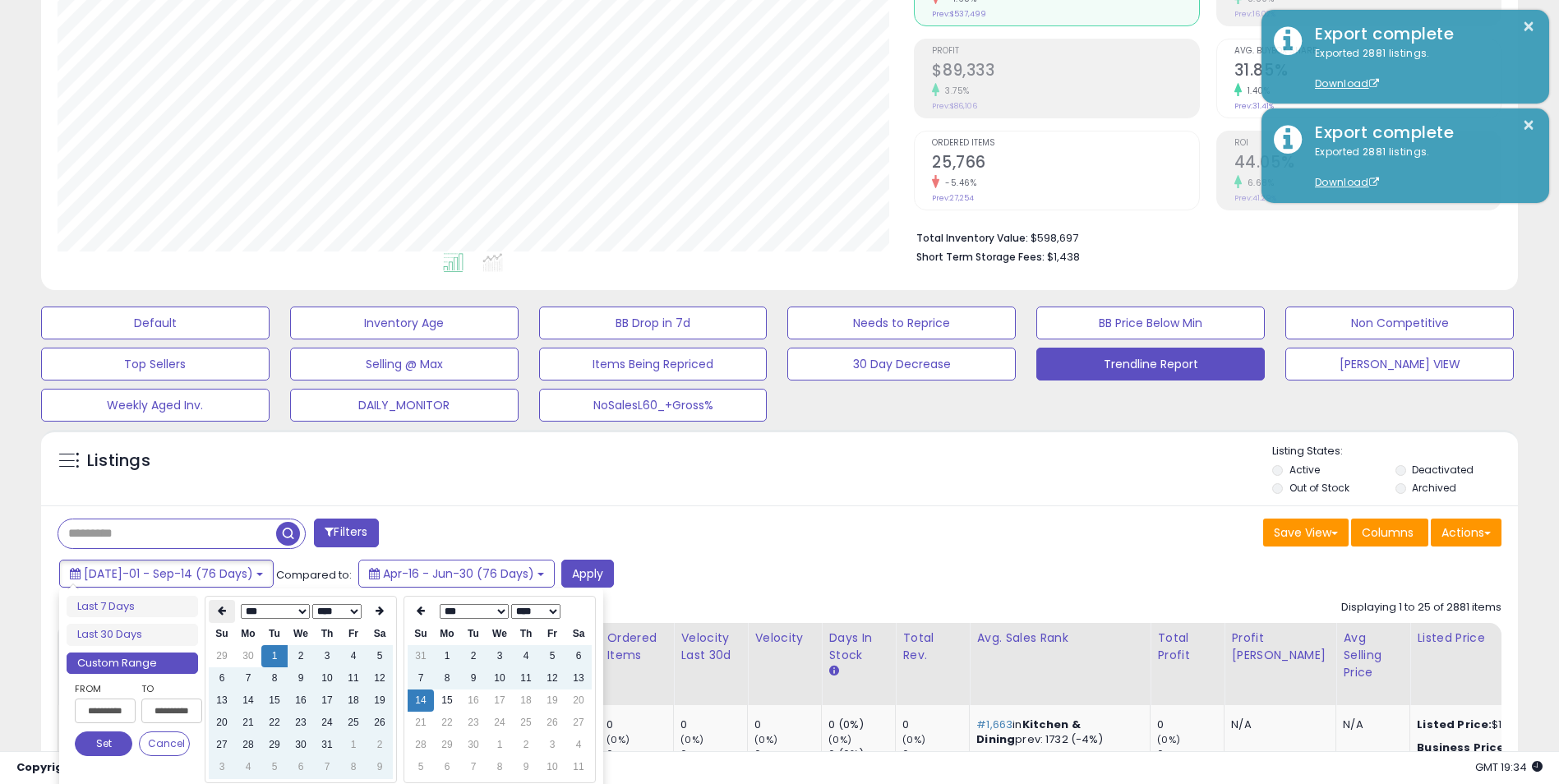
click at [226, 612] on icon at bounding box center [222, 610] width 8 height 10
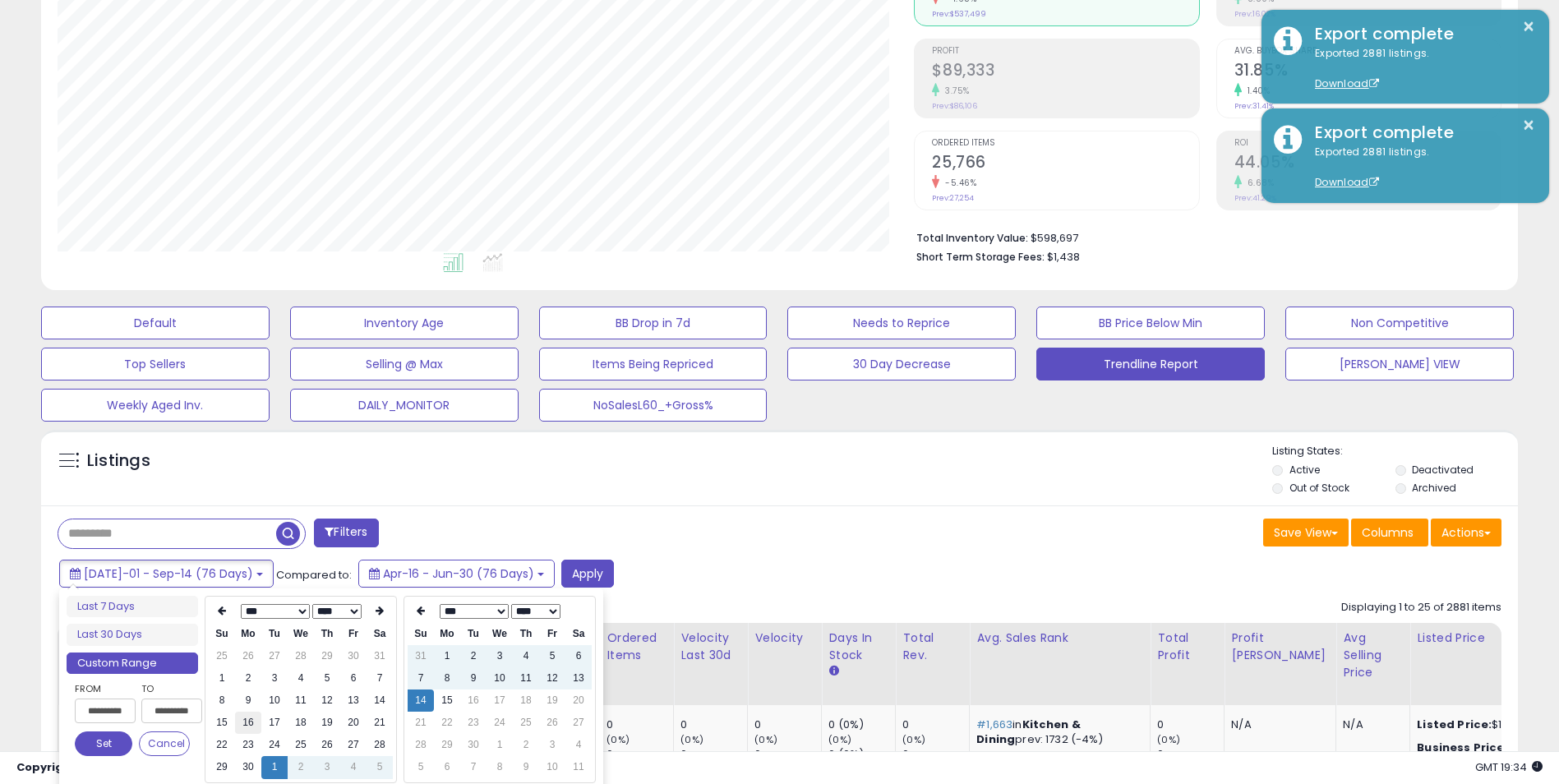
click at [249, 722] on td "16" at bounding box center [247, 722] width 26 height 23
type input "**********"
click at [118, 742] on button "Set" at bounding box center [104, 744] width 58 height 25
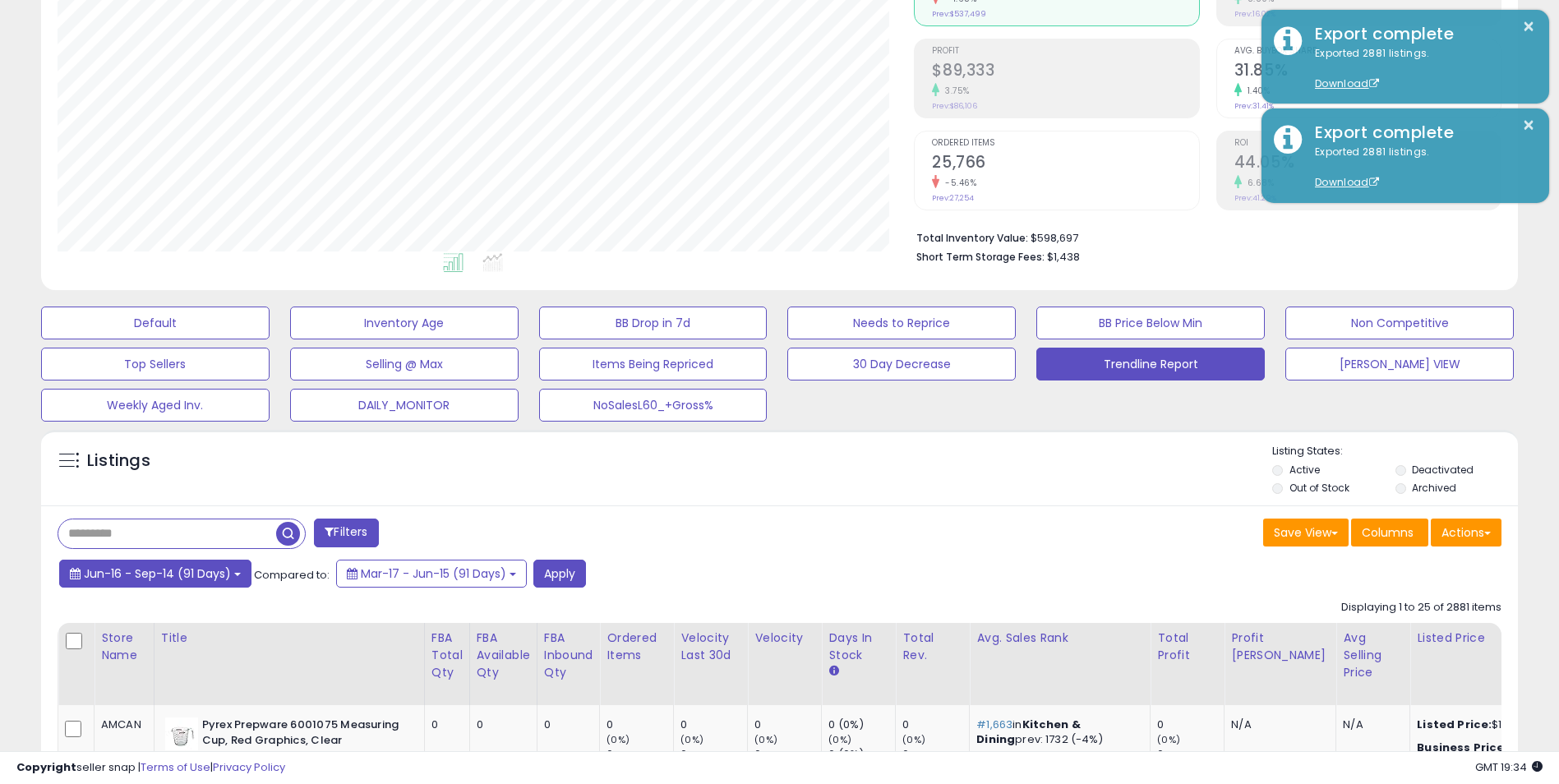
click at [228, 569] on span "Jun-16 - Sep-14 (91 Days)" at bounding box center [157, 574] width 147 height 17
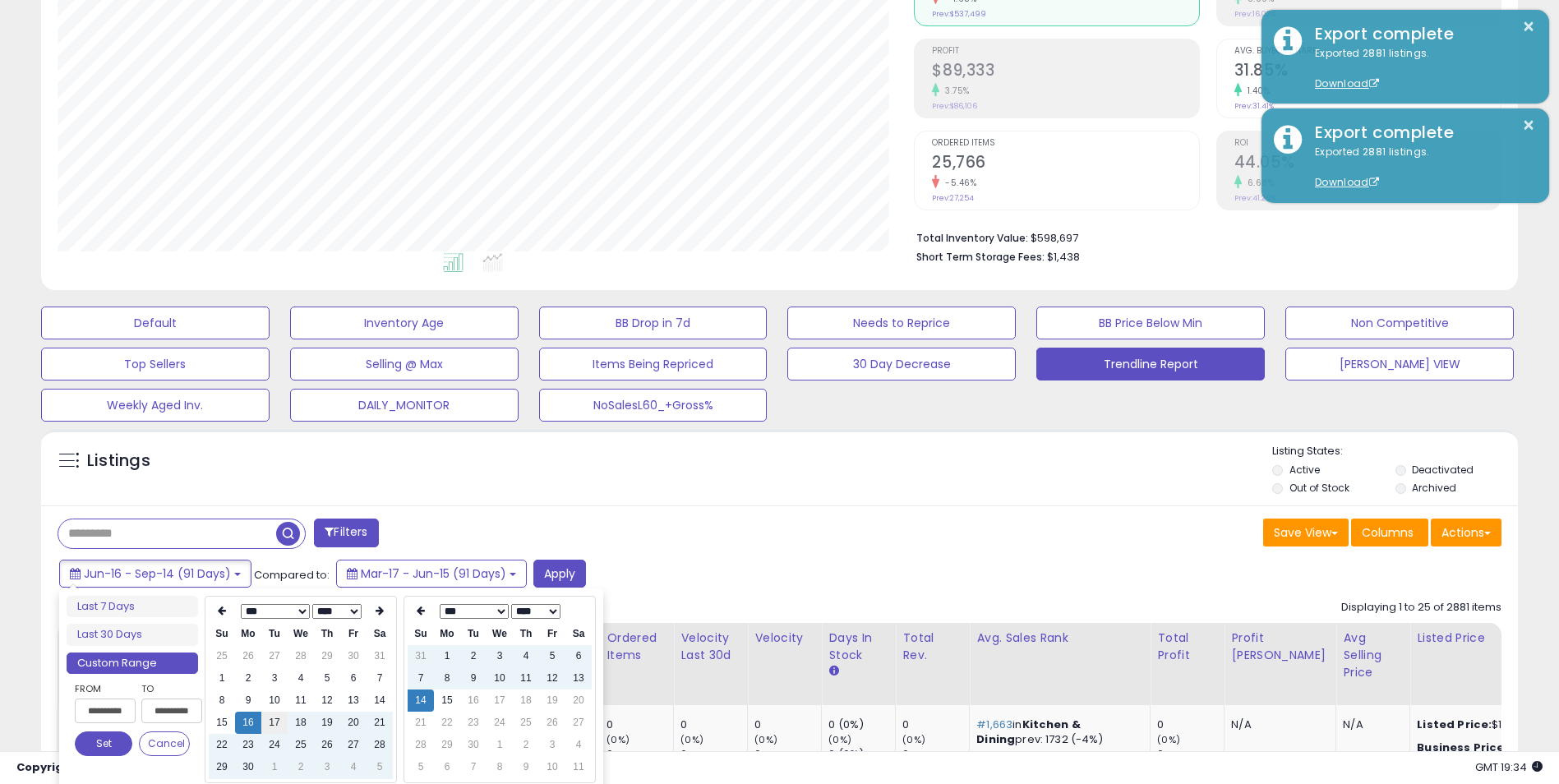
click at [277, 721] on td "17" at bounding box center [274, 722] width 26 height 23
type input "**********"
click at [104, 743] on button "Set" at bounding box center [104, 744] width 58 height 25
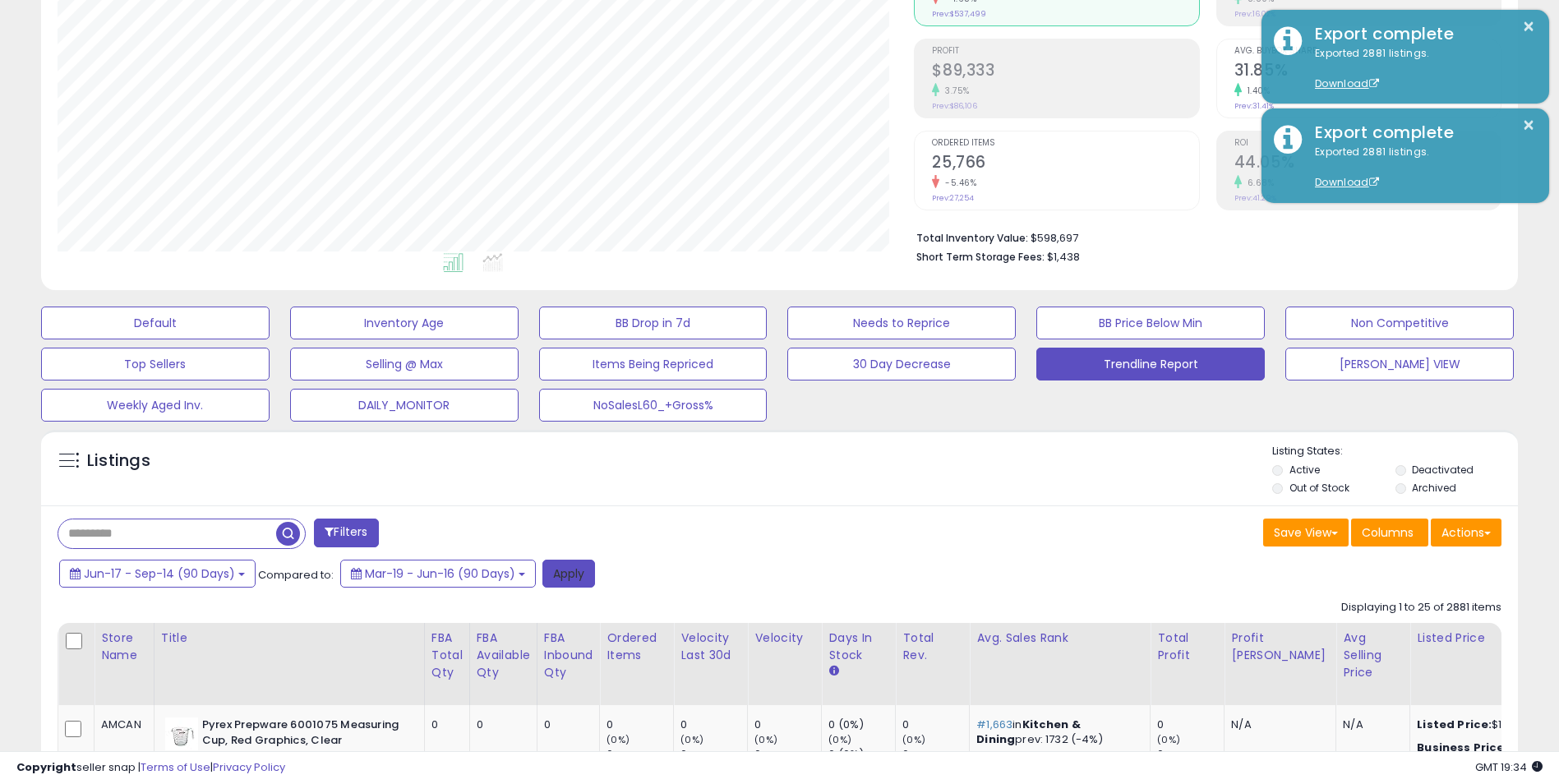
click at [579, 573] on button "Apply" at bounding box center [569, 573] width 53 height 28
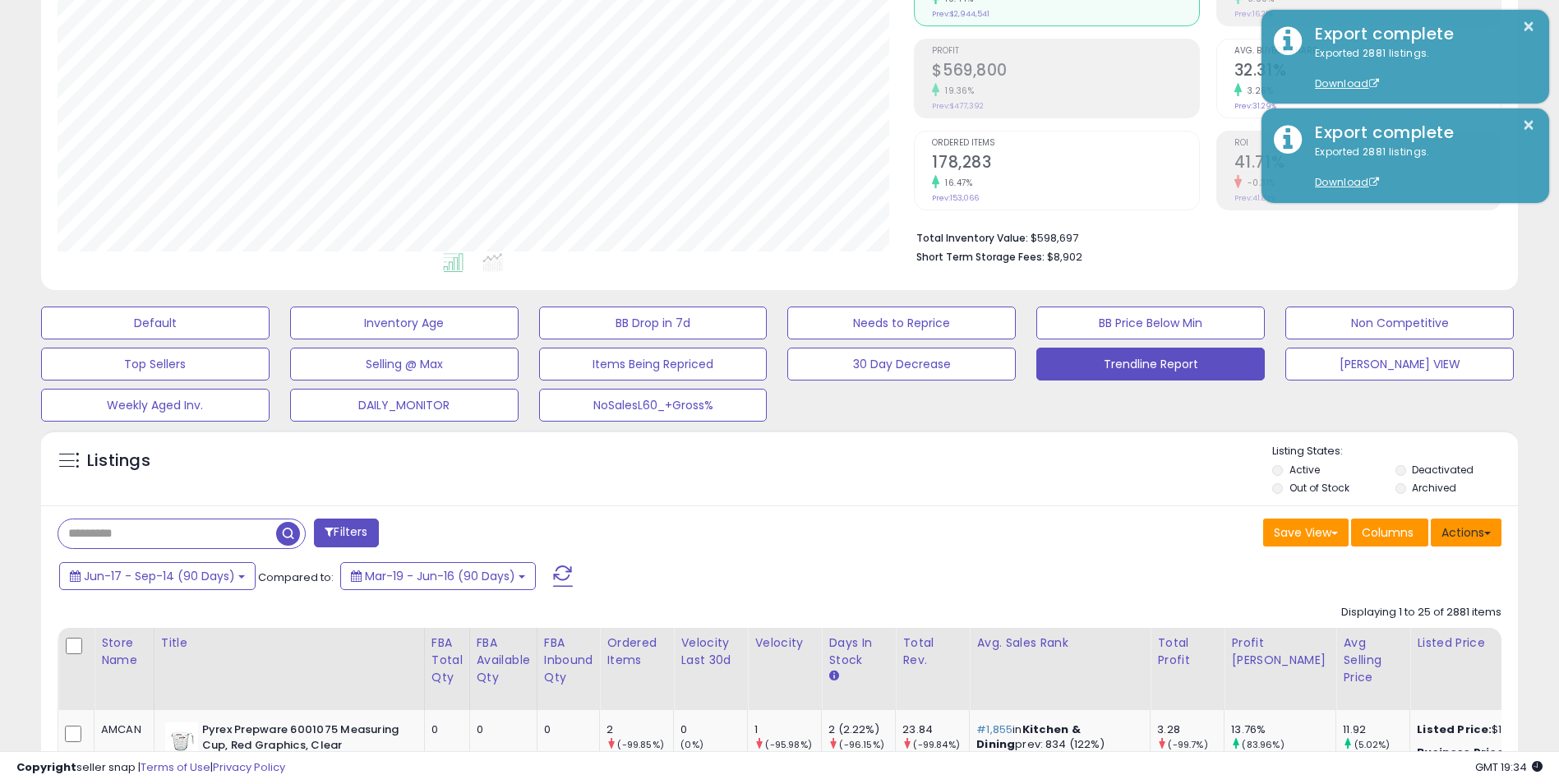
click at [1472, 529] on button "Actions" at bounding box center [1466, 532] width 71 height 28
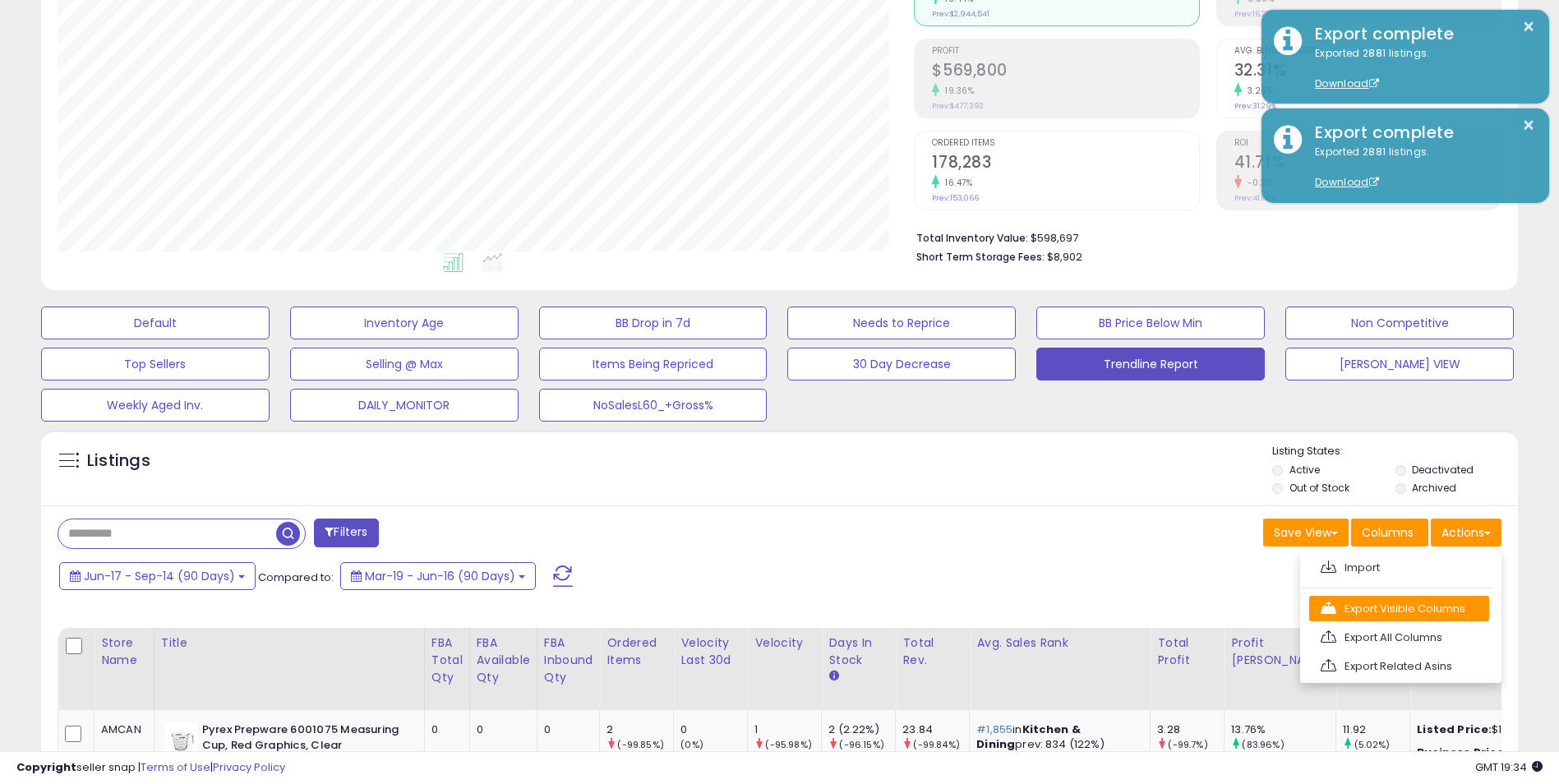
click at [1422, 602] on link "Export Visible Columns" at bounding box center [1400, 609] width 180 height 26
